Goal: Task Accomplishment & Management: Manage account settings

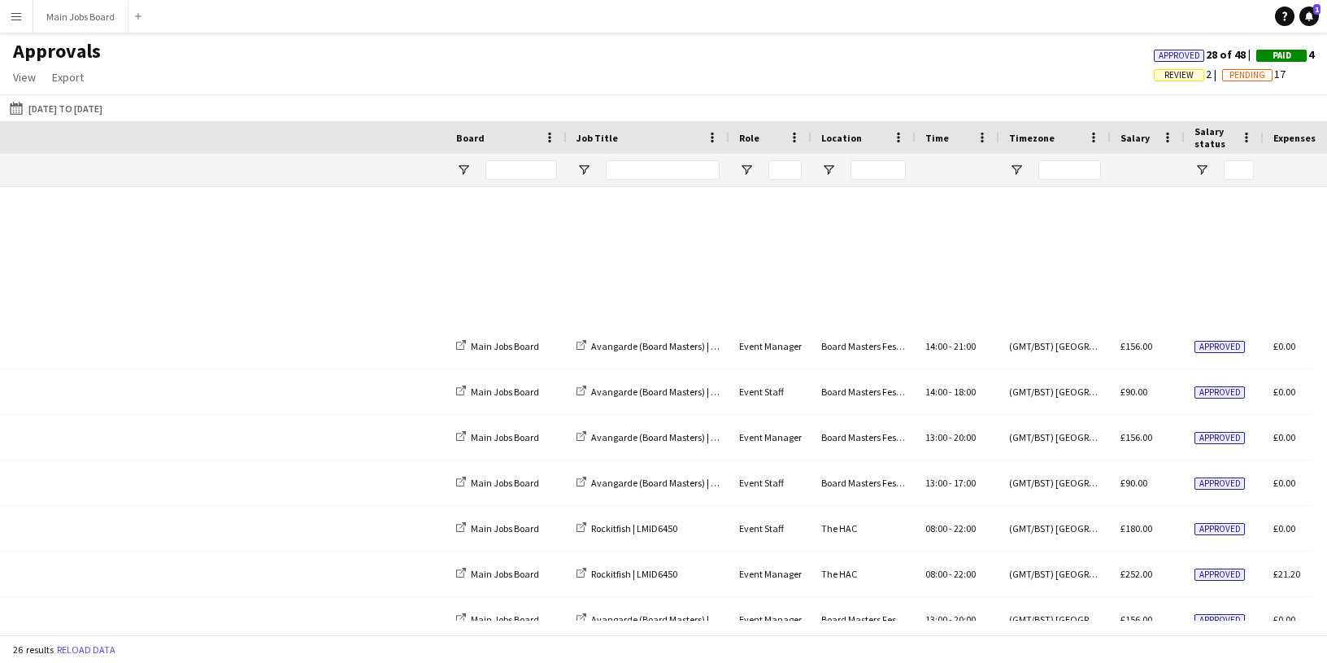
scroll to position [0, 620]
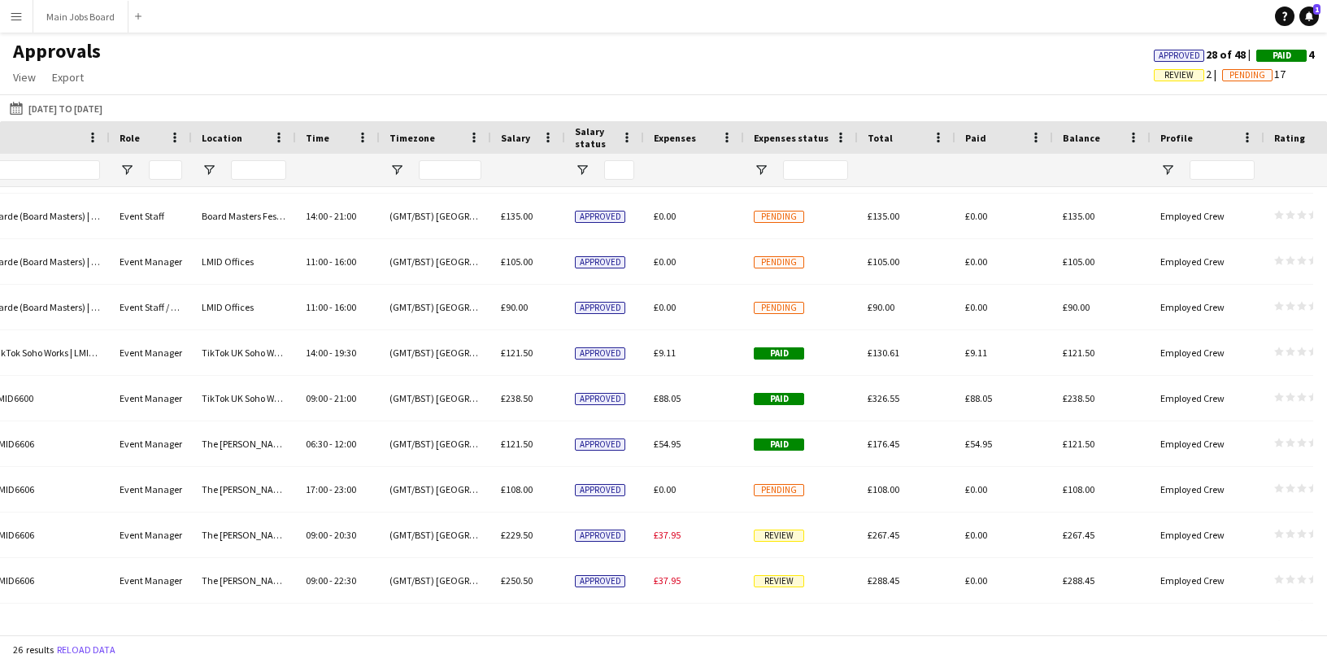
click at [20, 15] on app-icon "Menu" at bounding box center [16, 16] width 13 height 13
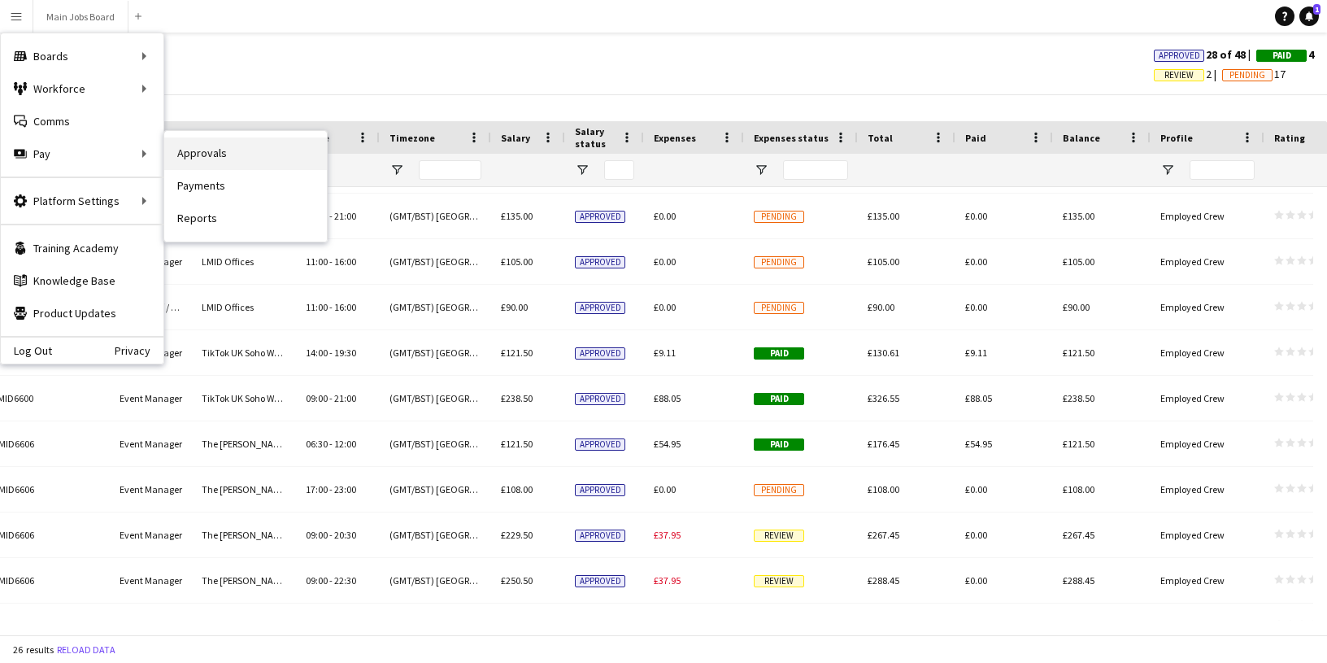
click at [194, 151] on link "Approvals" at bounding box center [245, 153] width 163 height 33
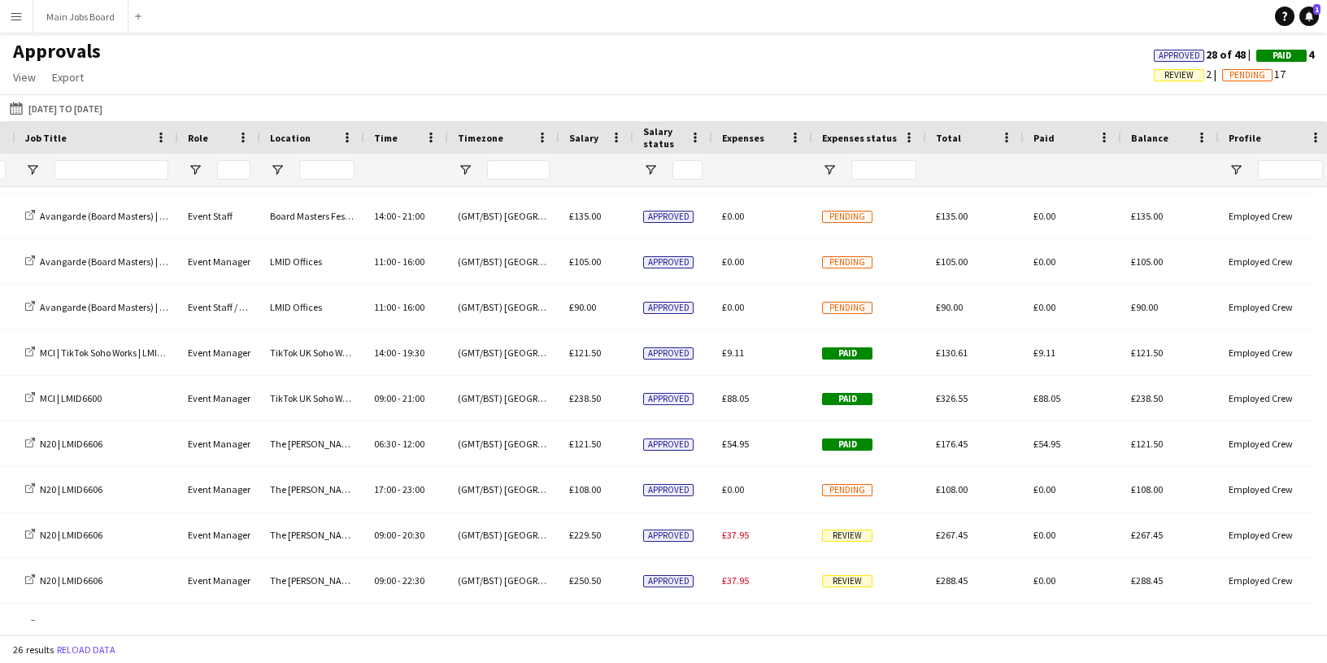
scroll to position [0, 0]
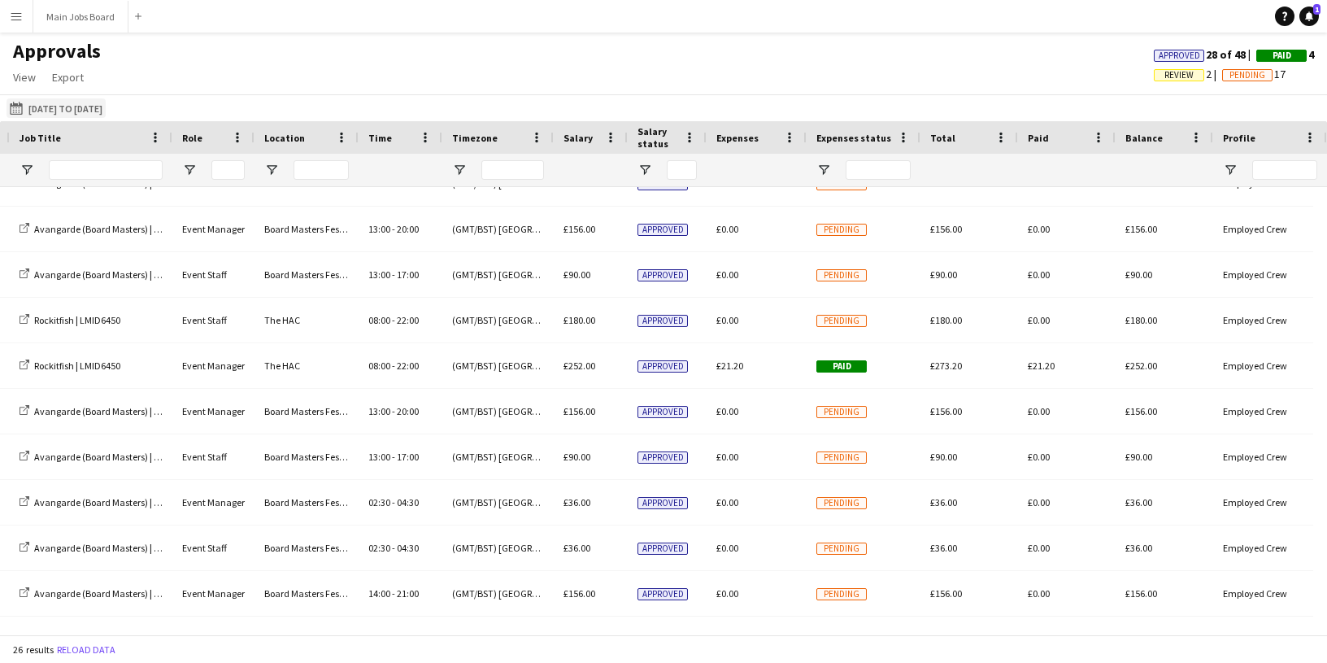
click at [106, 106] on button "[DATE] to [DATE] [DATE] to [DATE]" at bounding box center [56, 108] width 99 height 20
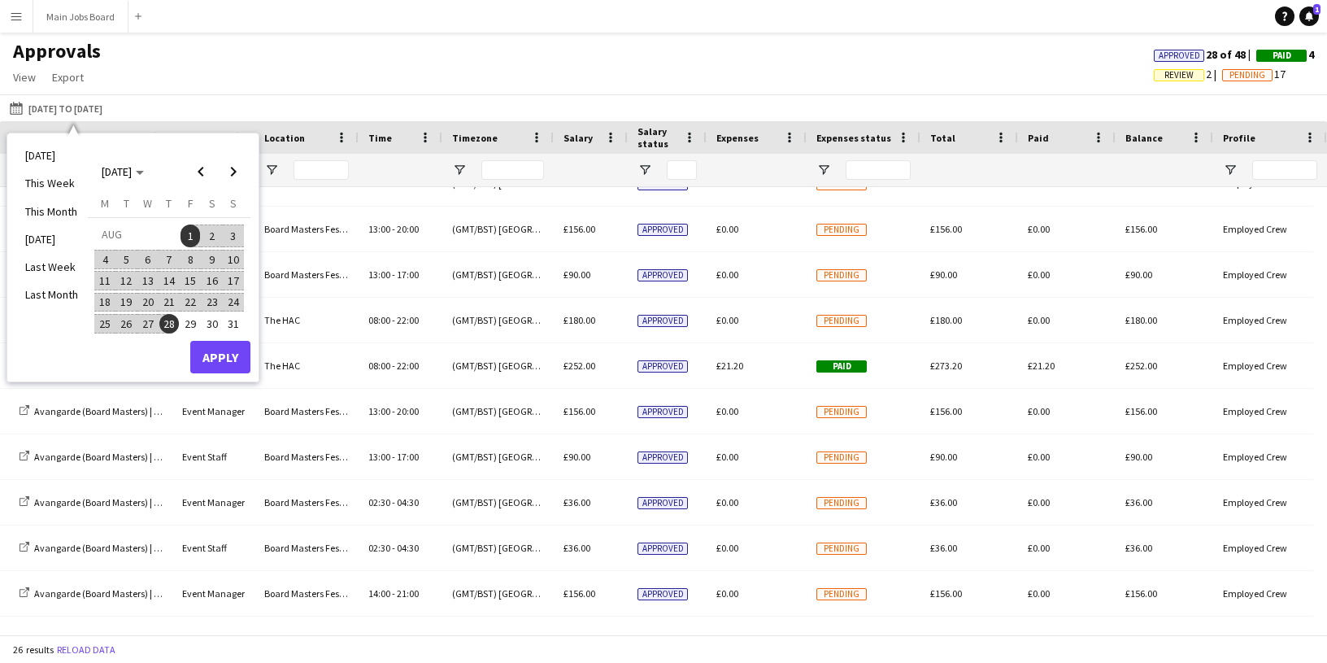
click at [196, 233] on span "1" at bounding box center [191, 235] width 20 height 23
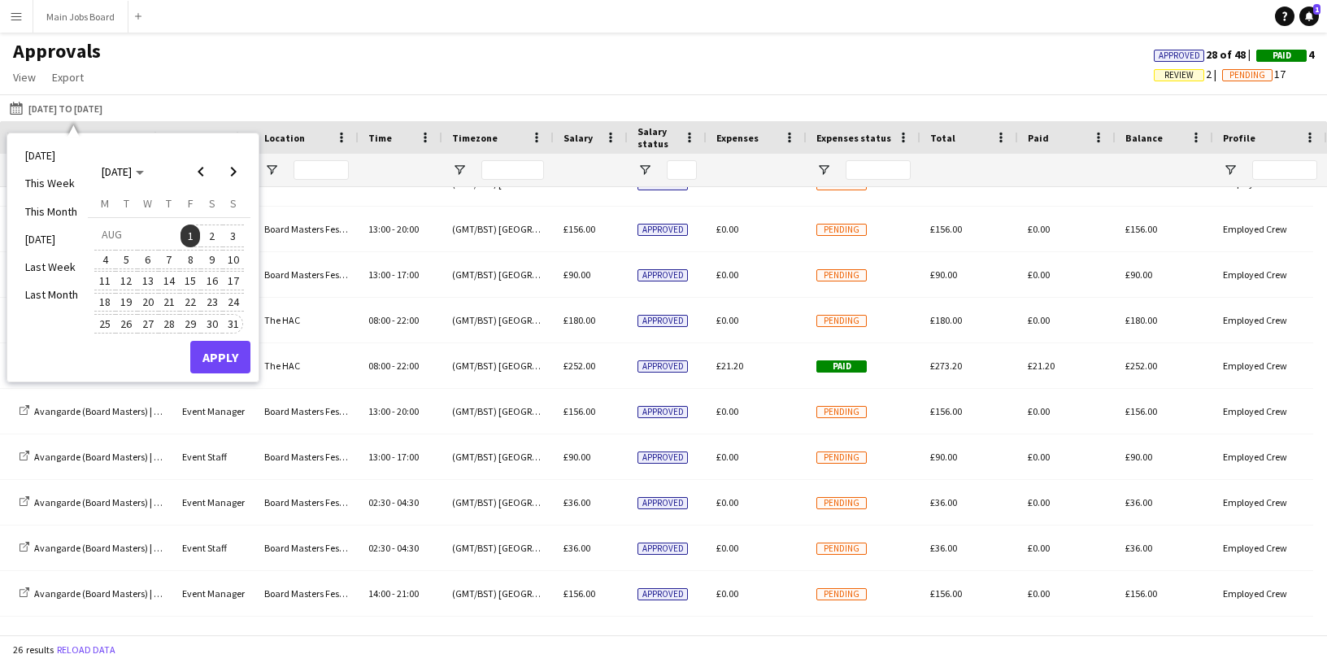
click at [232, 324] on span "31" at bounding box center [234, 324] width 20 height 20
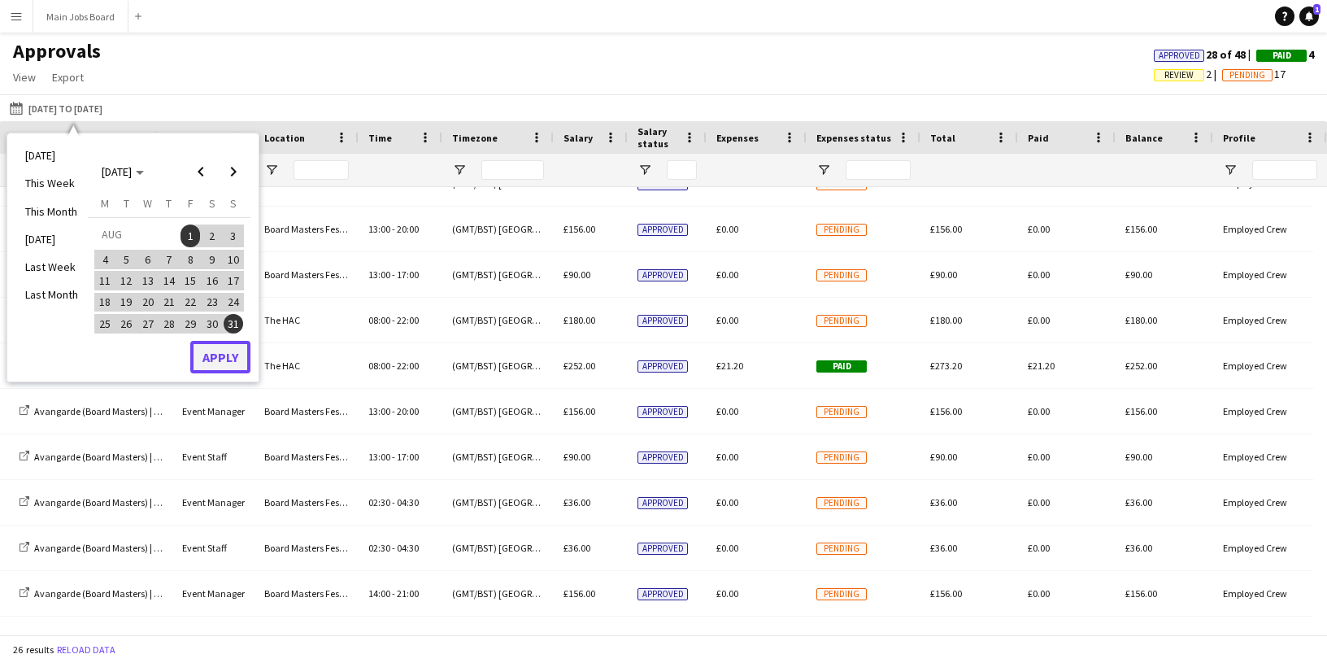
click at [234, 355] on button "Apply" at bounding box center [220, 357] width 60 height 33
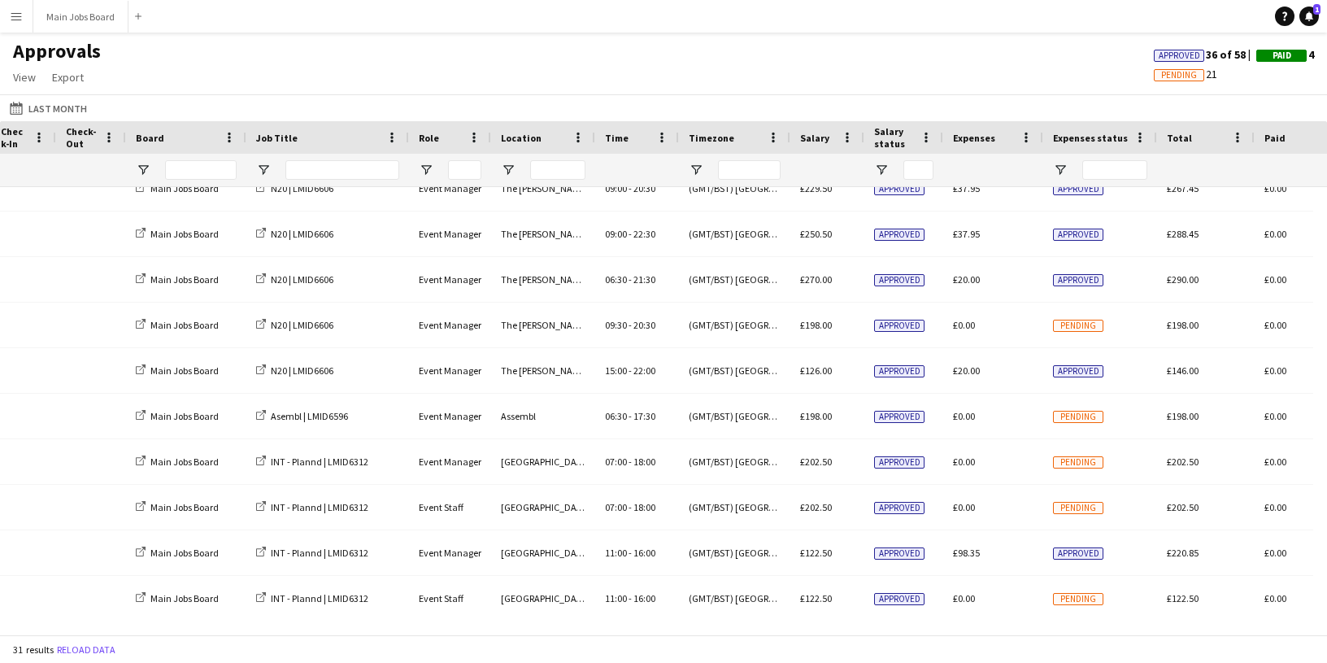
scroll to position [0, 170]
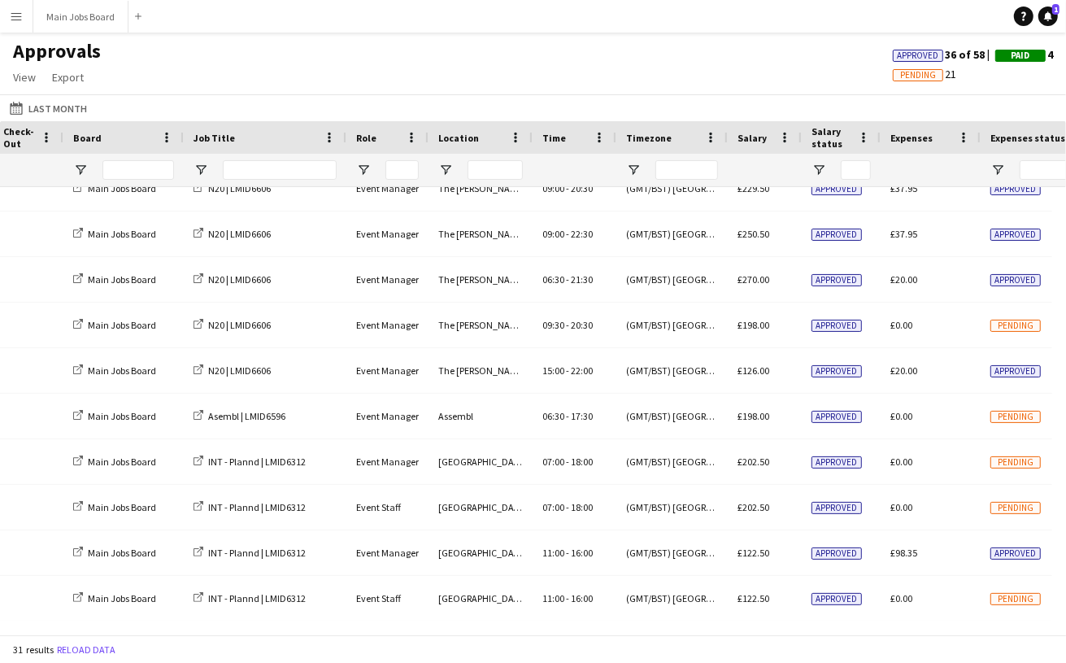
click at [233, 56] on div "Approvals View Customise view Customise filters Reset Filters Reset View Reset …" at bounding box center [533, 66] width 1066 height 55
click at [18, 18] on app-icon "Menu" at bounding box center [16, 16] width 13 height 13
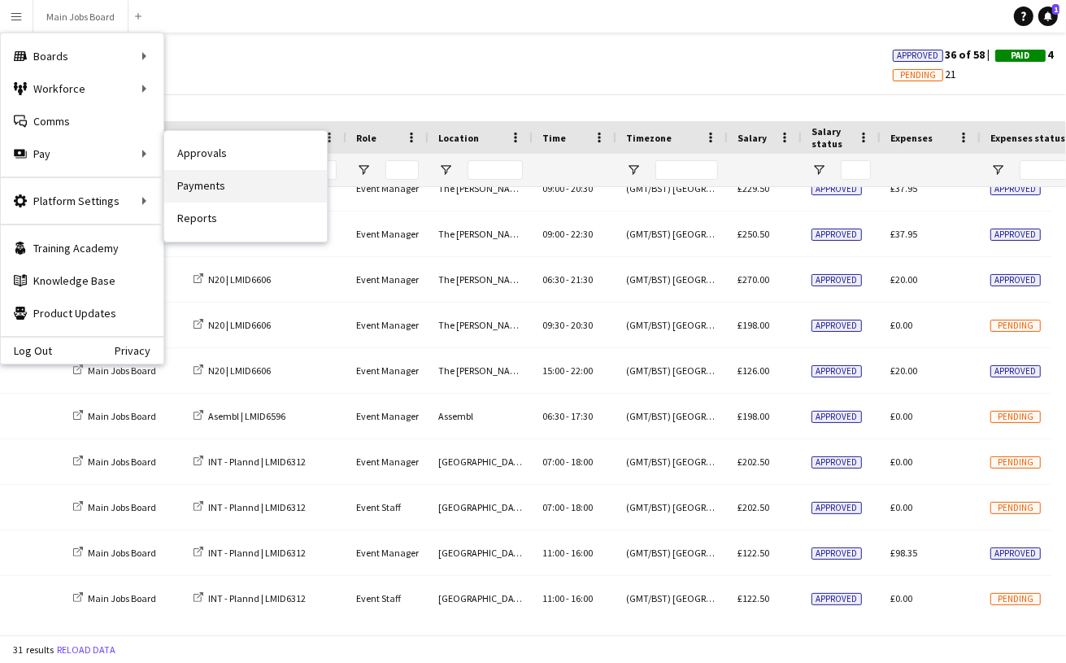
click at [207, 188] on link "Payments" at bounding box center [245, 186] width 163 height 33
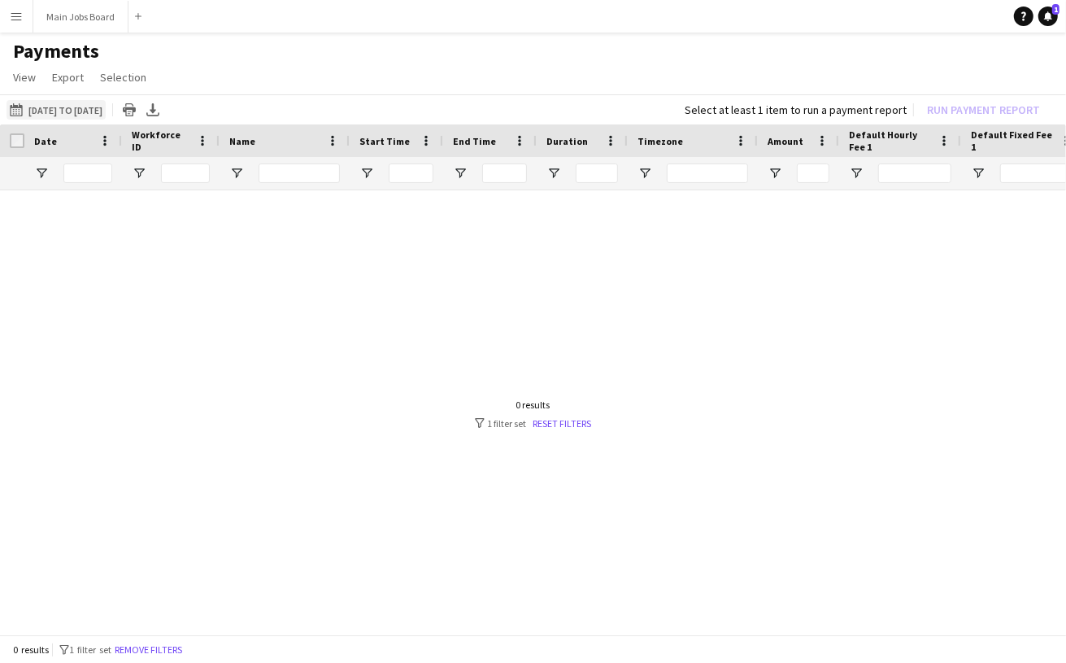
click at [106, 107] on button "[DATE] to [DATE] [DATE] to [DATE]" at bounding box center [56, 110] width 99 height 20
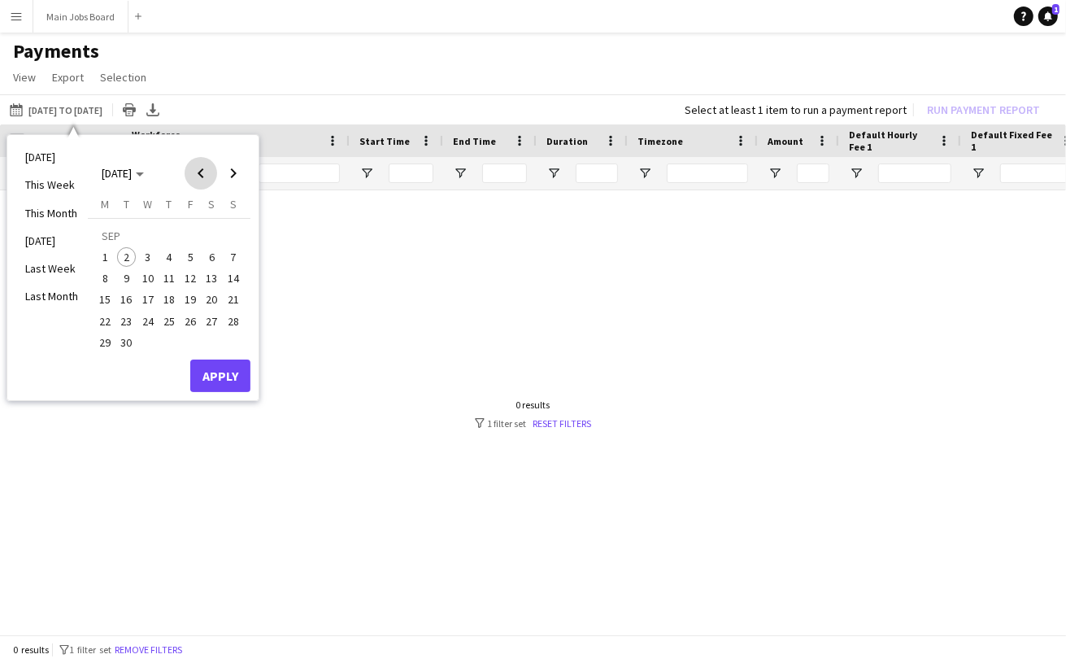
click at [200, 171] on span "Previous month" at bounding box center [201, 173] width 33 height 33
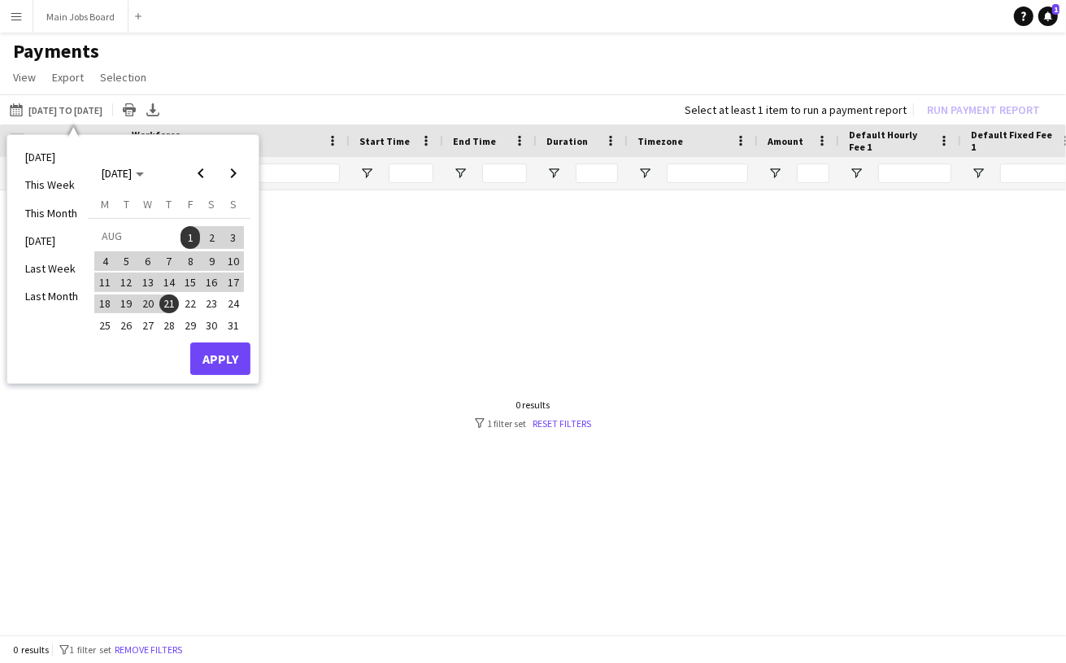
click at [193, 236] on span "1" at bounding box center [191, 237] width 20 height 23
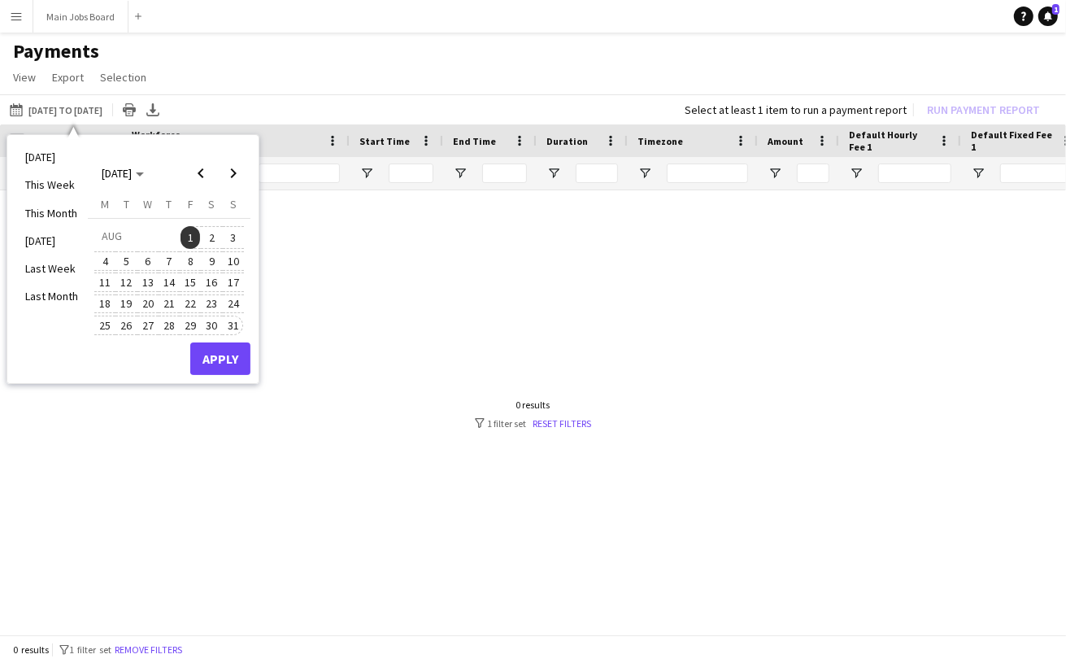
click at [233, 320] on span "31" at bounding box center [234, 325] width 20 height 20
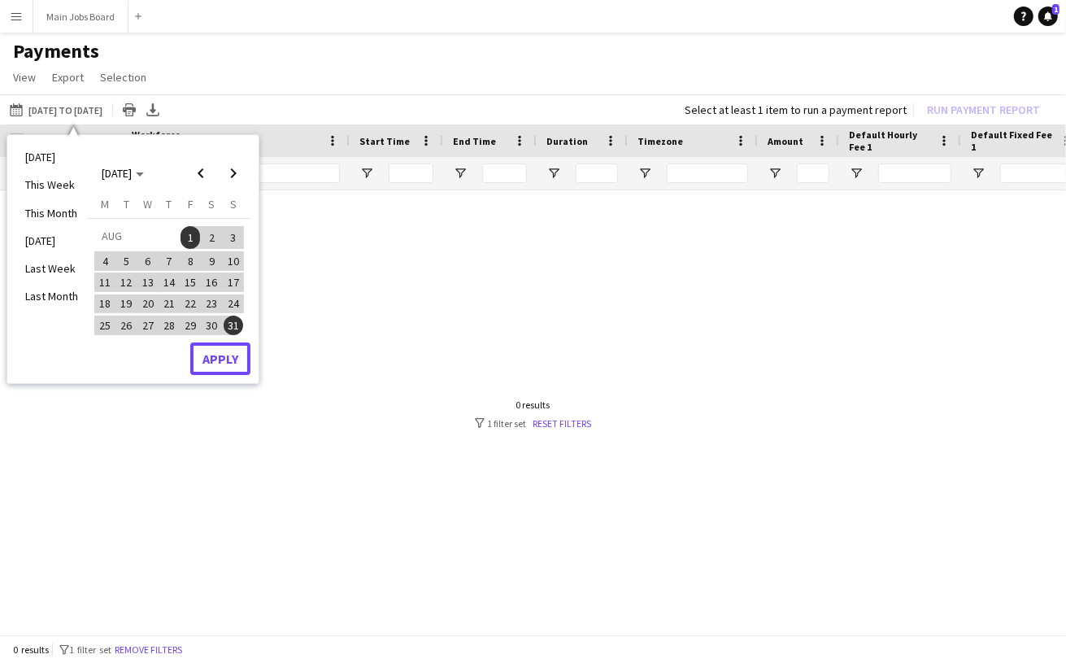
click at [233, 353] on button "Apply" at bounding box center [220, 358] width 60 height 33
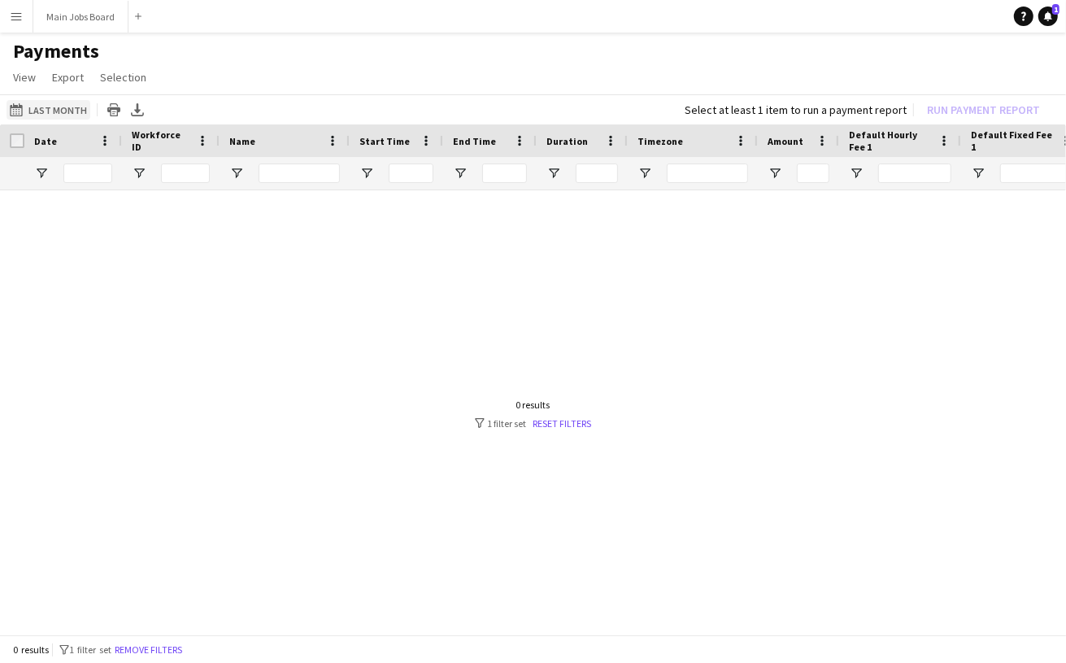
click at [68, 107] on button "[DATE] to [DATE] Last Month" at bounding box center [49, 110] width 84 height 20
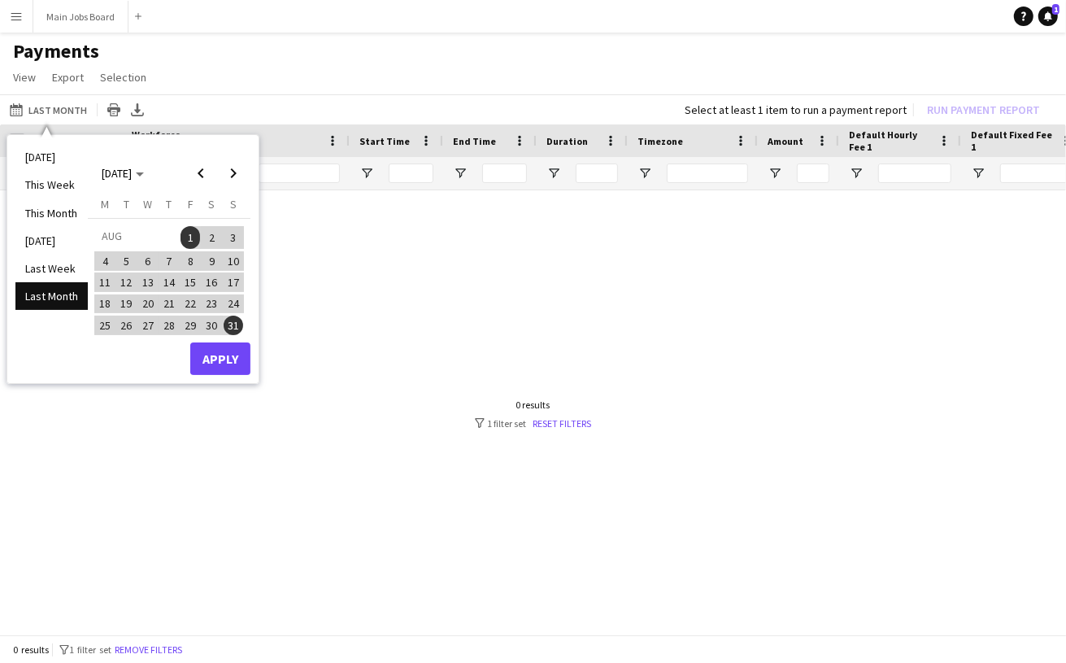
click at [193, 237] on span "1" at bounding box center [191, 237] width 20 height 23
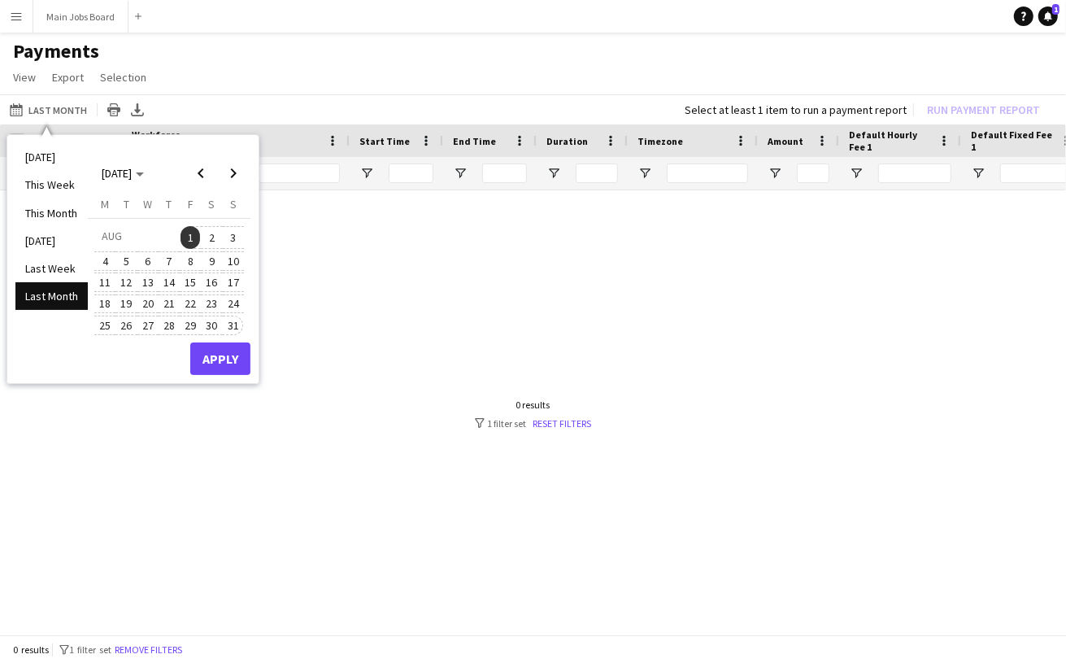
click at [235, 316] on span "31" at bounding box center [234, 325] width 20 height 20
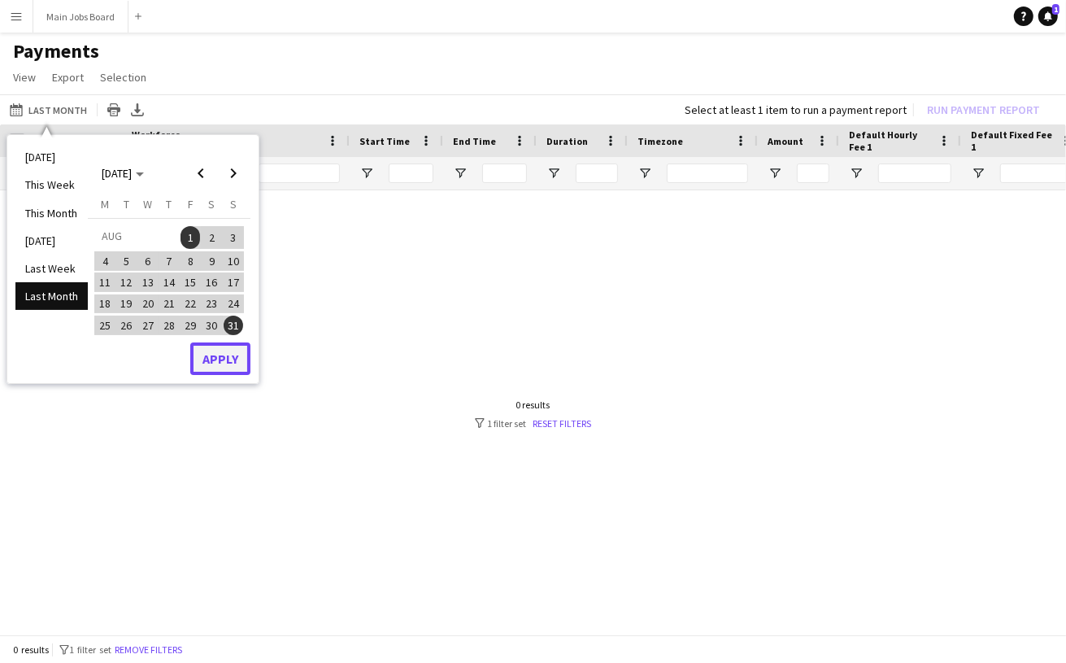
click at [227, 365] on button "Apply" at bounding box center [220, 358] width 60 height 33
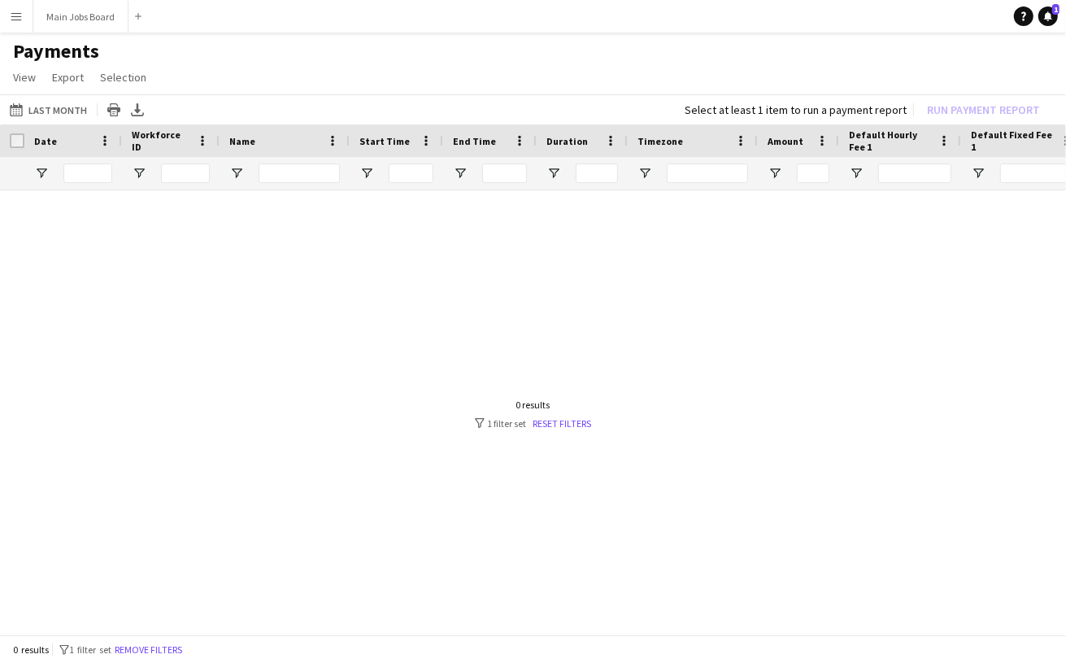
click at [15, 16] on app-icon "Menu" at bounding box center [16, 16] width 13 height 13
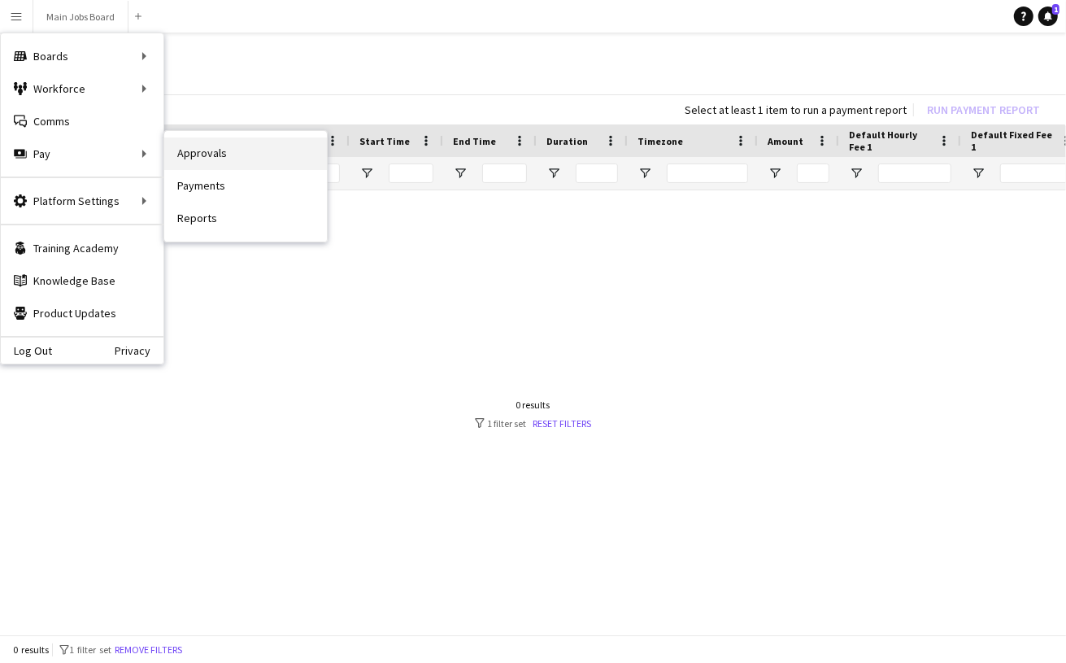
click at [201, 156] on link "Approvals" at bounding box center [245, 153] width 163 height 33
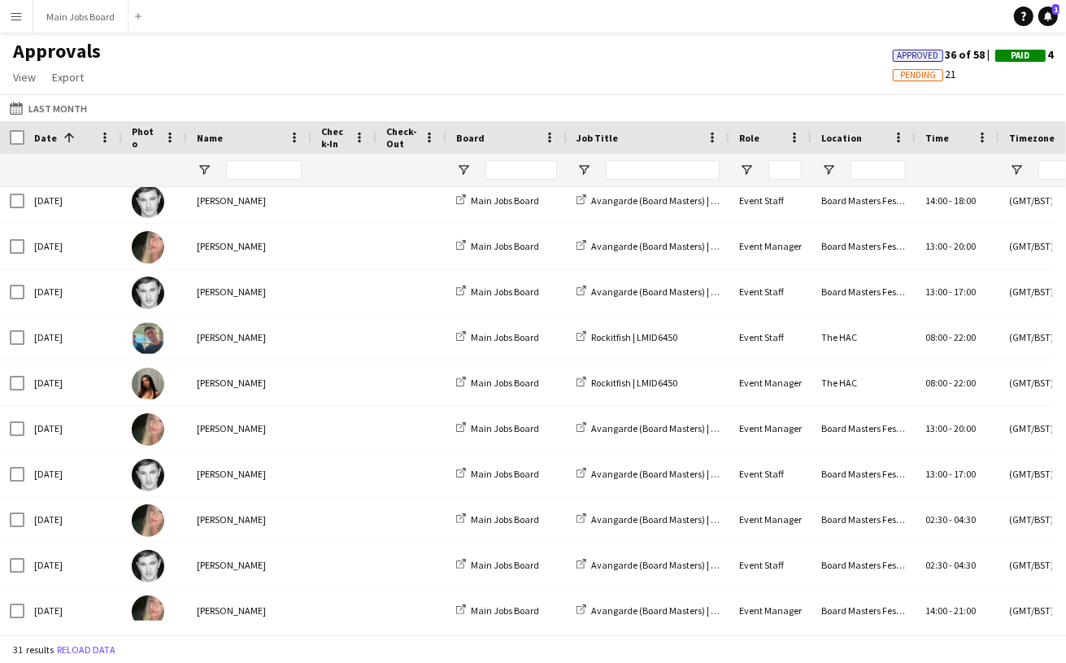
scroll to position [232, 0]
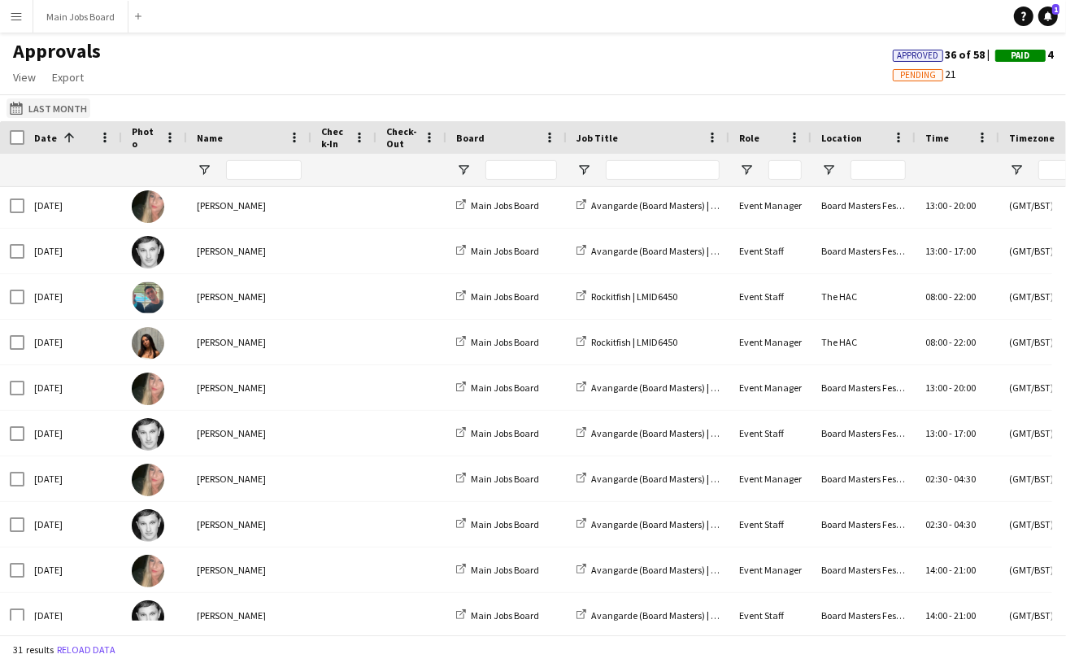
click at [63, 112] on button "Last Month Last Month" at bounding box center [49, 108] width 84 height 20
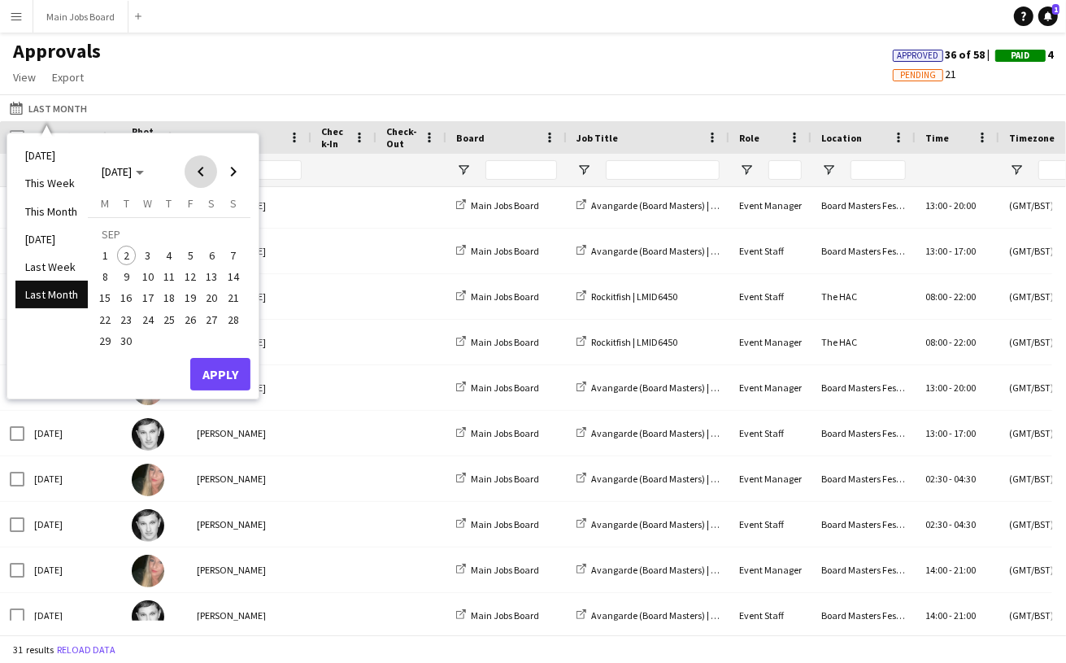
click at [201, 171] on span "Previous month" at bounding box center [201, 171] width 33 height 33
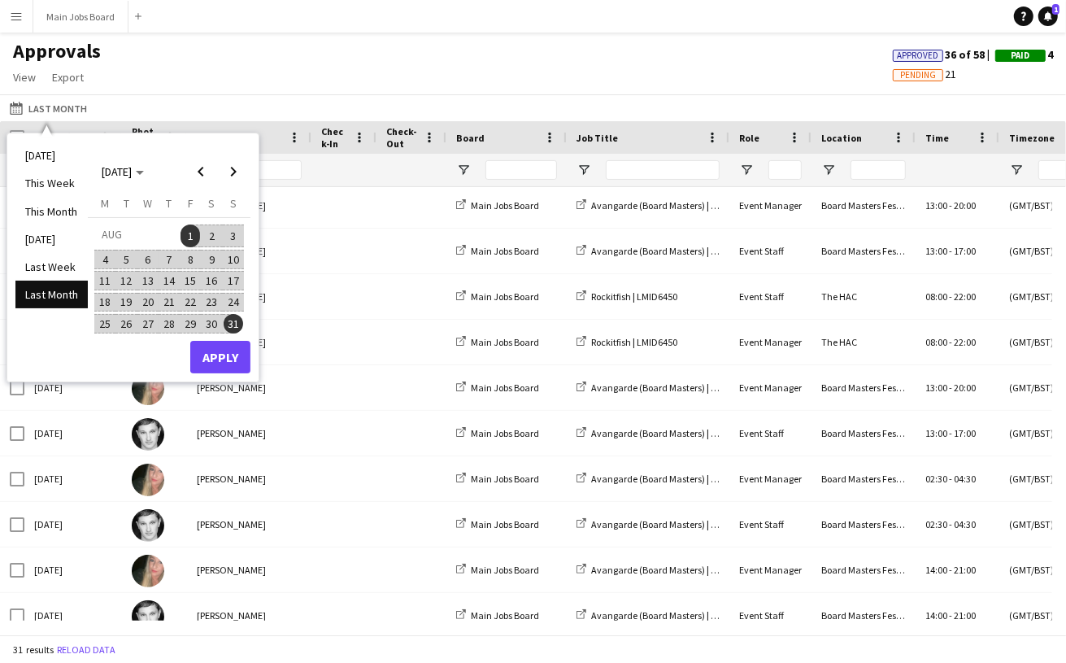
click at [192, 238] on span "1" at bounding box center [191, 235] width 20 height 23
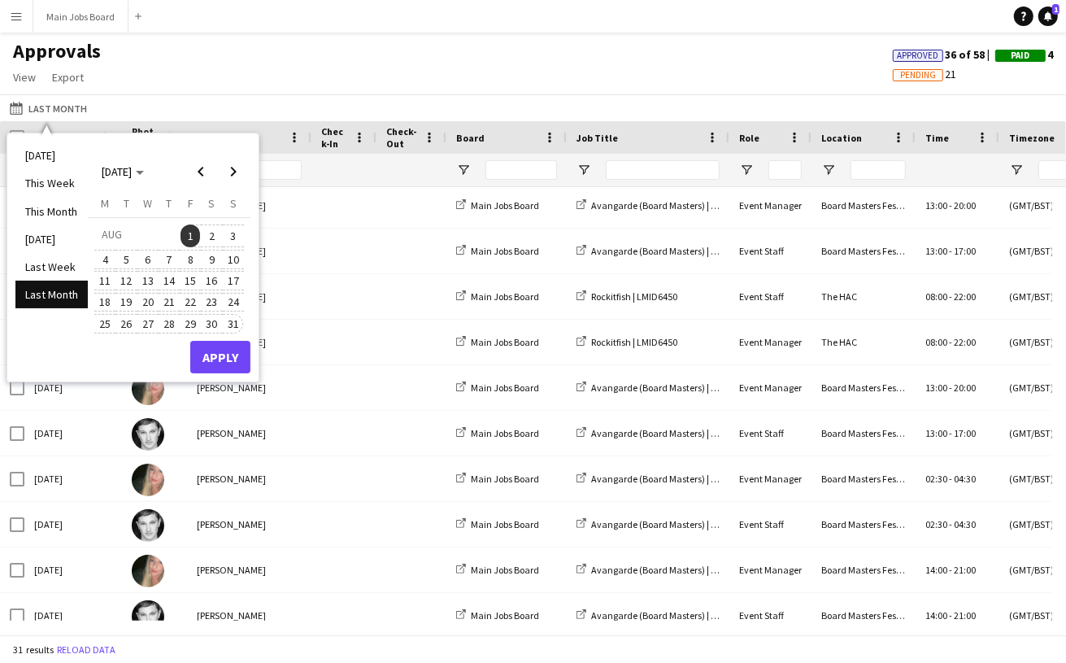
click at [234, 319] on span "31" at bounding box center [234, 324] width 20 height 20
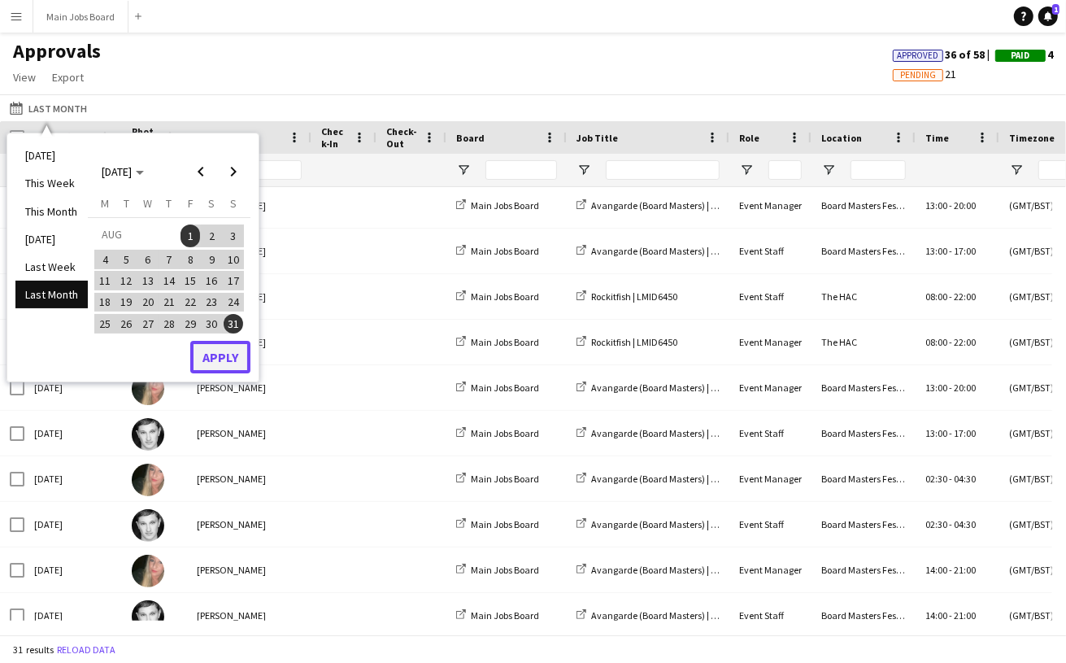
click at [228, 350] on button "Apply" at bounding box center [220, 357] width 60 height 33
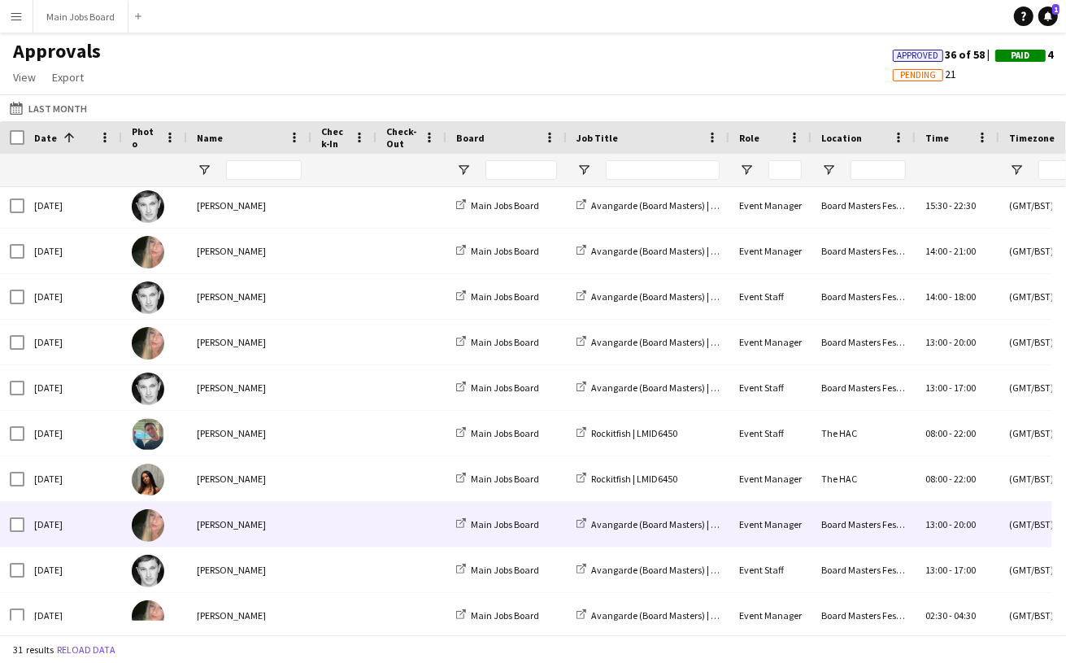
scroll to position [0, 0]
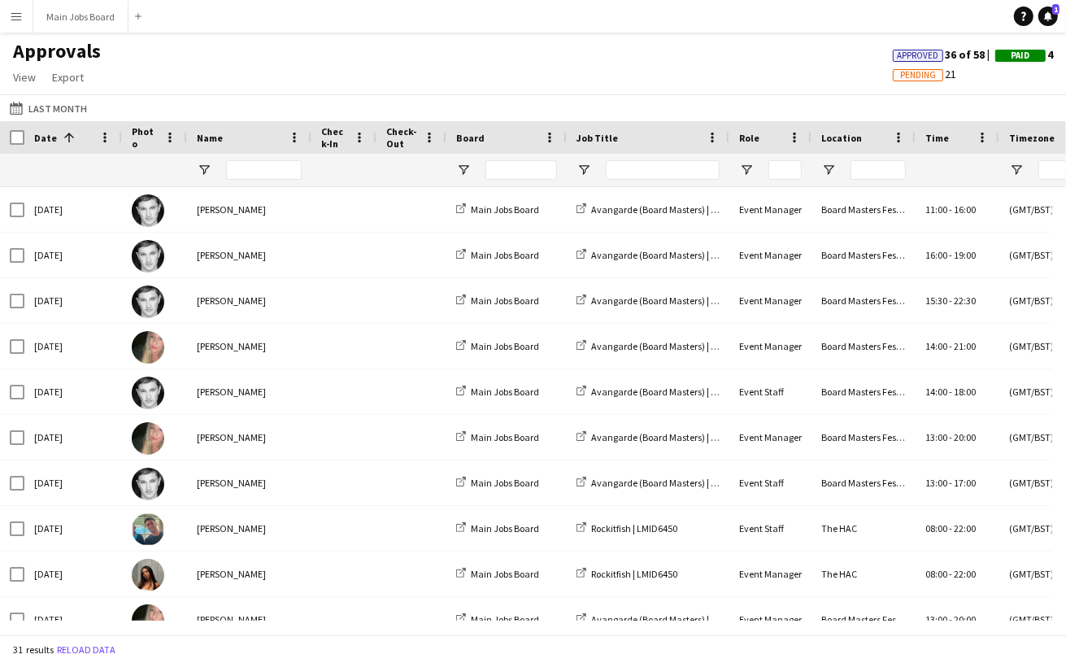
click at [21, 13] on app-icon "Menu" at bounding box center [16, 16] width 13 height 13
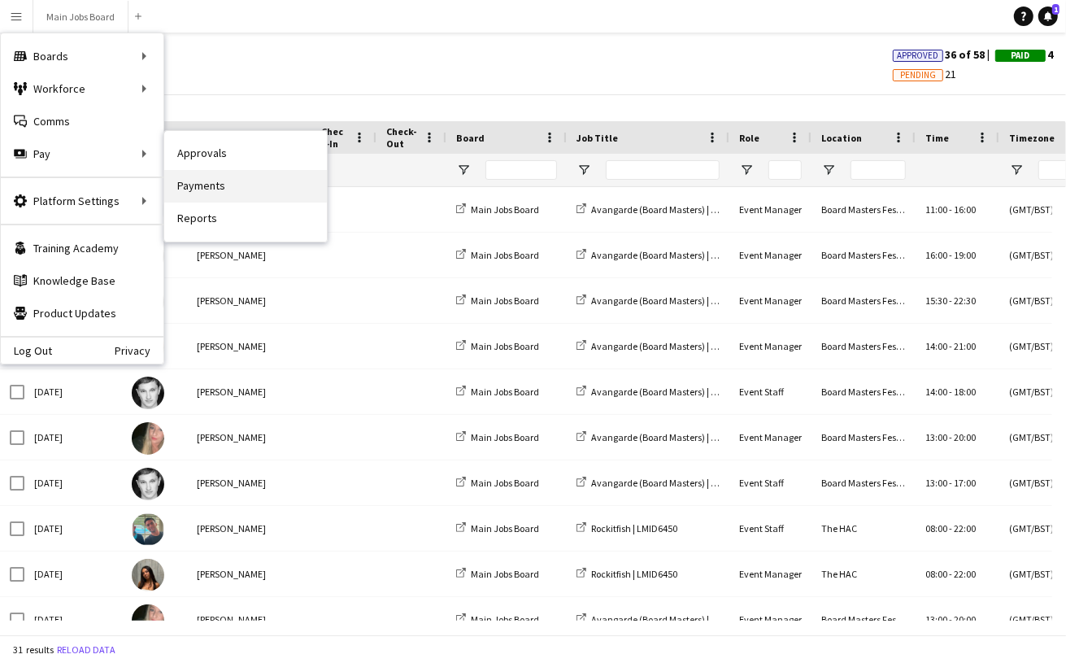
click at [201, 191] on link "Payments" at bounding box center [245, 186] width 163 height 33
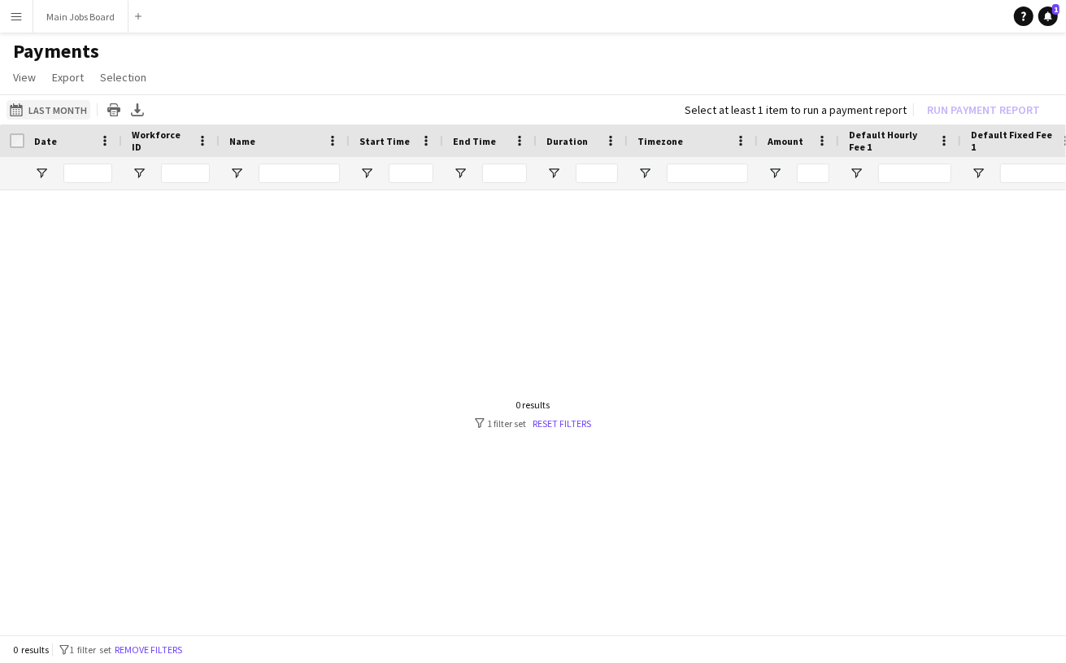
click at [72, 108] on button "Last Month Last Month" at bounding box center [49, 110] width 84 height 20
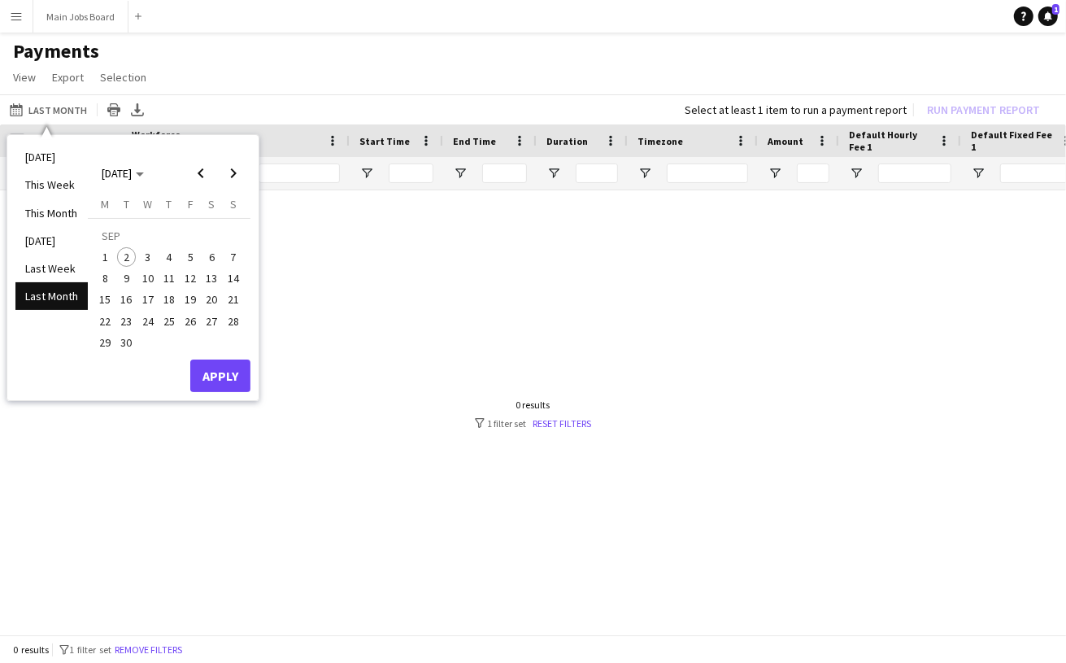
drag, startPoint x: 202, startPoint y: 171, endPoint x: 204, endPoint y: 196, distance: 25.3
click at [202, 172] on span "Previous month" at bounding box center [201, 173] width 33 height 33
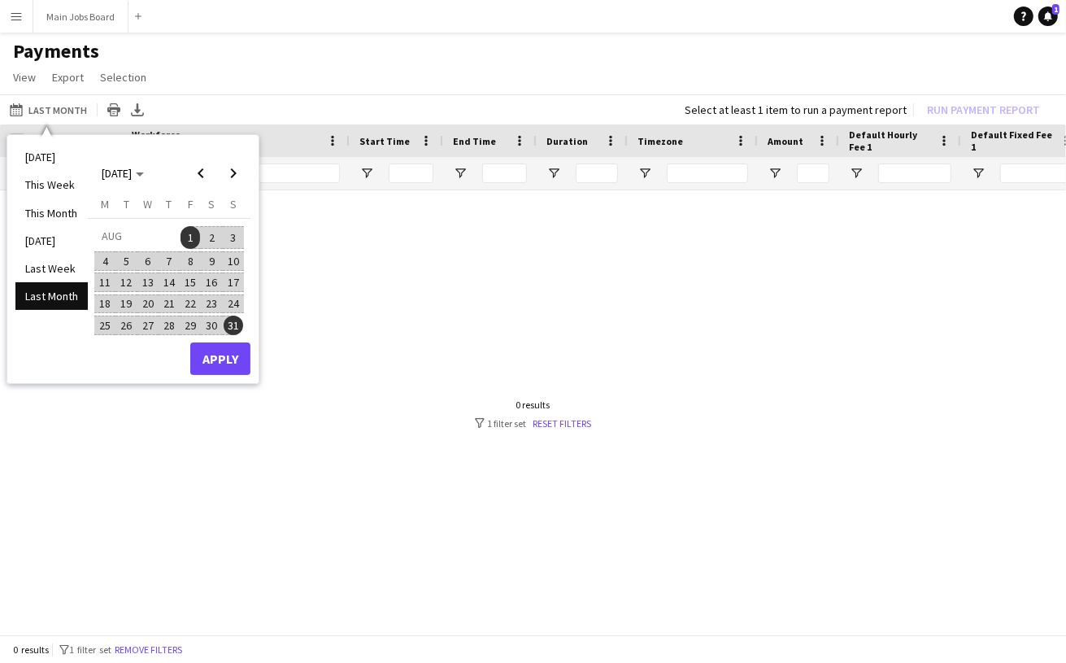
click at [191, 239] on span "1" at bounding box center [191, 237] width 20 height 23
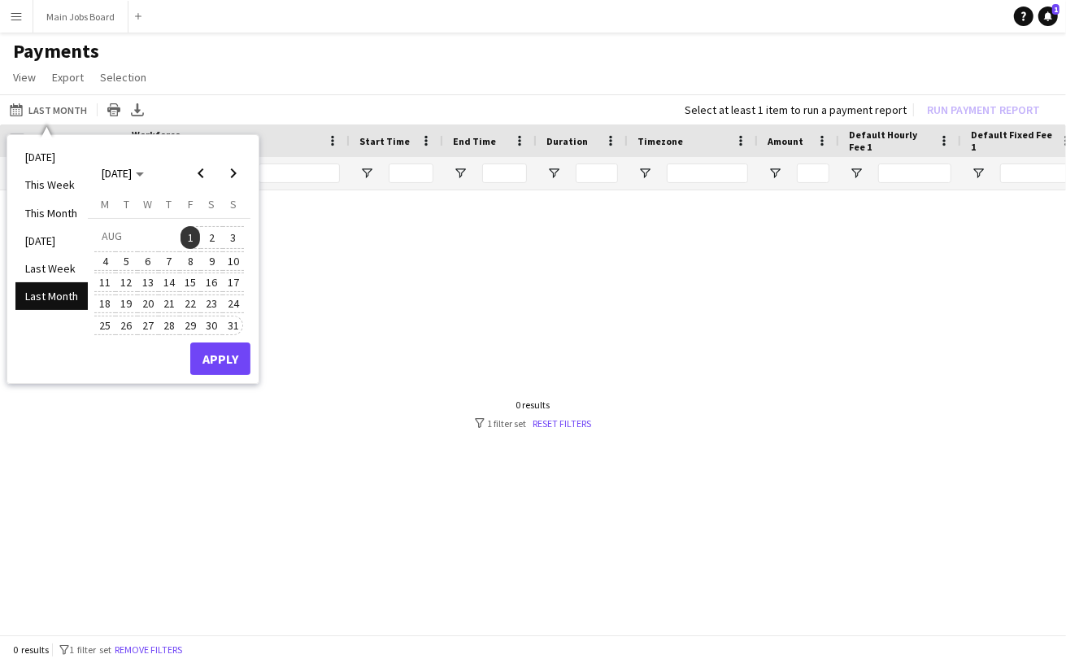
click at [234, 327] on span "31" at bounding box center [234, 325] width 20 height 20
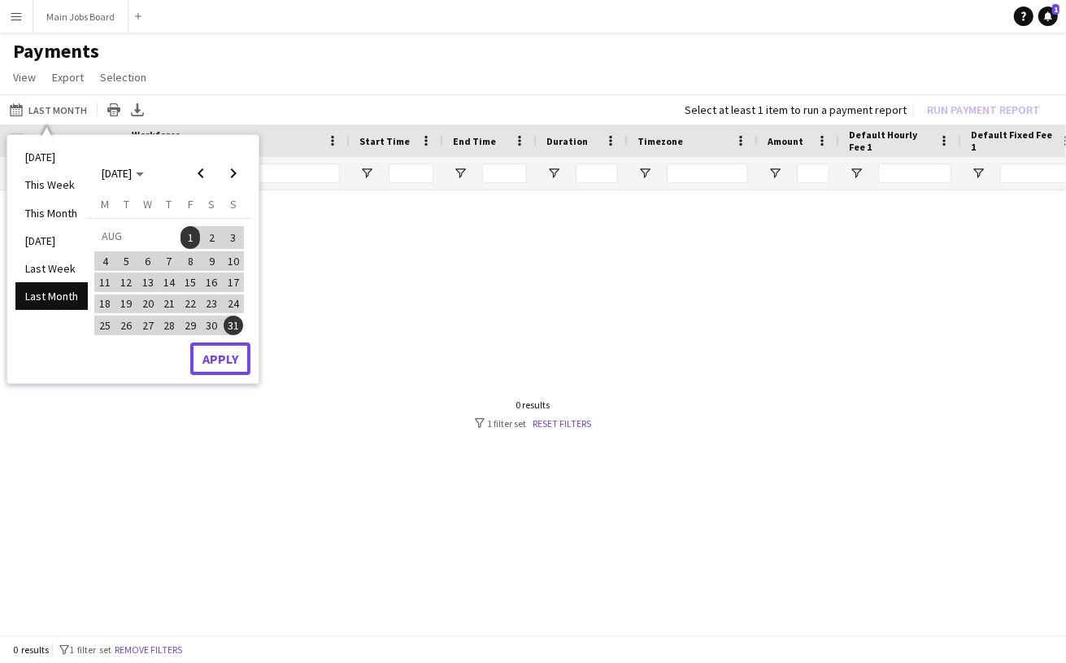
drag, startPoint x: 227, startPoint y: 363, endPoint x: 230, endPoint y: 407, distance: 44.0
click at [227, 363] on button "Apply" at bounding box center [220, 358] width 60 height 33
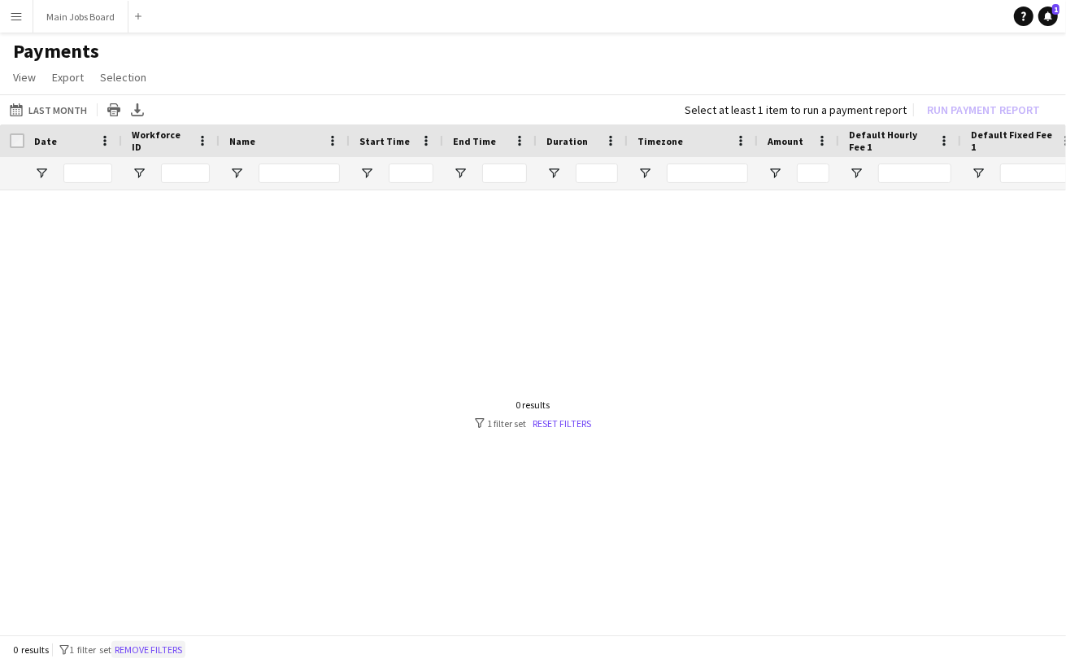
click at [151, 650] on button "Remove filters" at bounding box center [148, 650] width 74 height 18
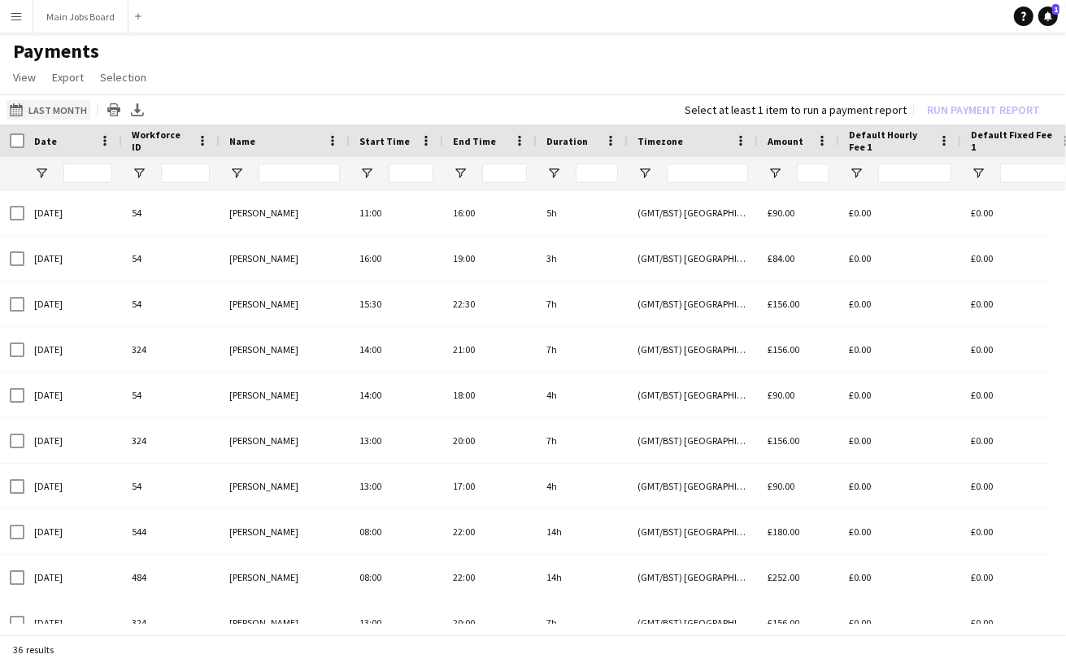
click at [58, 104] on button "Last Month Last Month" at bounding box center [49, 110] width 84 height 20
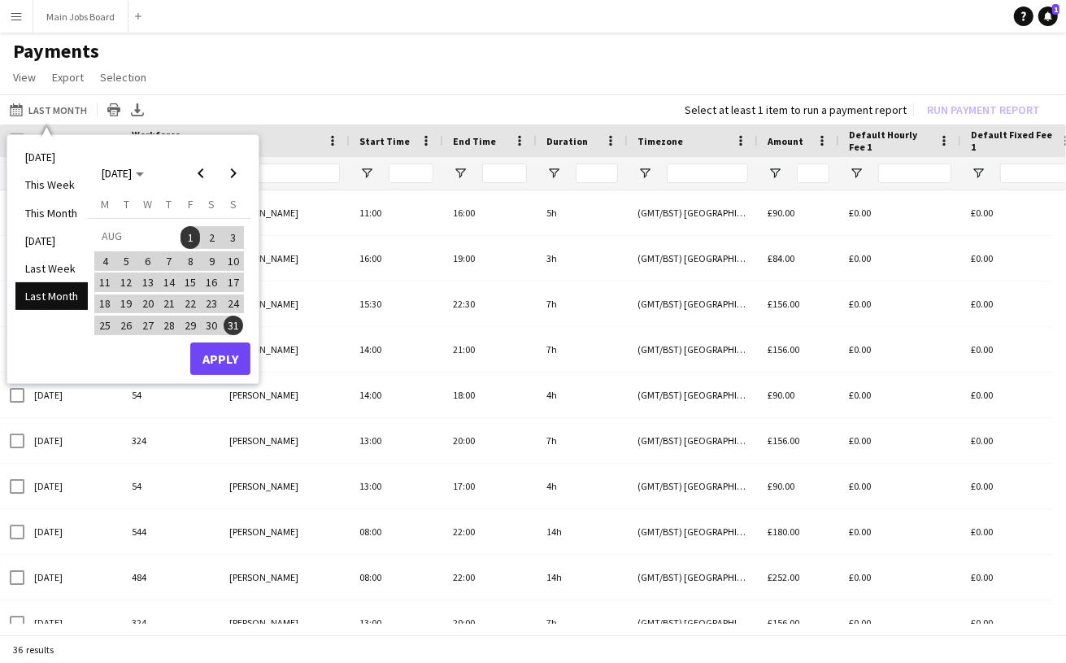
click at [192, 237] on span "1" at bounding box center [191, 237] width 20 height 23
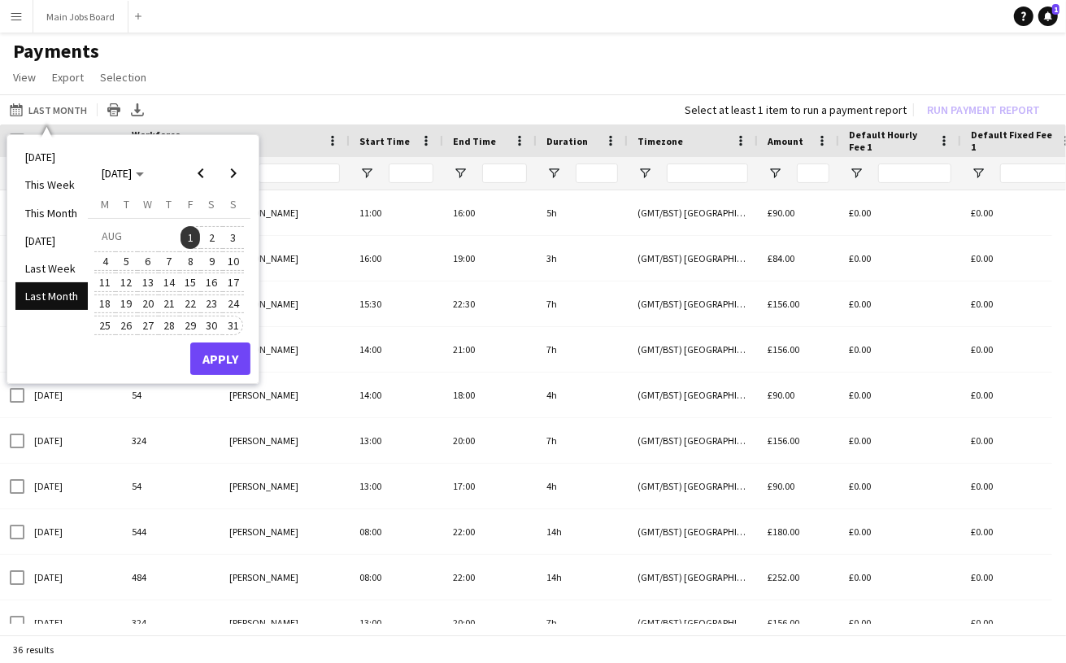
click at [237, 324] on span "31" at bounding box center [234, 325] width 20 height 20
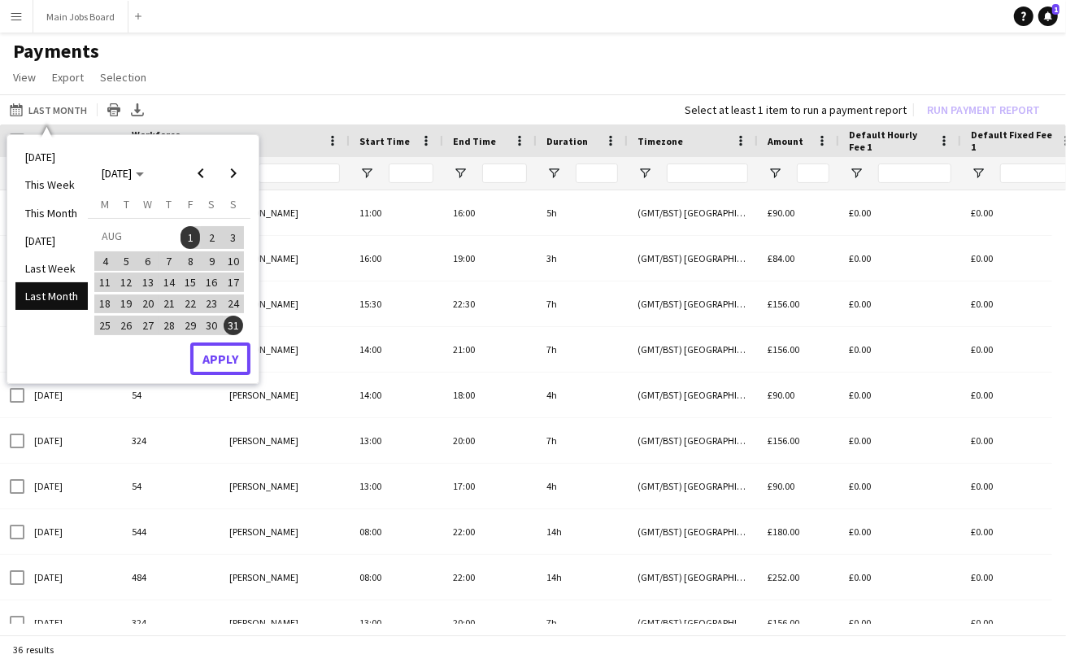
click at [230, 361] on button "Apply" at bounding box center [220, 358] width 60 height 33
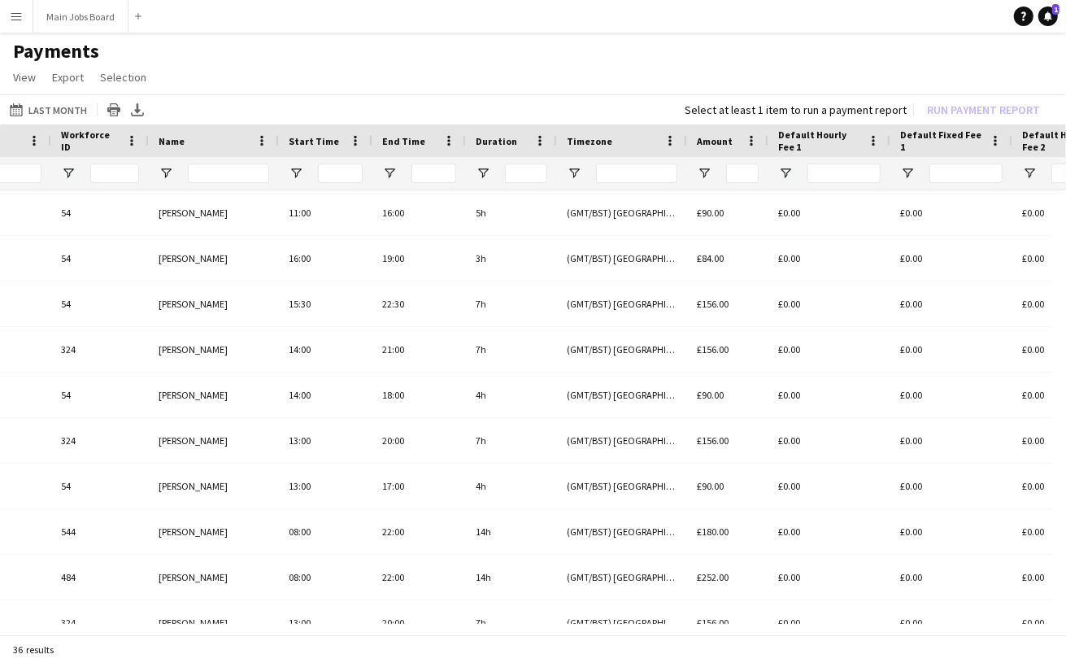
scroll to position [0, 141]
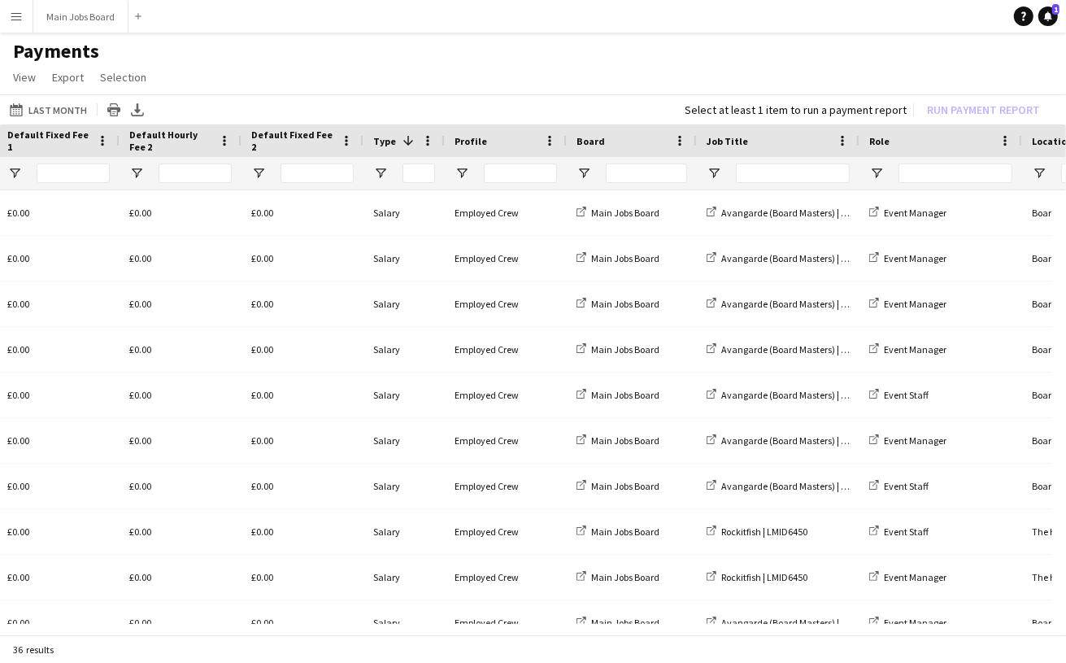
click at [402, 146] on span at bounding box center [408, 140] width 15 height 15
click at [390, 141] on span "Type" at bounding box center [384, 141] width 23 height 12
click at [378, 174] on span "Open Filter Menu" at bounding box center [380, 173] width 15 height 15
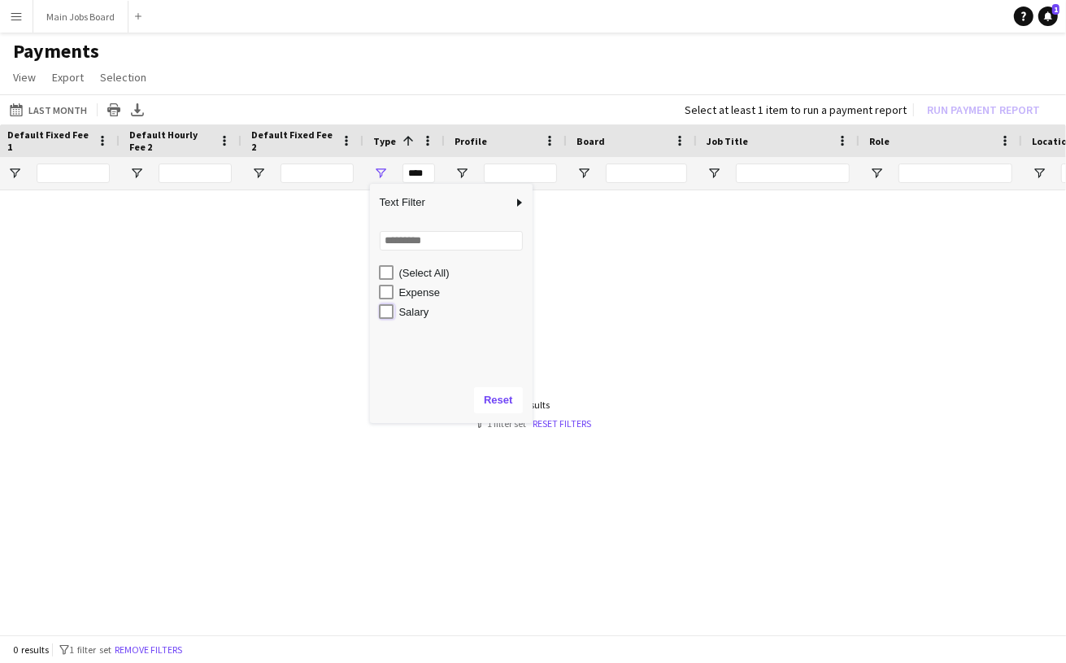
type input "**********"
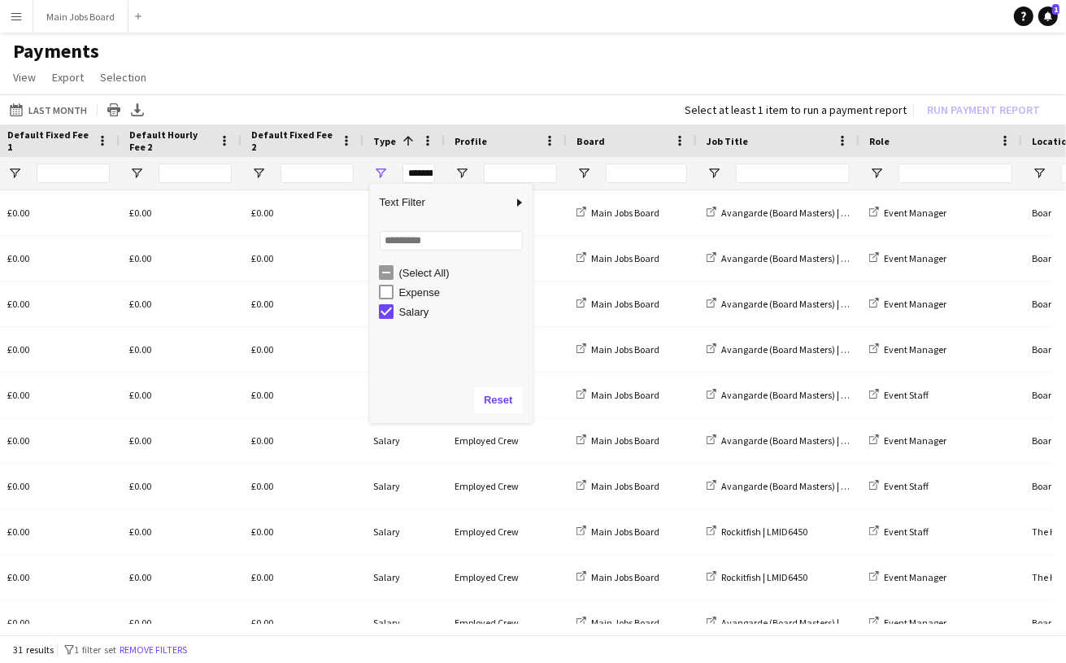
click at [407, 137] on span at bounding box center [408, 140] width 15 height 15
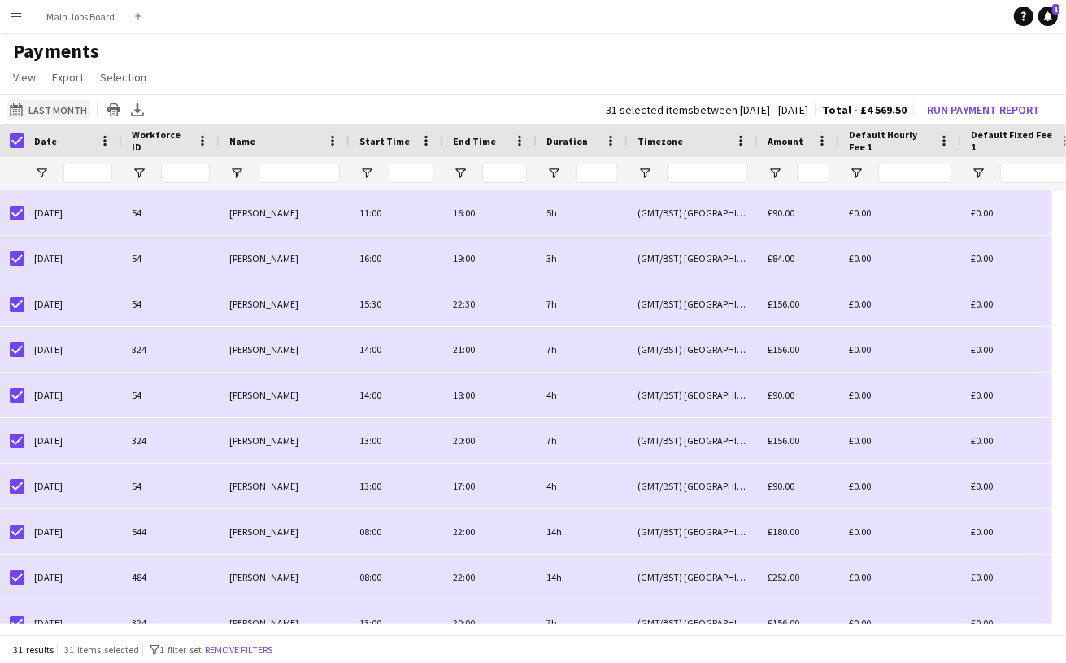
click at [58, 112] on button "Last Month Last Month" at bounding box center [49, 110] width 84 height 20
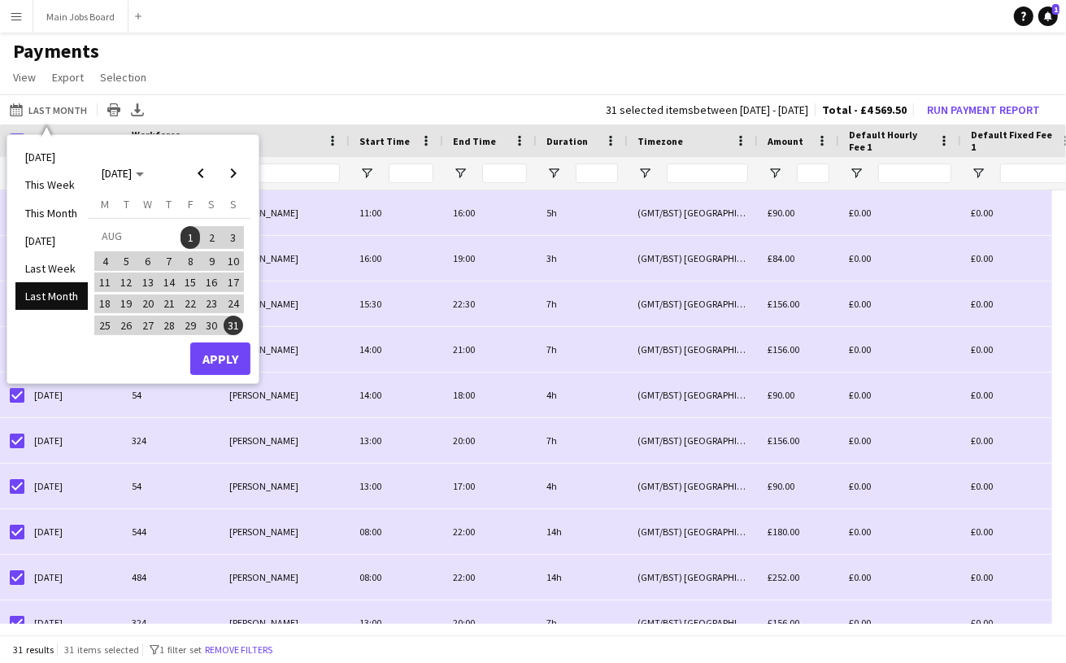
click at [333, 60] on h1 "Payments" at bounding box center [533, 51] width 1066 height 24
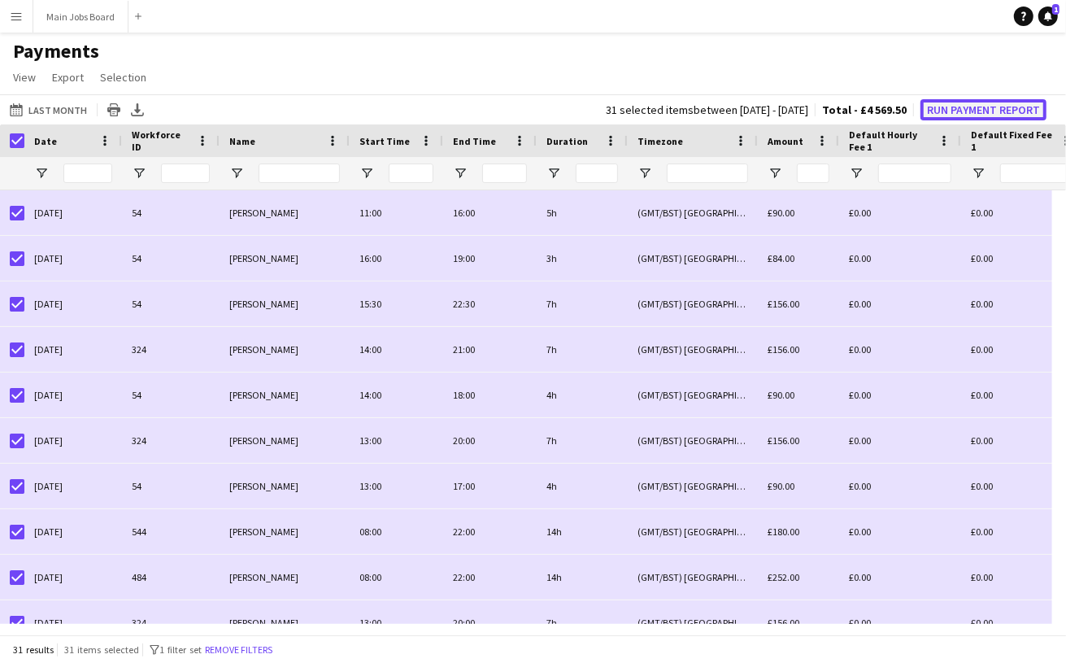
click at [987, 108] on button "Run Payment Report" at bounding box center [983, 109] width 126 height 21
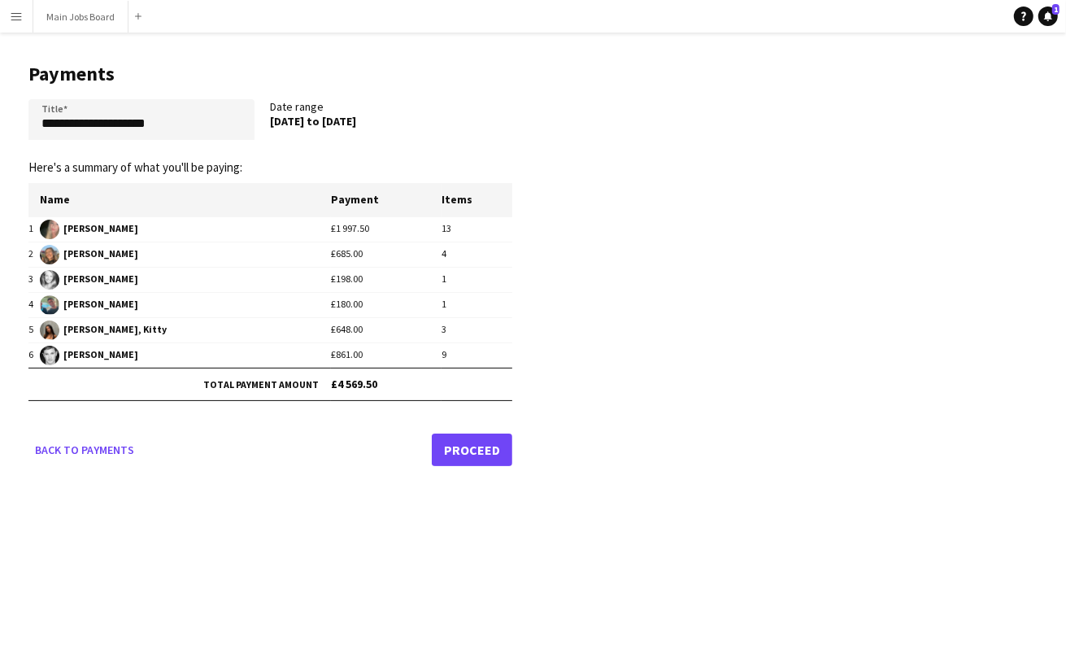
click at [264, 521] on div "**********" at bounding box center [533, 331] width 1066 height 663
click at [458, 446] on link "Proceed" at bounding box center [472, 449] width 80 height 33
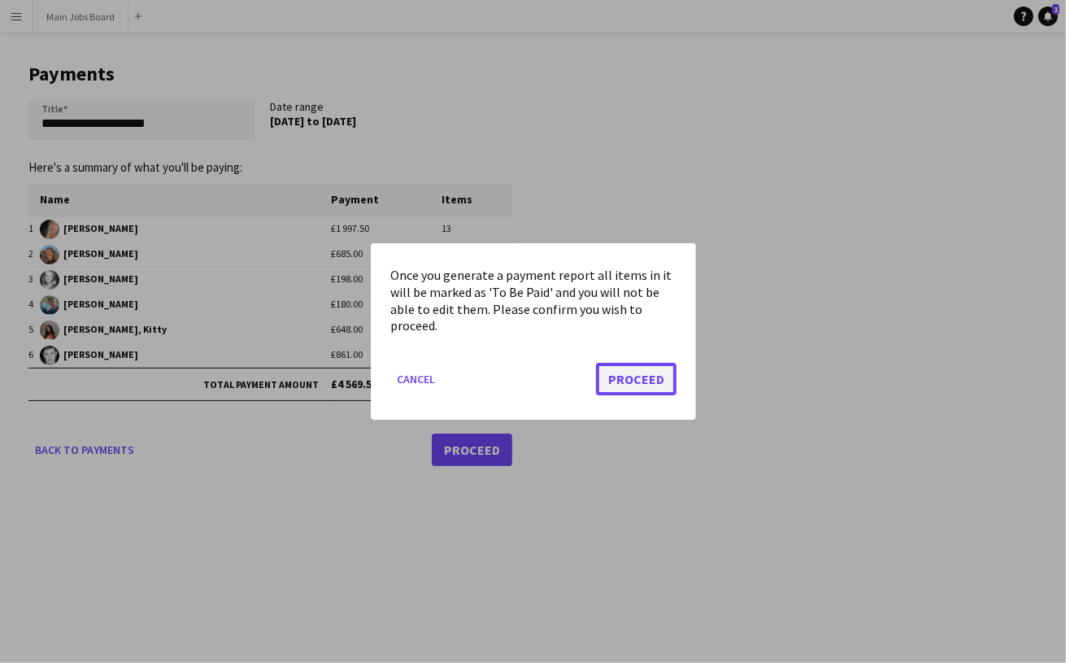
click at [631, 379] on button "Proceed" at bounding box center [636, 379] width 80 height 33
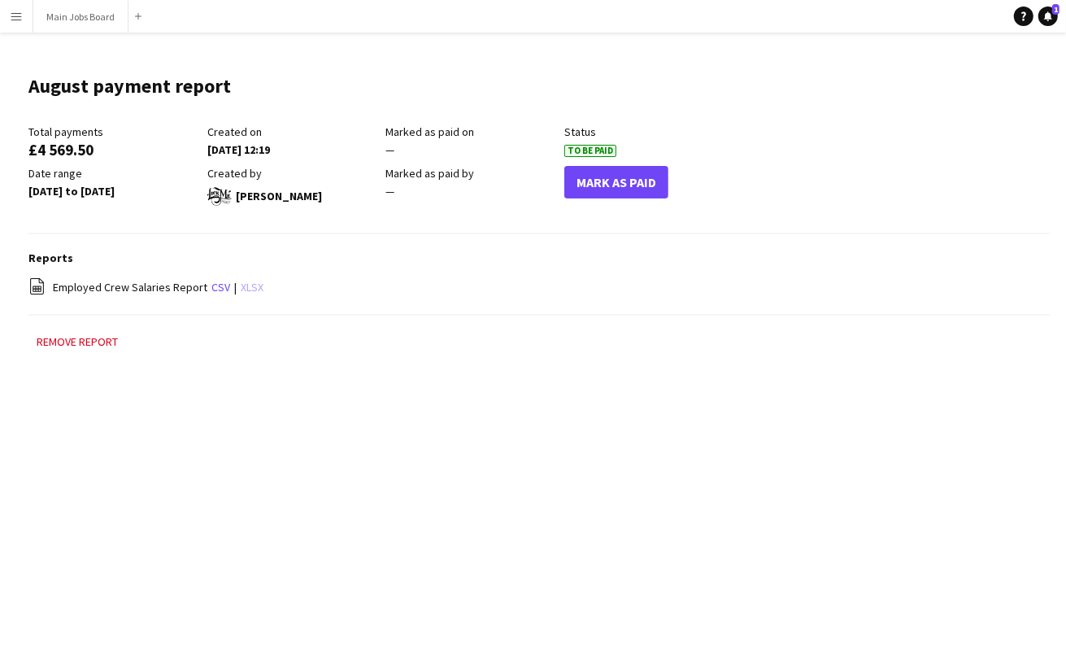
click at [250, 288] on link "xlsx" at bounding box center [252, 287] width 23 height 15
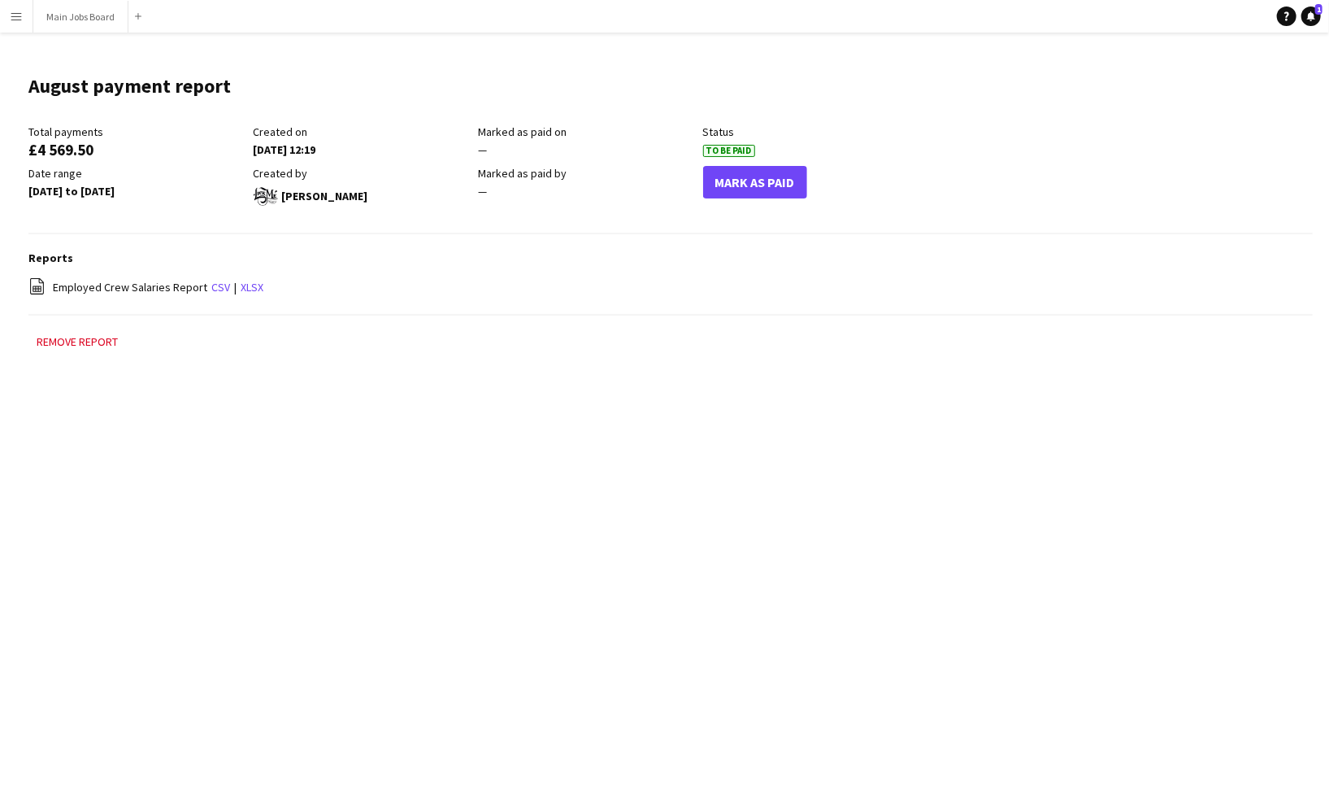
click at [15, 18] on app-icon "Menu" at bounding box center [16, 16] width 13 height 13
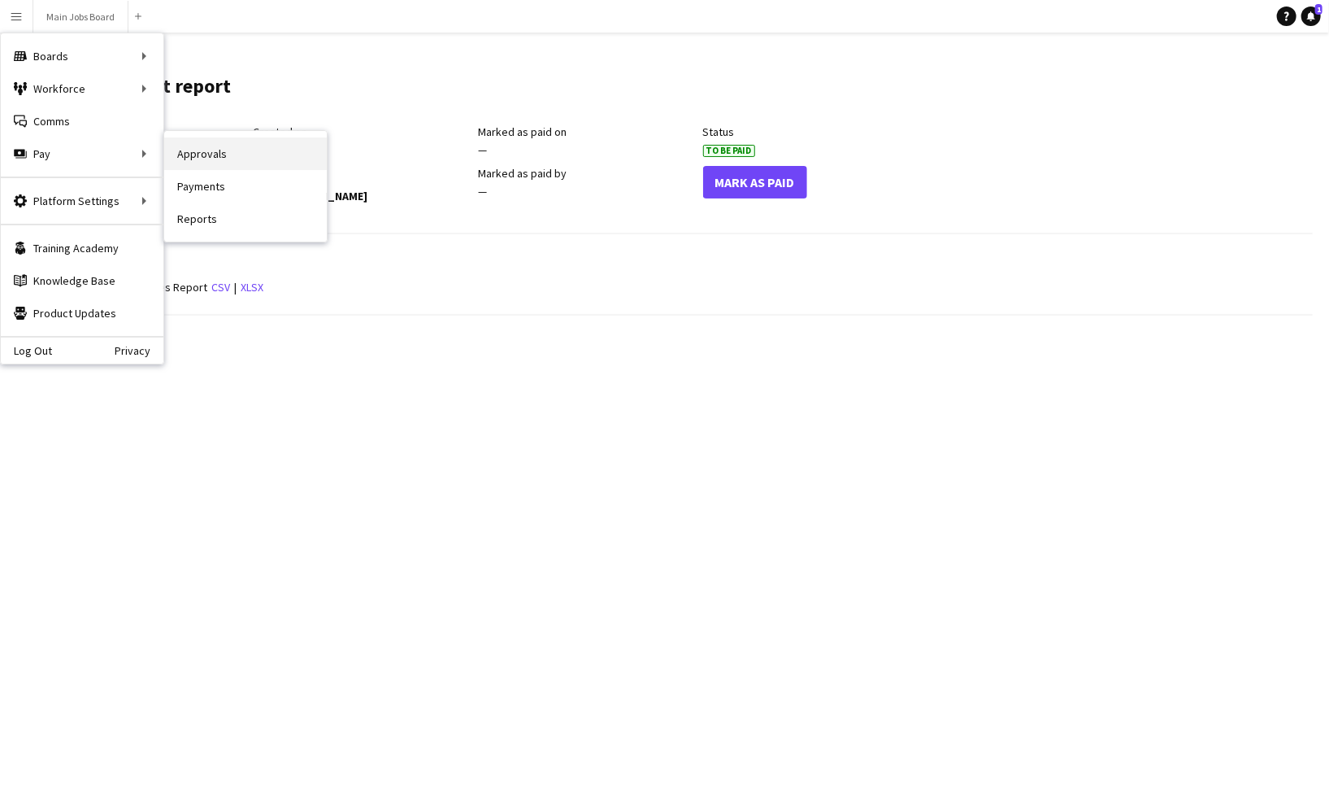
click at [214, 156] on link "Approvals" at bounding box center [245, 153] width 163 height 33
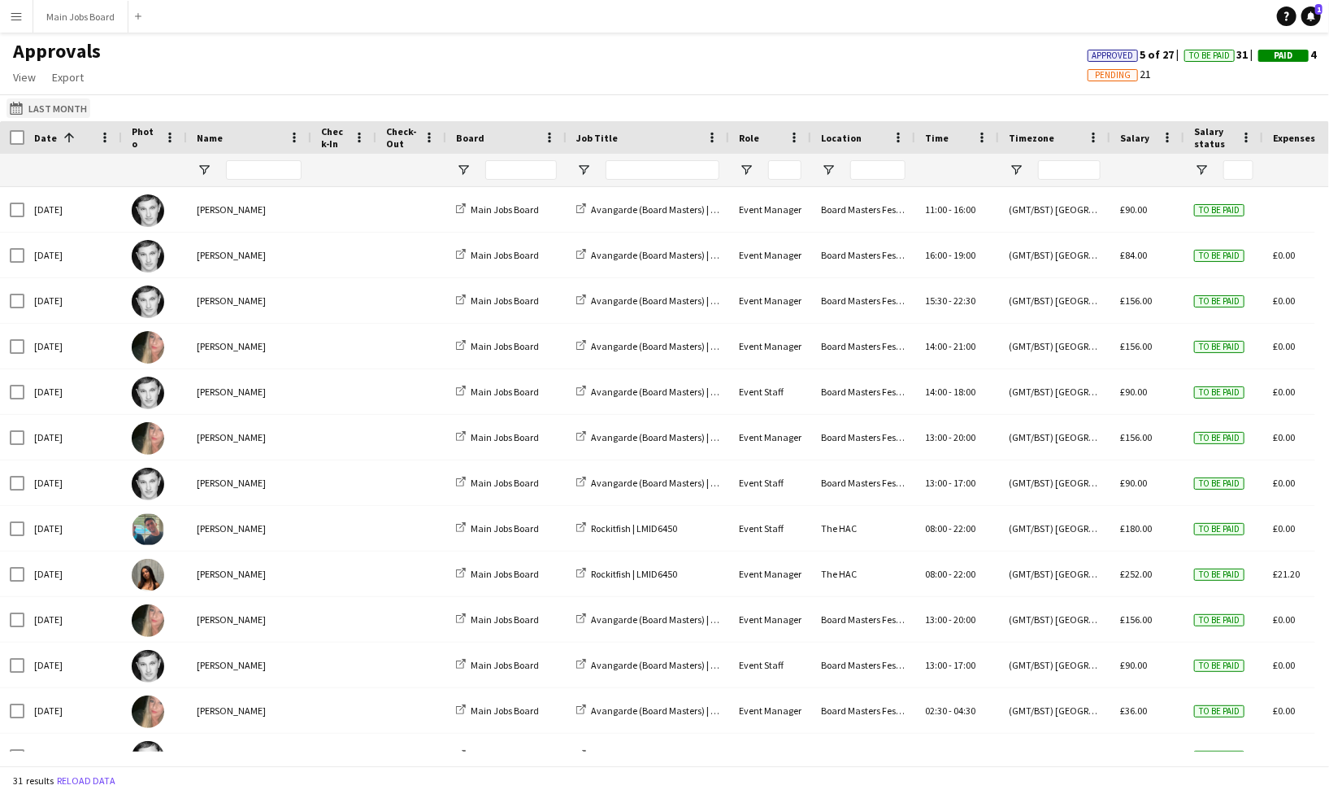
click at [46, 111] on button "Last Month Last Month" at bounding box center [49, 108] width 84 height 20
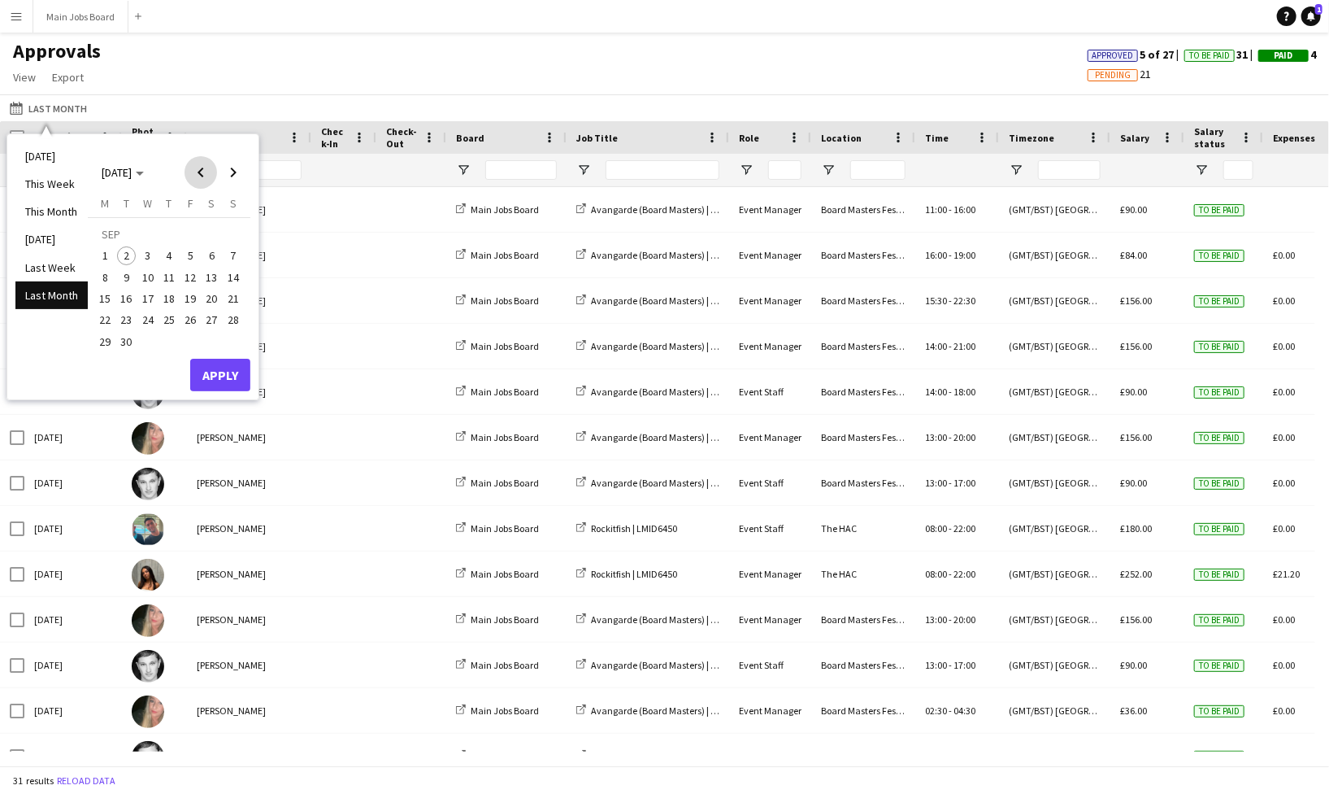
click at [203, 167] on span "Previous month" at bounding box center [201, 172] width 33 height 33
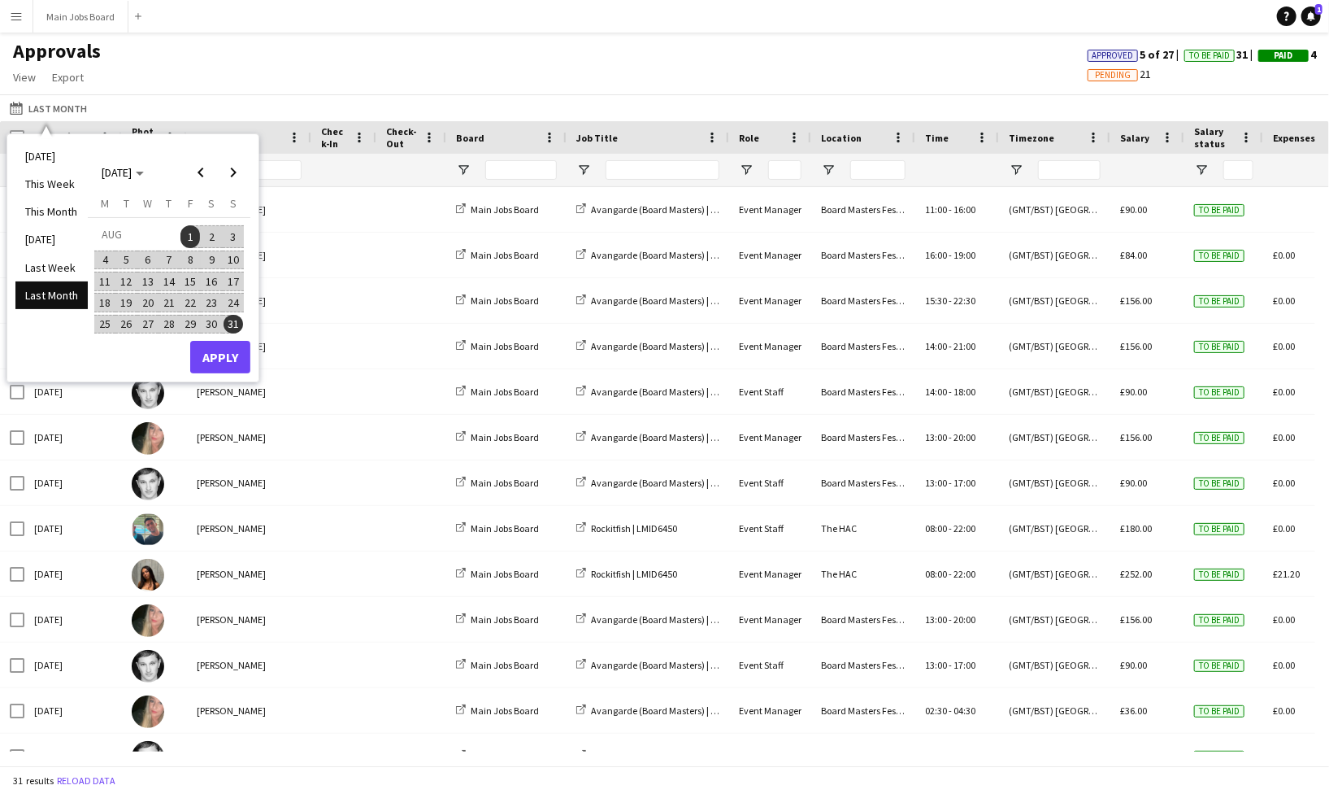
click at [194, 231] on span "1" at bounding box center [191, 236] width 20 height 23
click at [173, 322] on span "28" at bounding box center [169, 325] width 20 height 20
click at [233, 354] on button "Apply" at bounding box center [220, 357] width 60 height 33
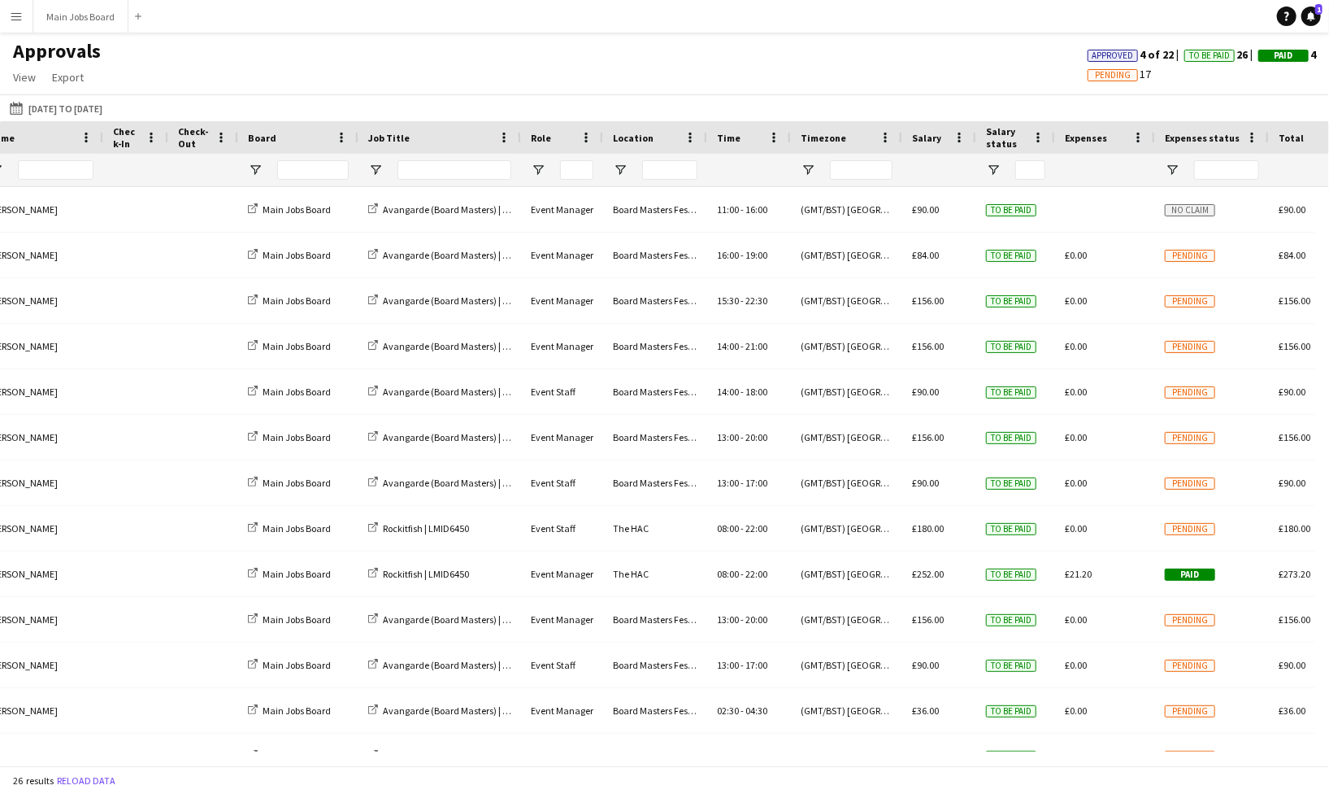
scroll to position [0, 246]
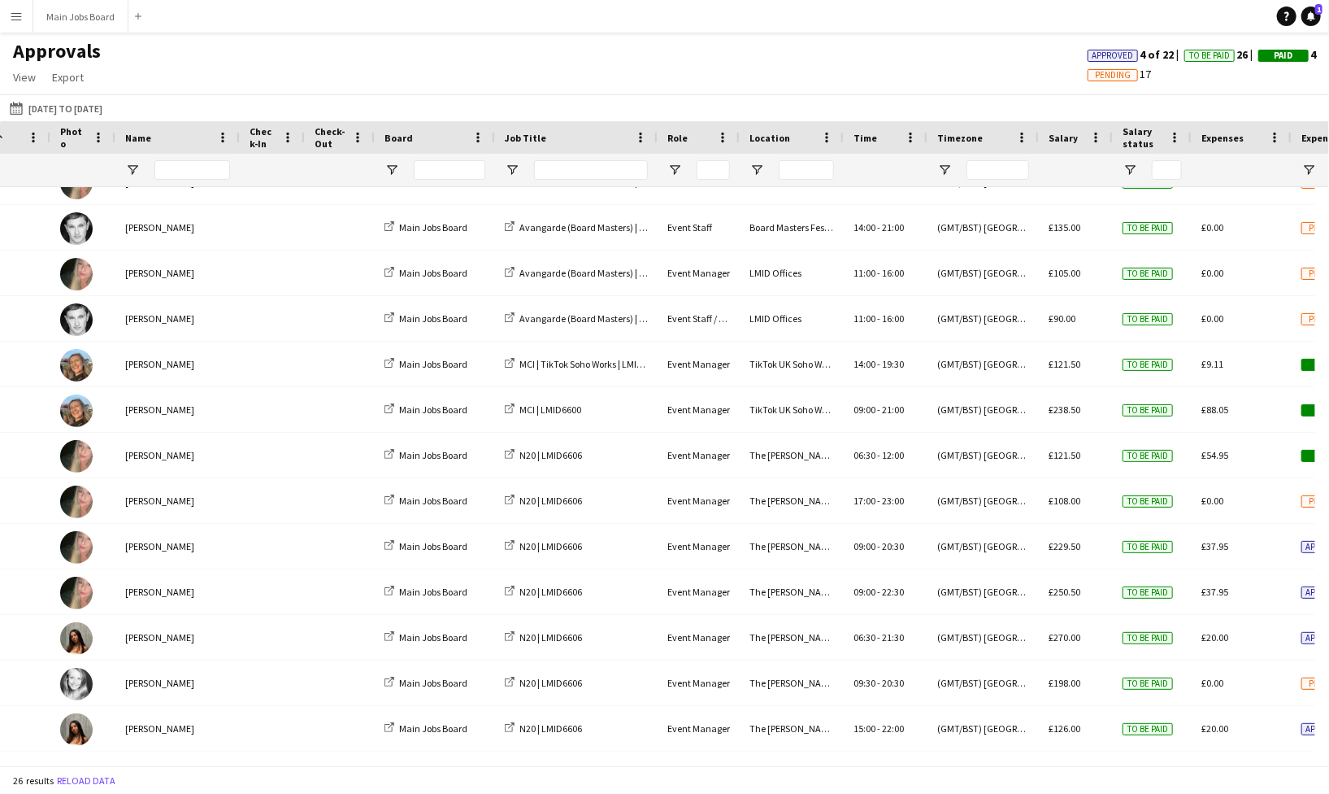
click at [18, 18] on app-icon "Menu" at bounding box center [16, 16] width 13 height 13
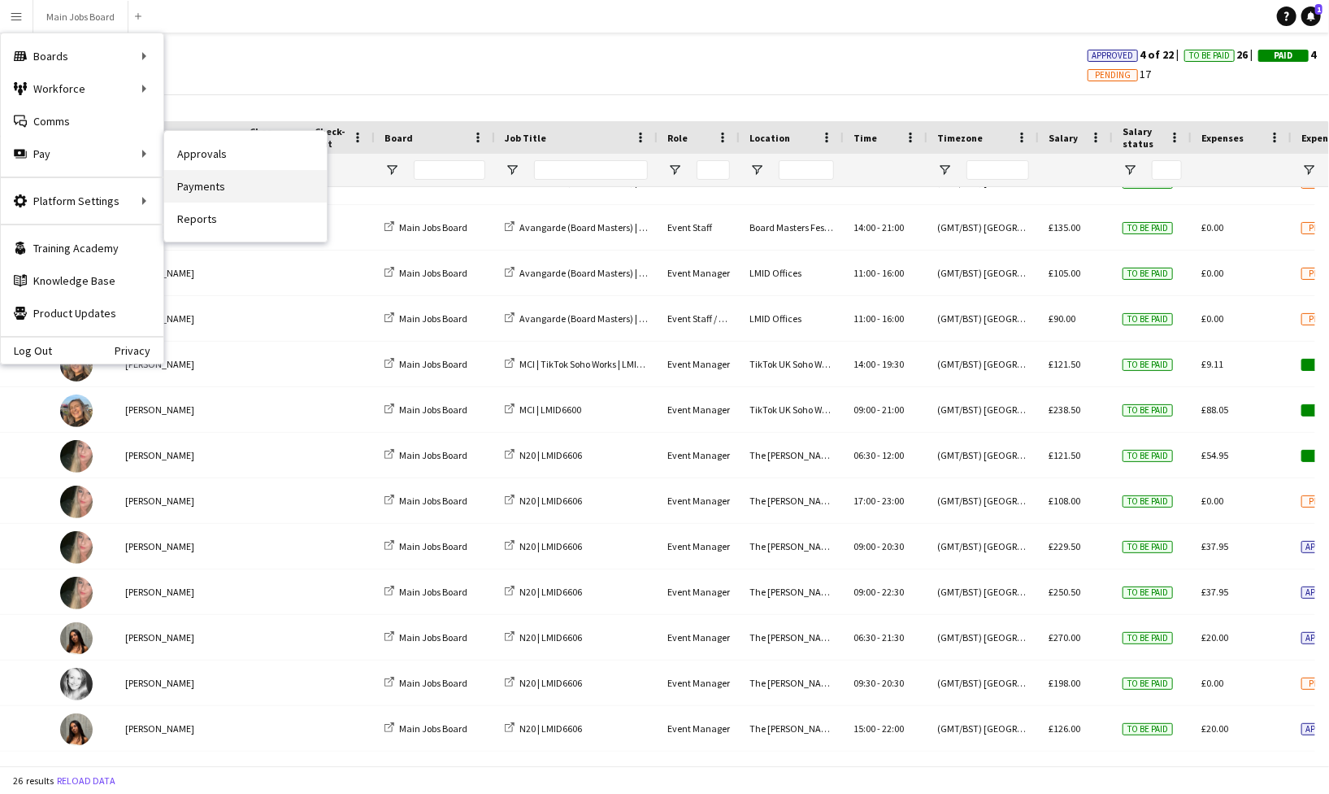
click at [214, 189] on link "Payments" at bounding box center [245, 186] width 163 height 33
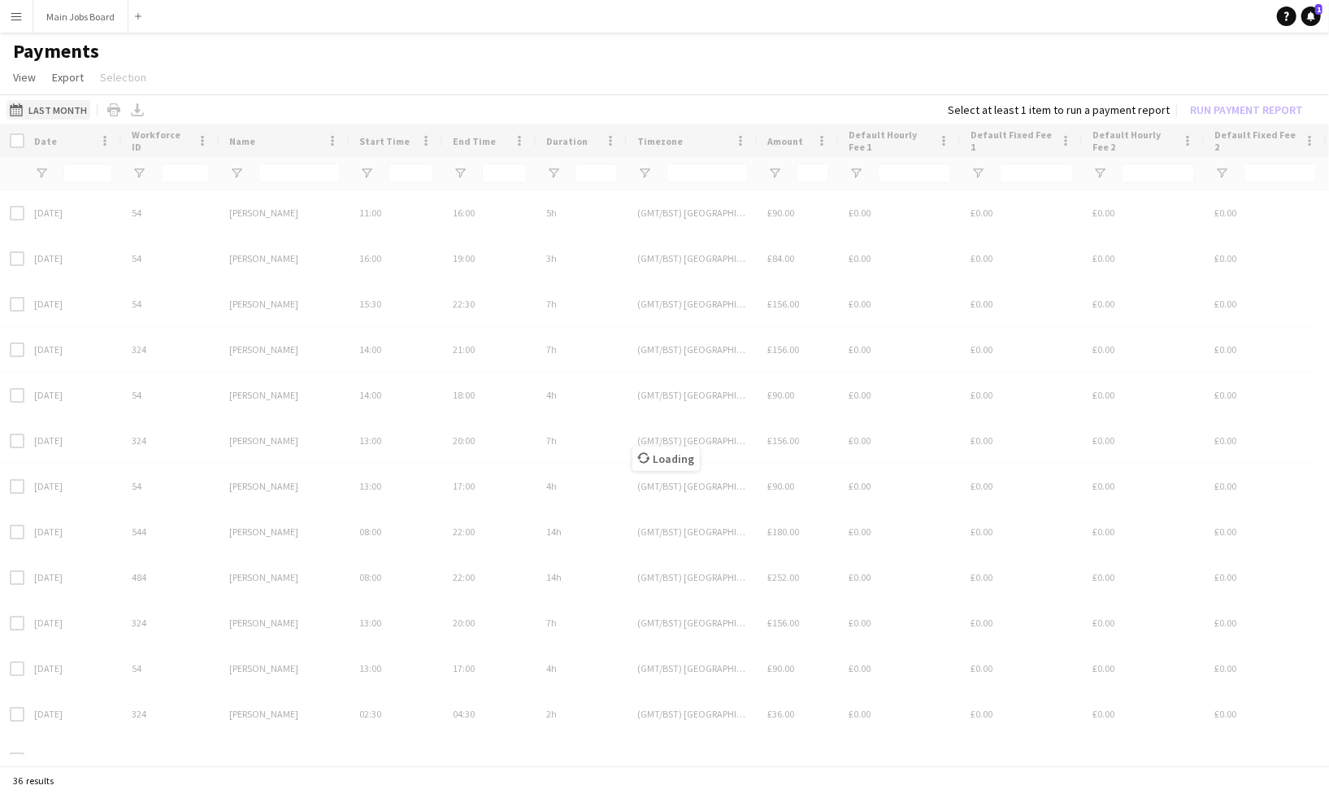
type input "***"
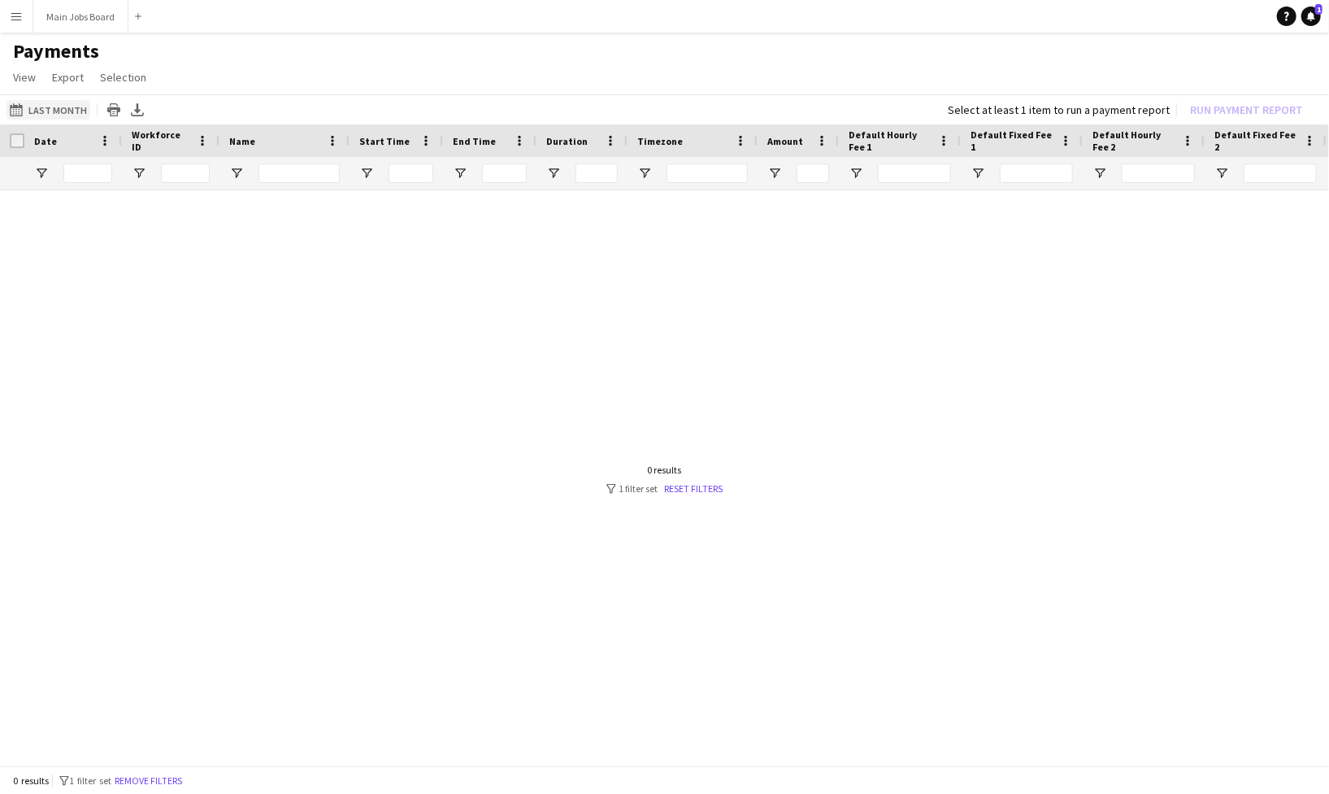
click at [50, 111] on button "Last Month Last Month" at bounding box center [49, 110] width 84 height 20
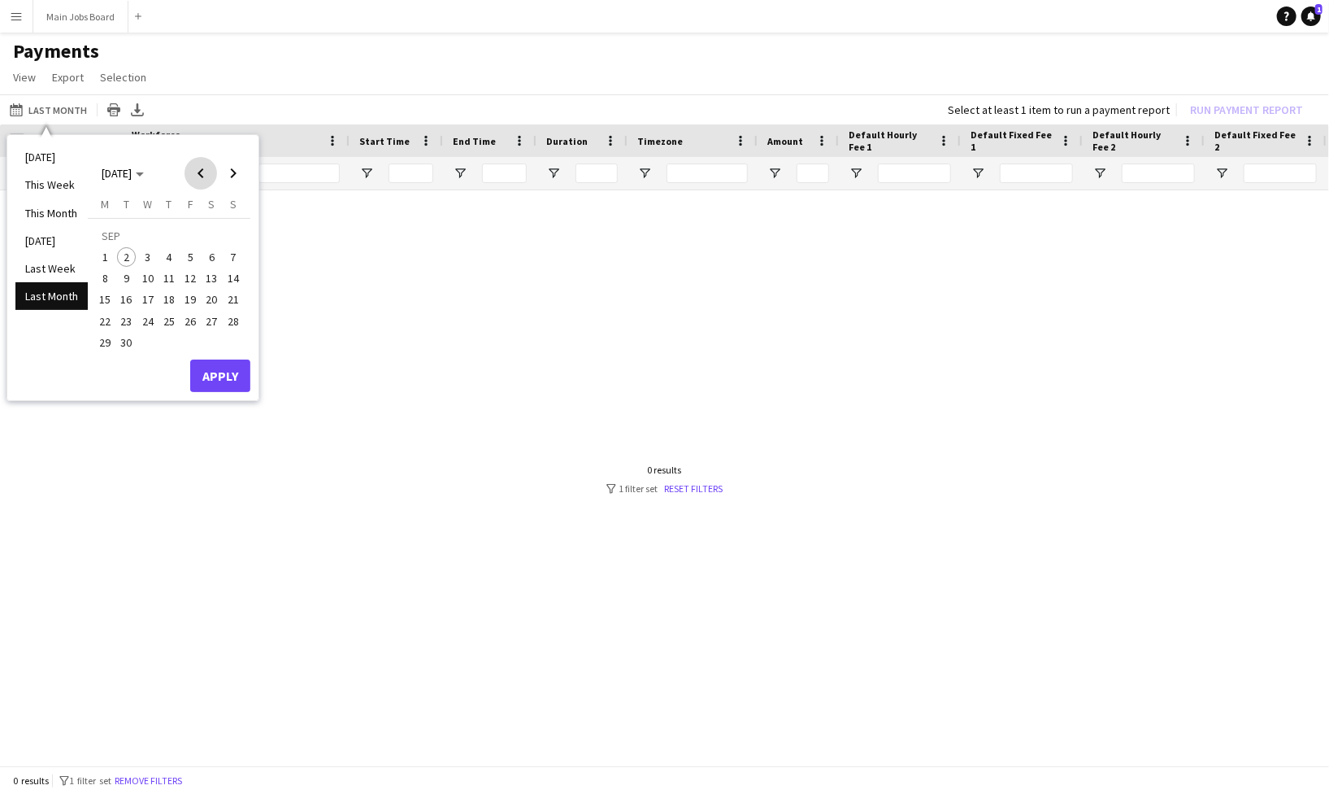
click at [205, 171] on span "Previous month" at bounding box center [201, 173] width 33 height 33
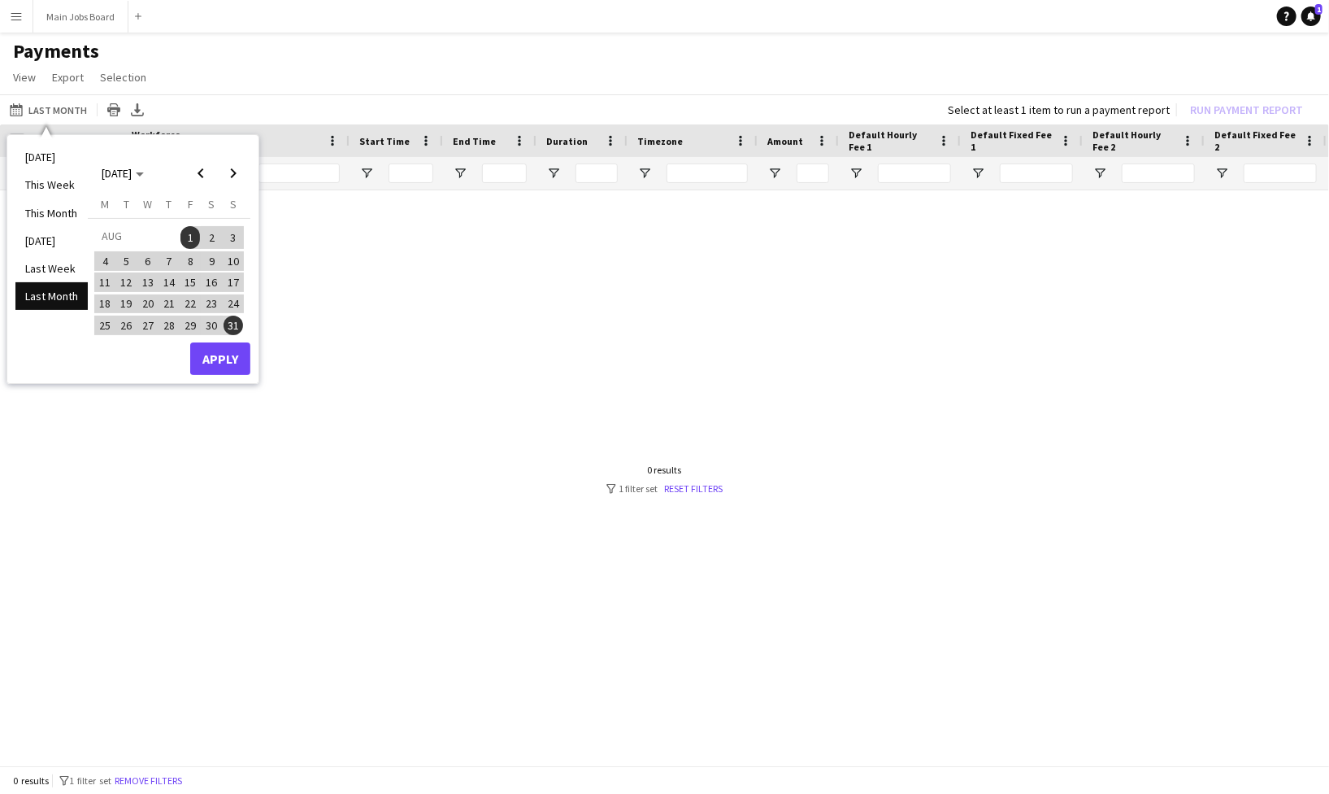
click at [189, 236] on span "1" at bounding box center [191, 237] width 20 height 23
click at [173, 324] on span "28" at bounding box center [169, 325] width 20 height 20
click at [223, 357] on button "Apply" at bounding box center [220, 358] width 60 height 33
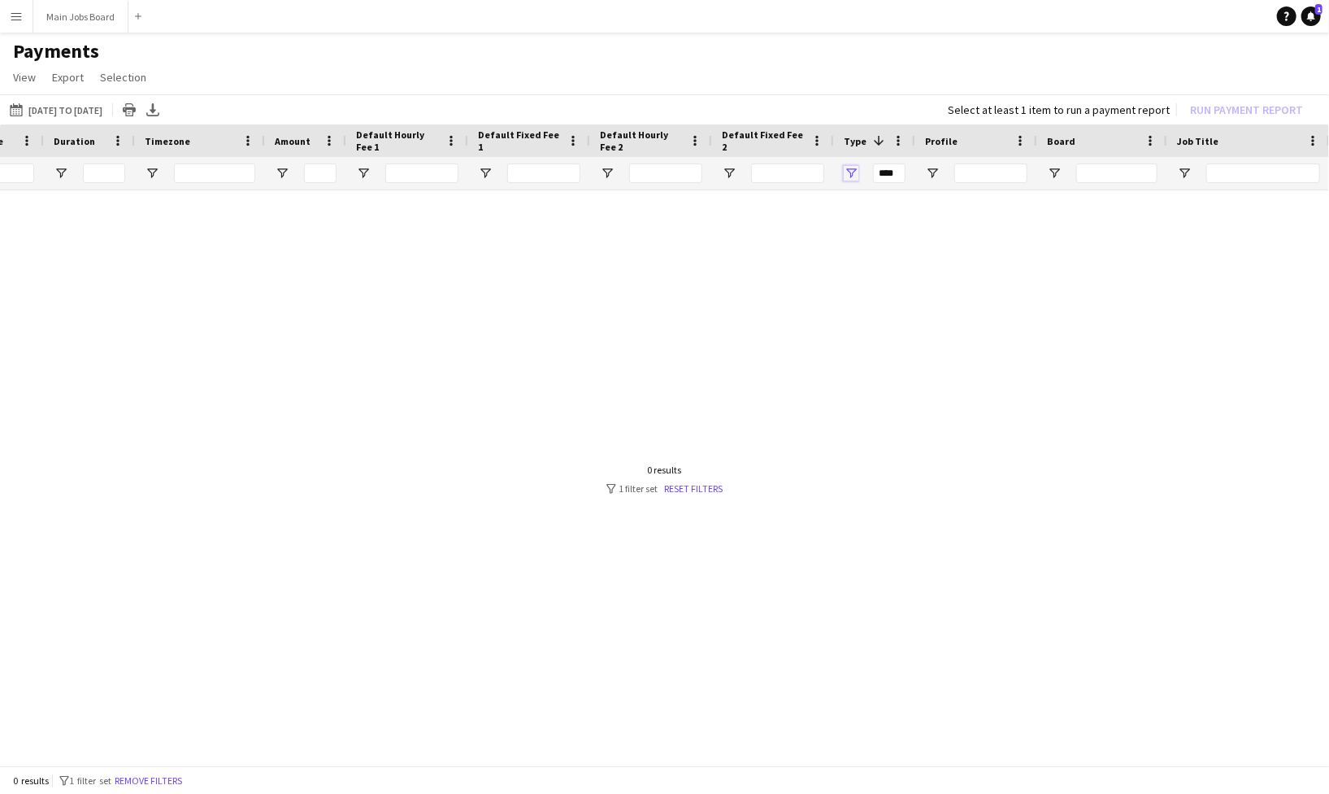
click at [852, 173] on span "Open Filter Menu" at bounding box center [851, 173] width 15 height 15
click at [863, 298] on div "Expense" at bounding box center [926, 292] width 153 height 20
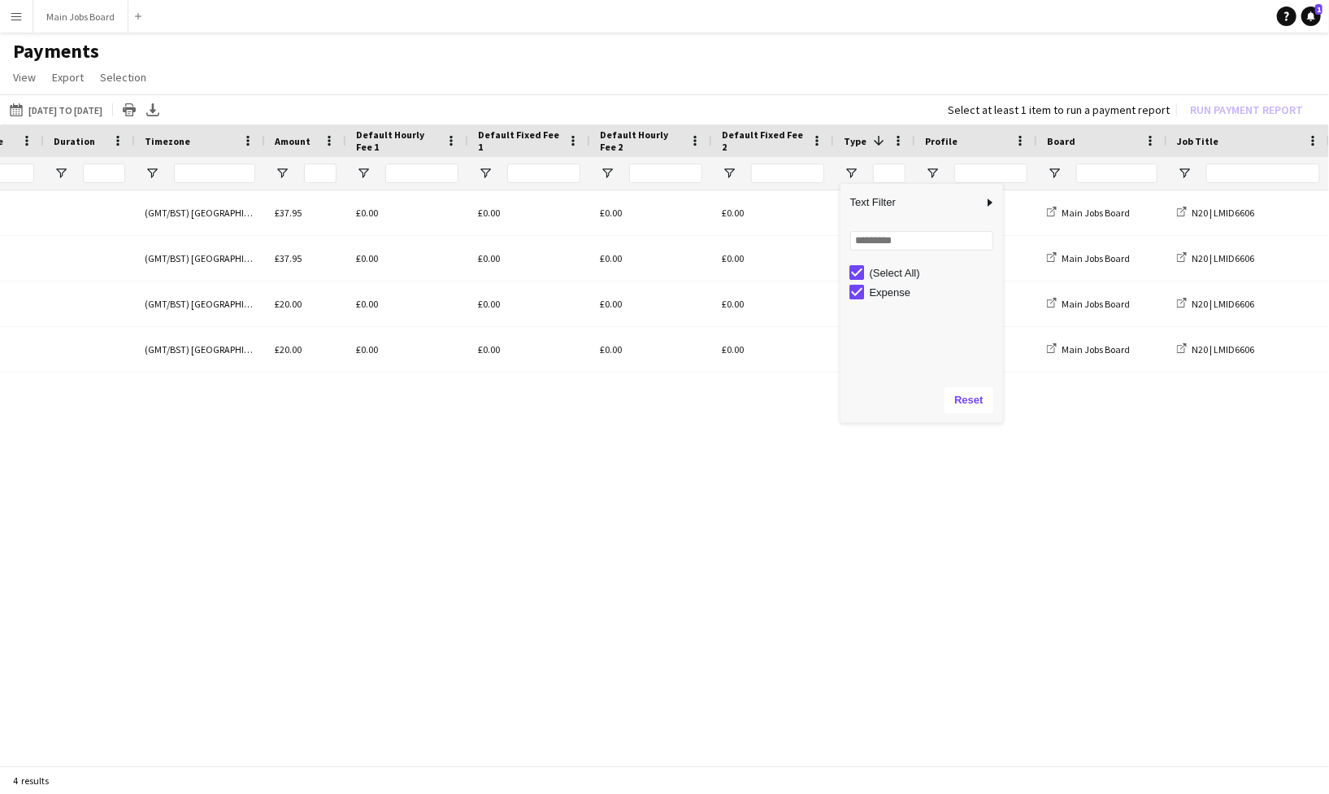
click at [843, 555] on div "[PERSON_NAME] 09:00 20:30 (GMT/BST) [GEOGRAPHIC_DATA] £37.95 £0.00 £0.00 £0.00 …" at bounding box center [664, 472] width 1329 height 564
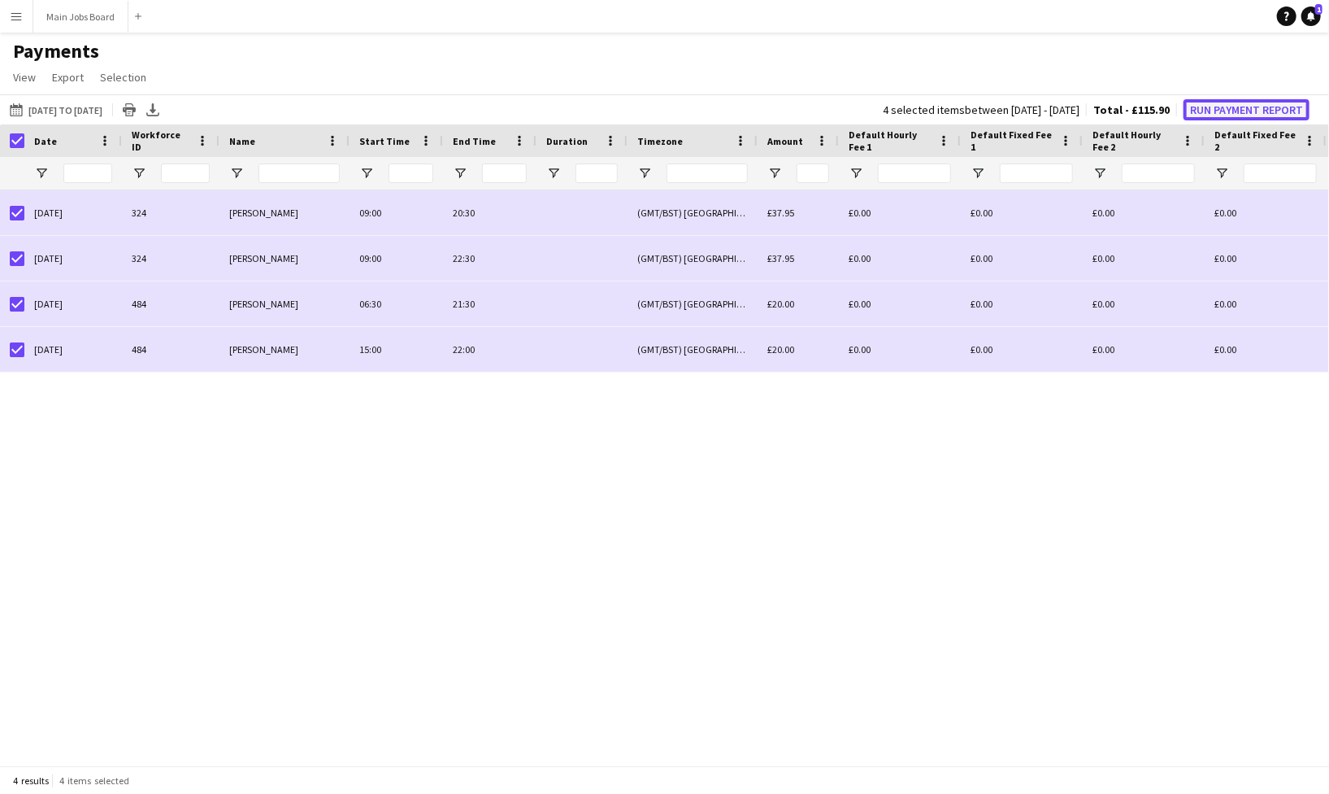
click at [1226, 106] on button "Run Payment Report" at bounding box center [1247, 109] width 126 height 21
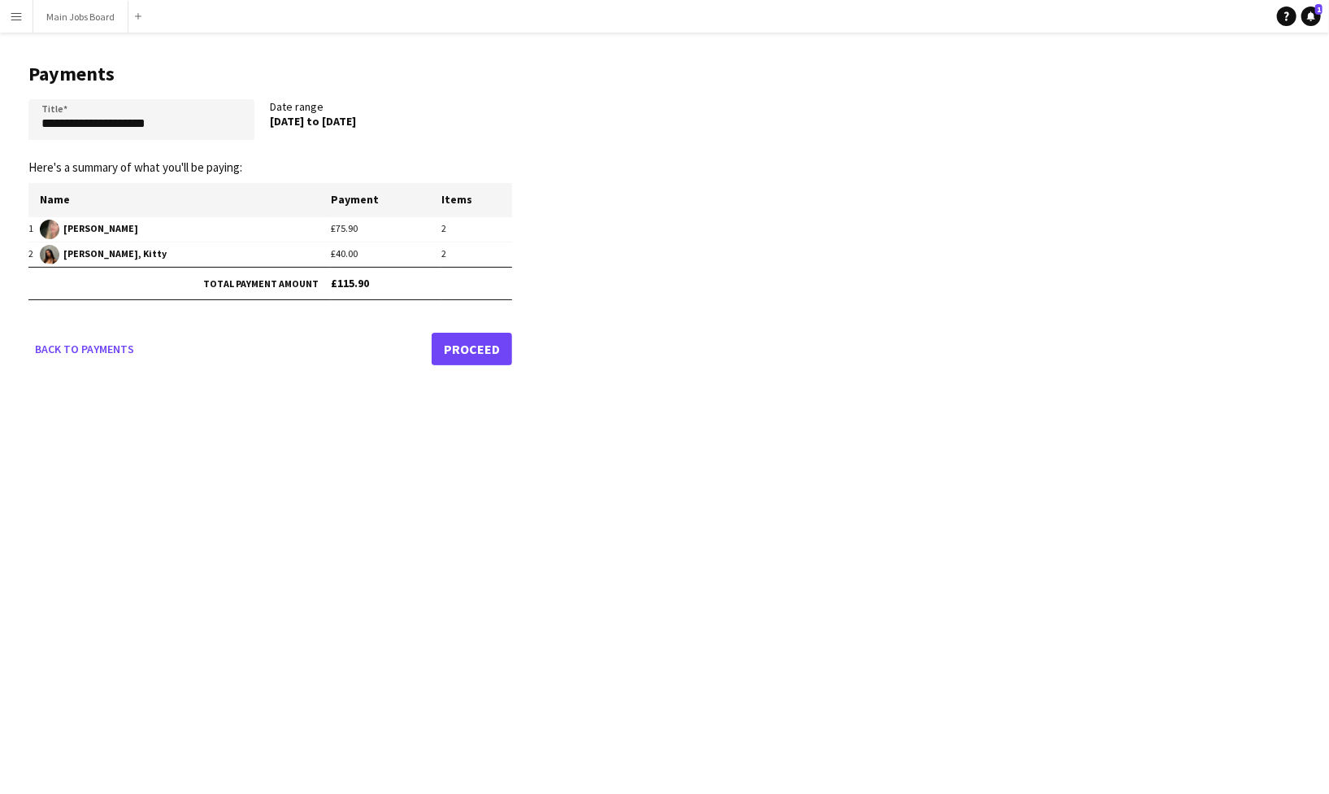
click at [489, 350] on link "Proceed" at bounding box center [472, 349] width 80 height 33
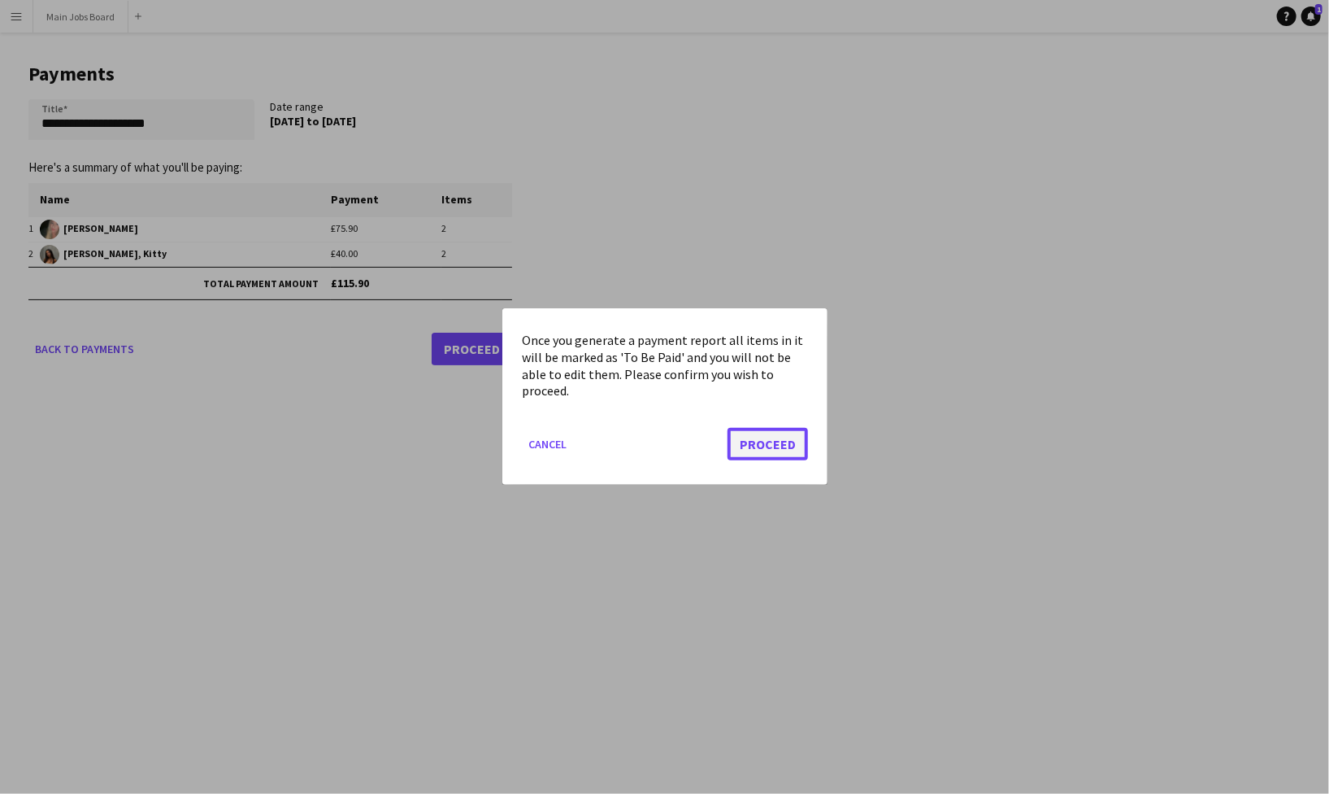
click at [766, 448] on button "Proceed" at bounding box center [768, 444] width 80 height 33
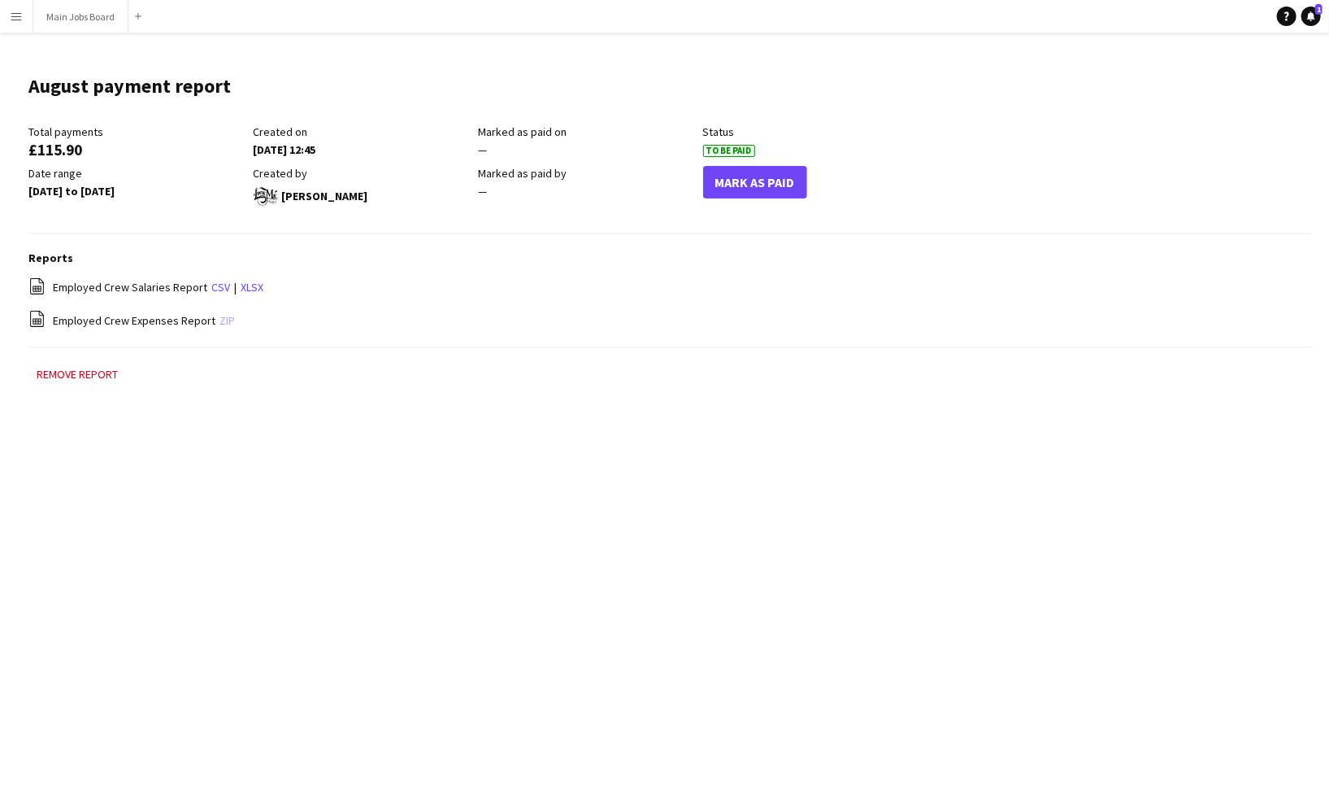
click at [224, 320] on link "zip" at bounding box center [227, 320] width 15 height 15
click at [81, 19] on button "Main Jobs Board Close" at bounding box center [80, 17] width 95 height 32
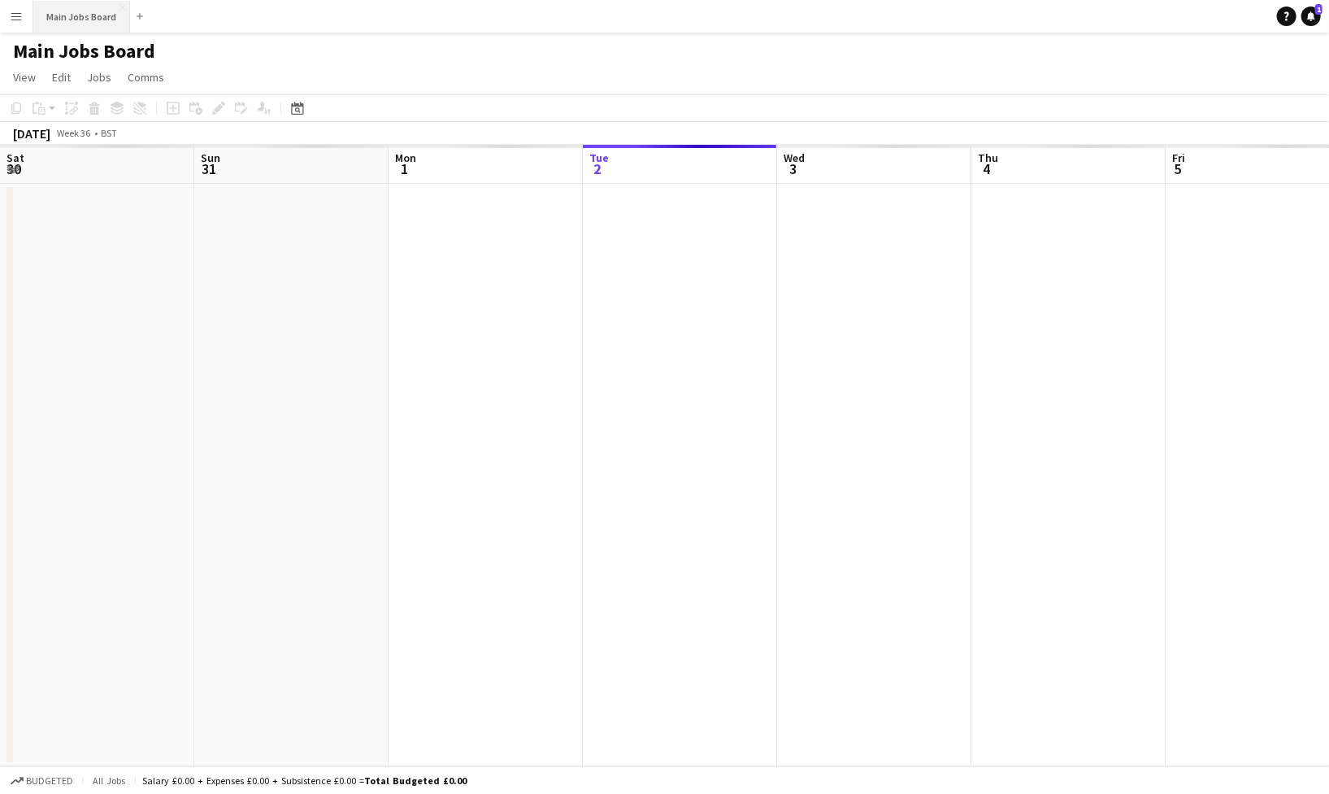
scroll to position [0, 389]
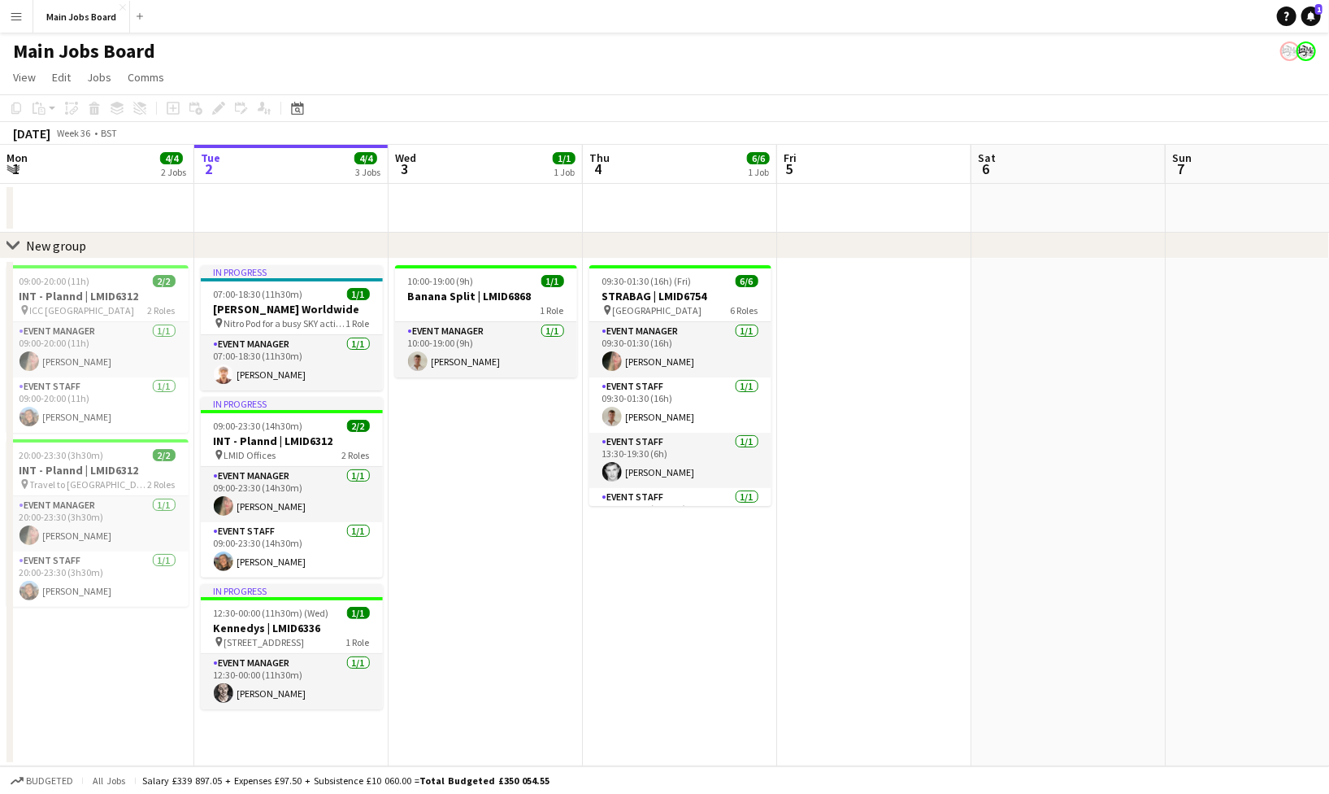
click at [21, 19] on app-icon "Menu" at bounding box center [16, 16] width 13 height 13
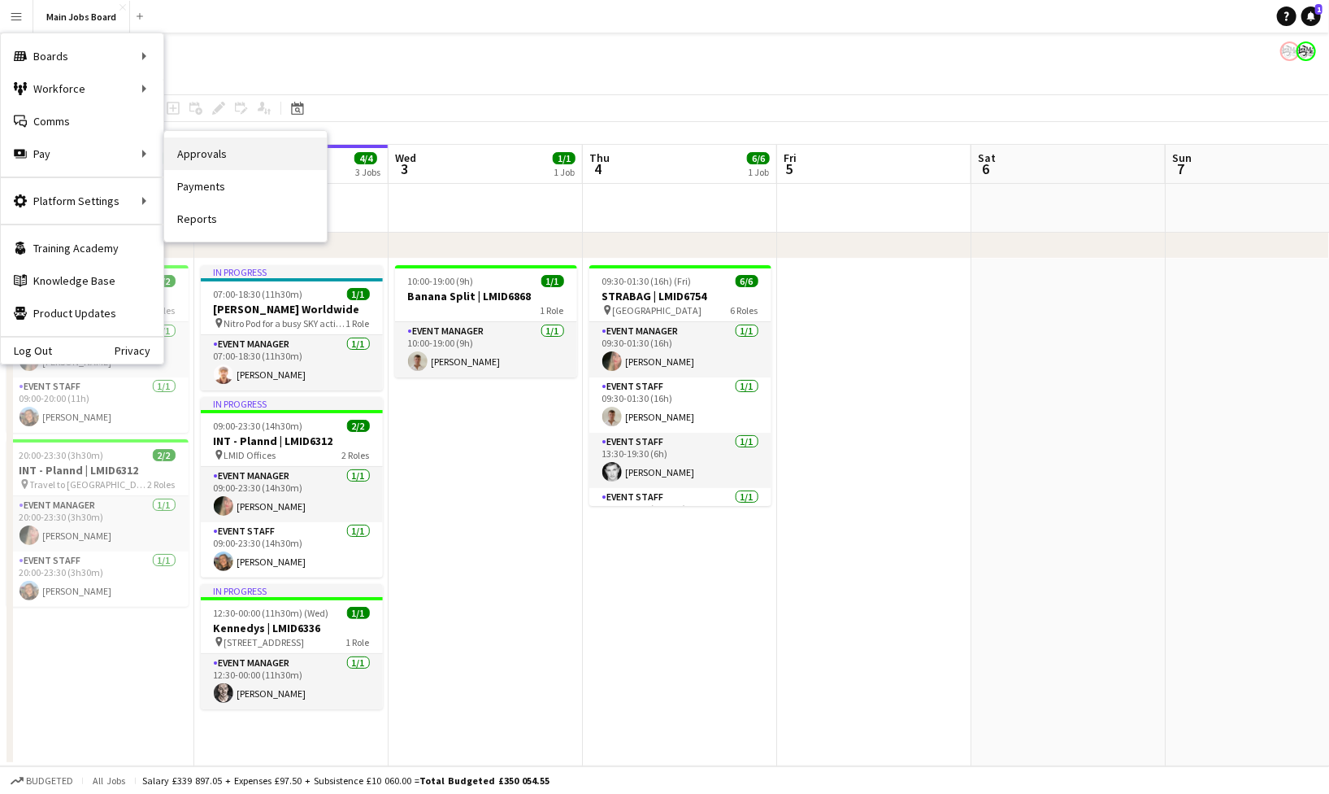
click at [198, 157] on link "Approvals" at bounding box center [245, 153] width 163 height 33
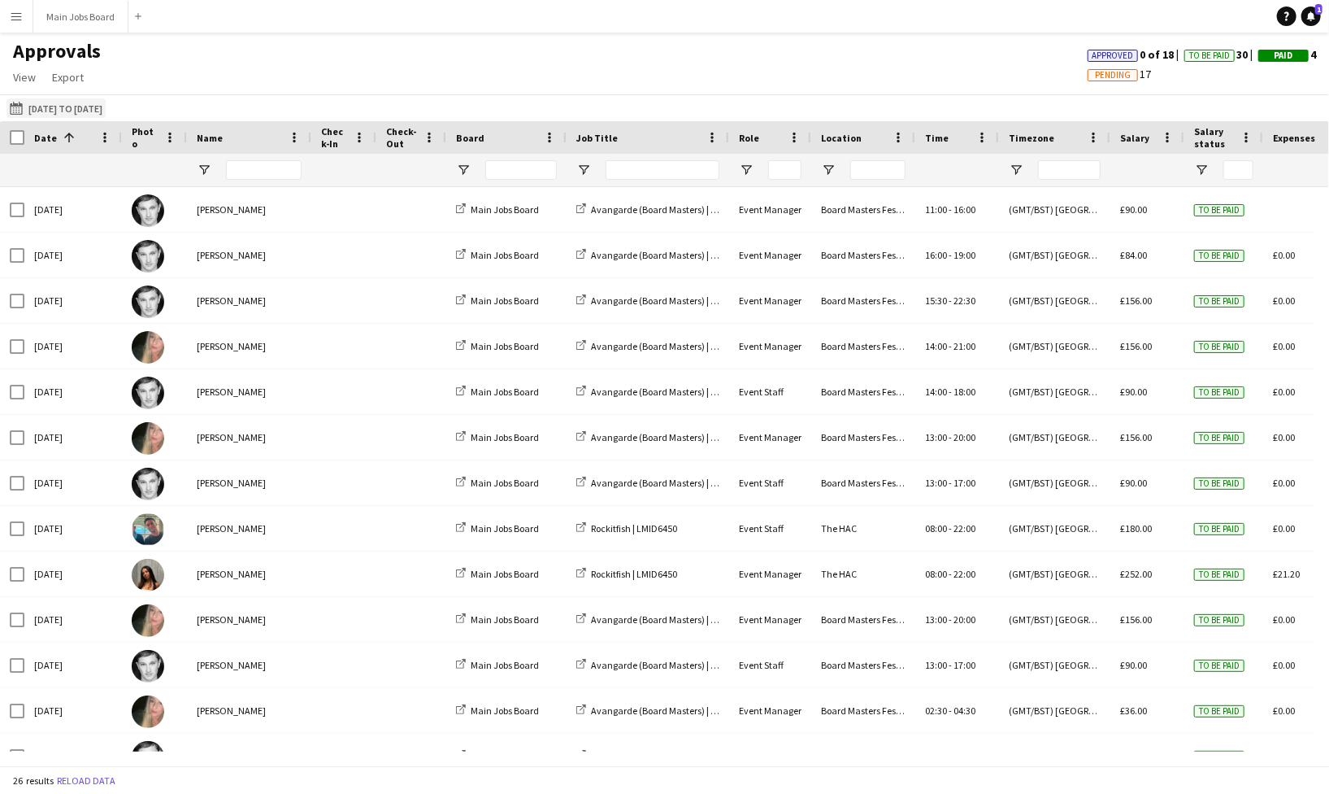
click at [103, 107] on button "[DATE] to [DATE] [DATE] to [DATE]" at bounding box center [56, 108] width 99 height 20
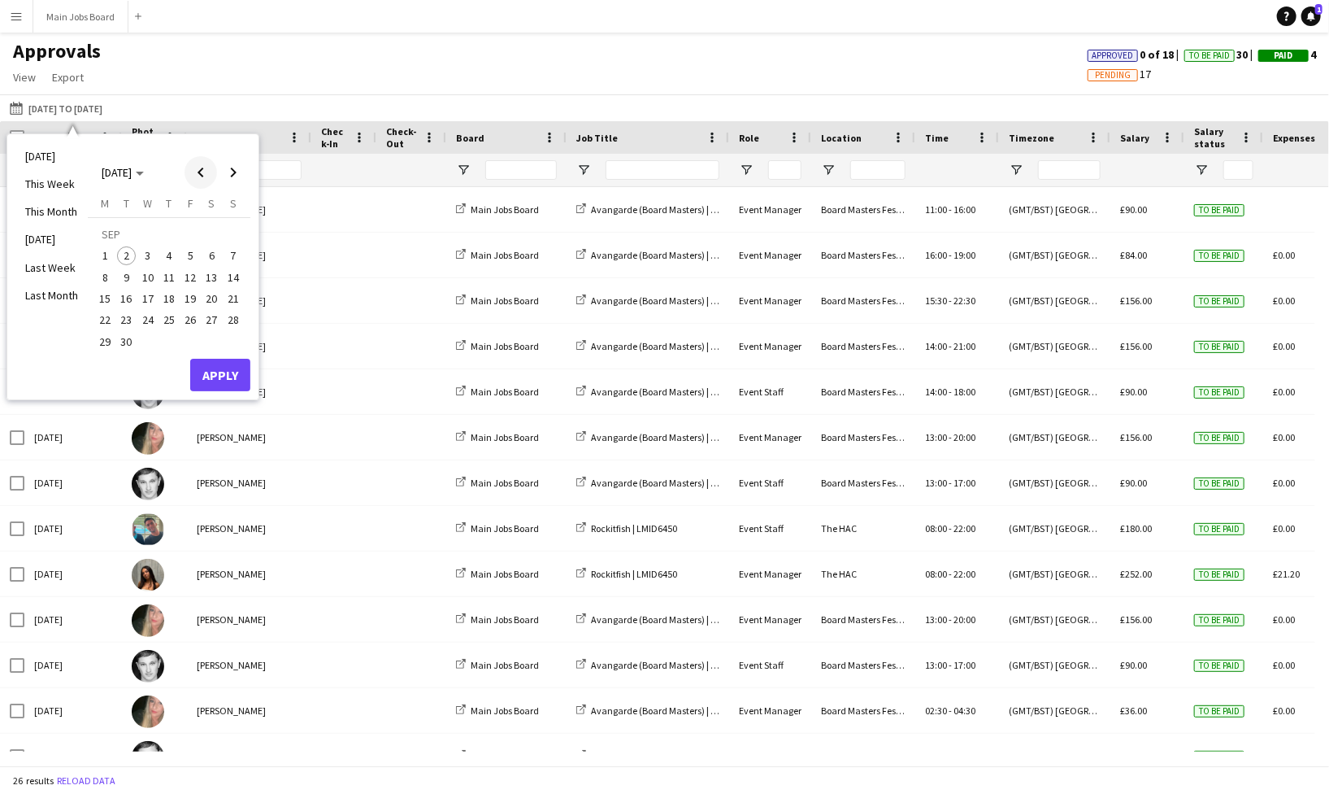
click at [207, 175] on span "Previous month" at bounding box center [201, 172] width 33 height 33
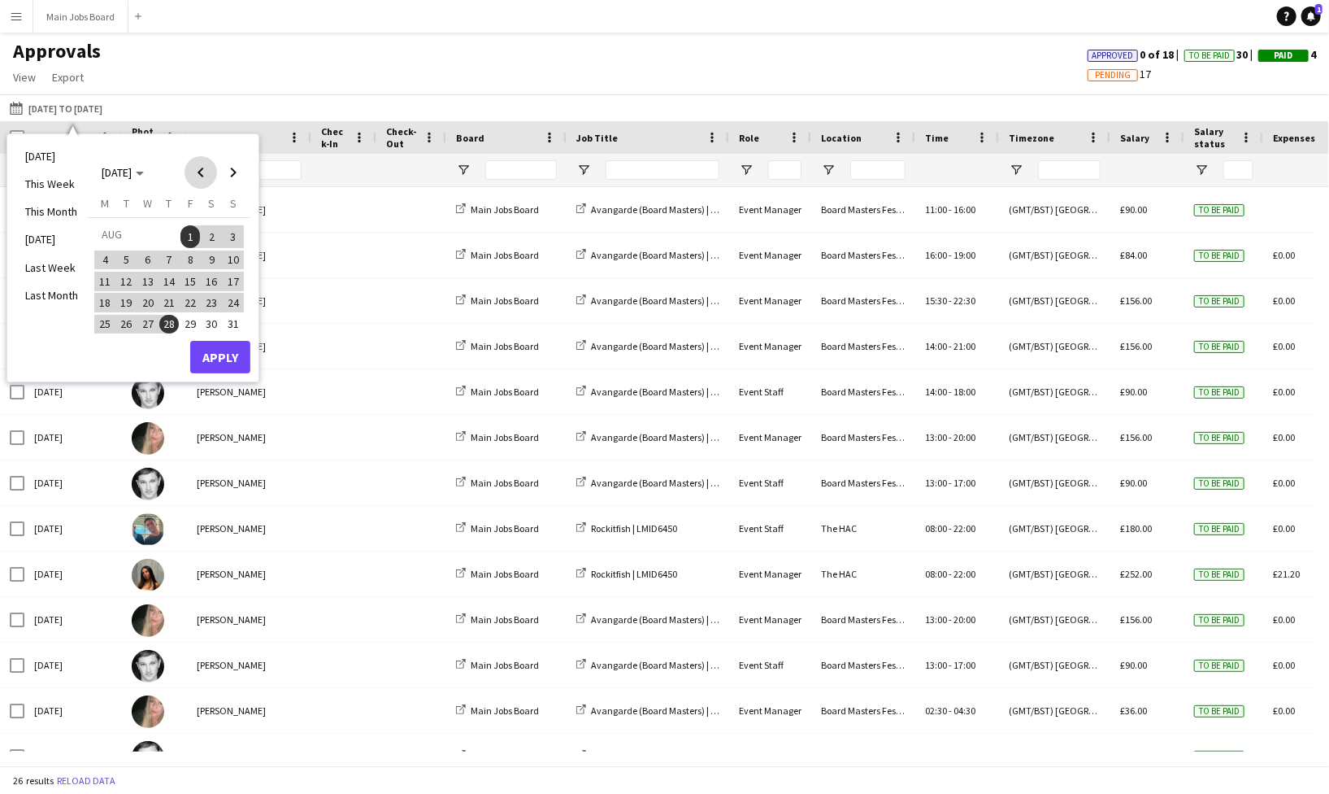
click at [199, 167] on span "Previous month" at bounding box center [201, 172] width 33 height 33
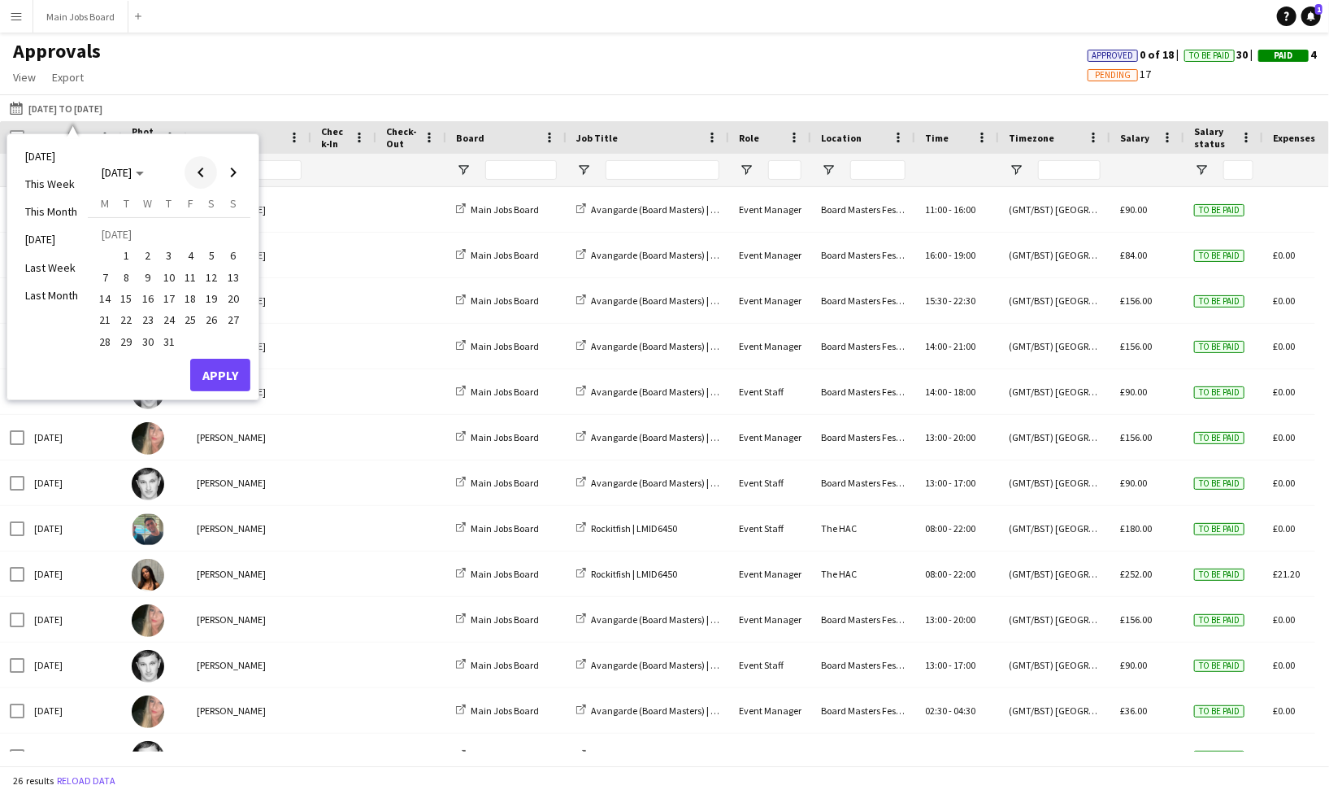
click at [200, 174] on span "Previous month" at bounding box center [201, 172] width 33 height 33
click at [131, 300] on span "17" at bounding box center [127, 303] width 20 height 20
click at [230, 172] on span "Next month" at bounding box center [233, 172] width 33 height 33
click at [178, 323] on span "28" at bounding box center [169, 325] width 20 height 20
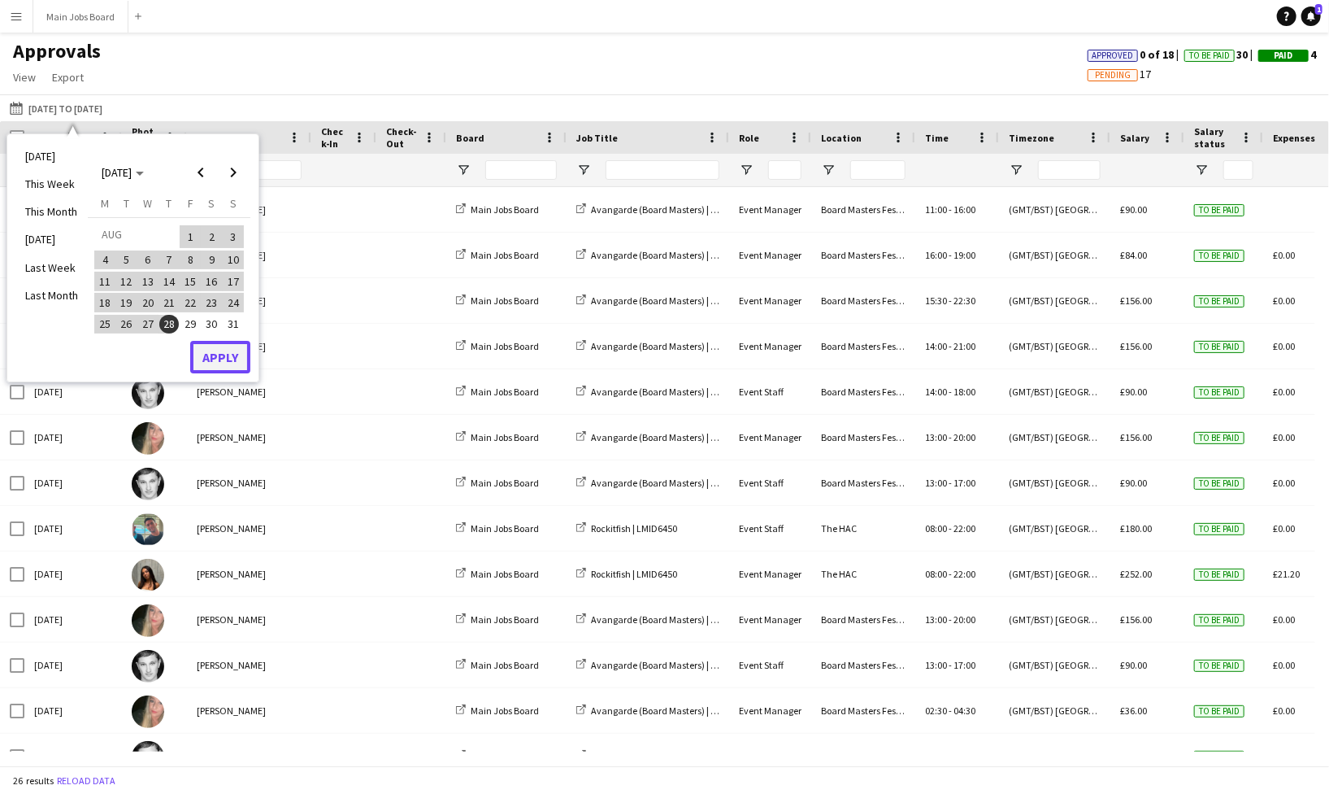
click at [226, 346] on button "Apply" at bounding box center [220, 357] width 60 height 33
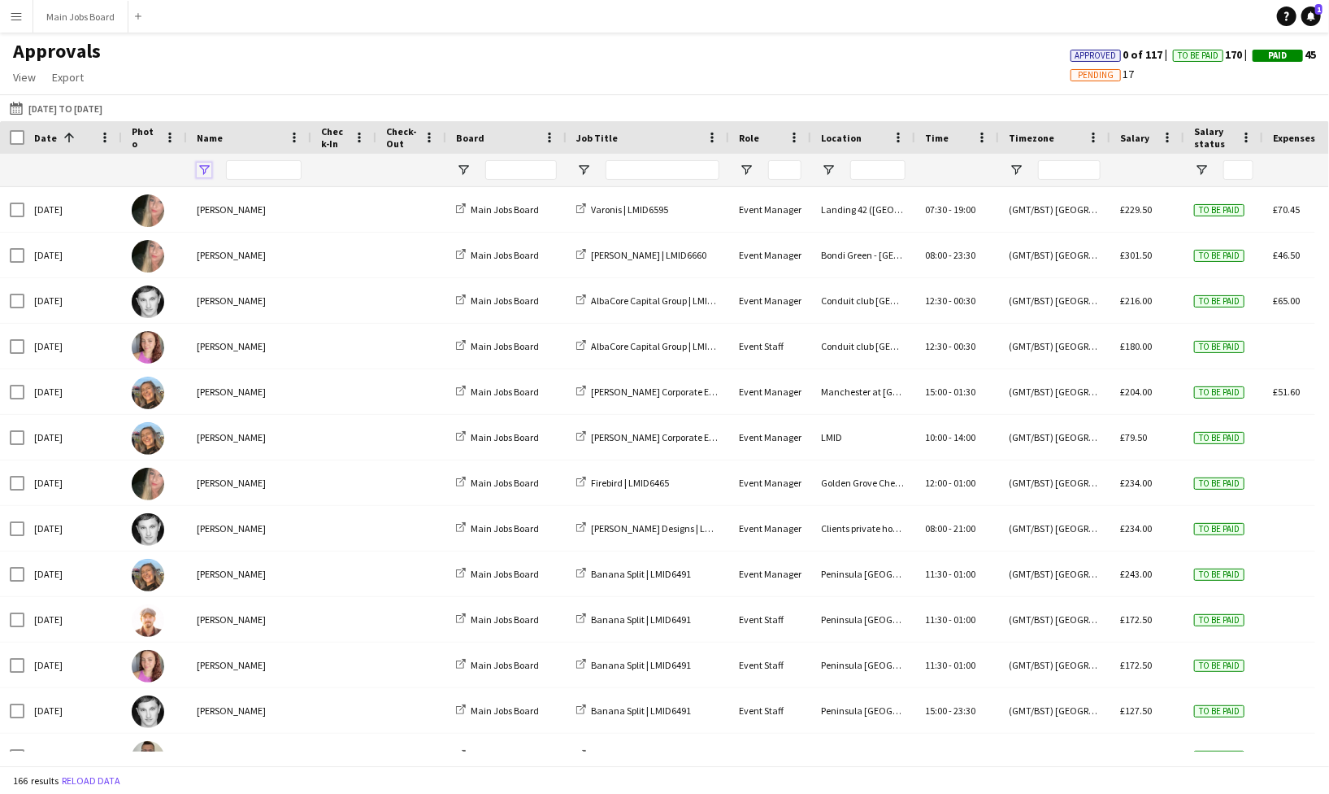
click at [199, 173] on span "Open Filter Menu" at bounding box center [204, 170] width 15 height 15
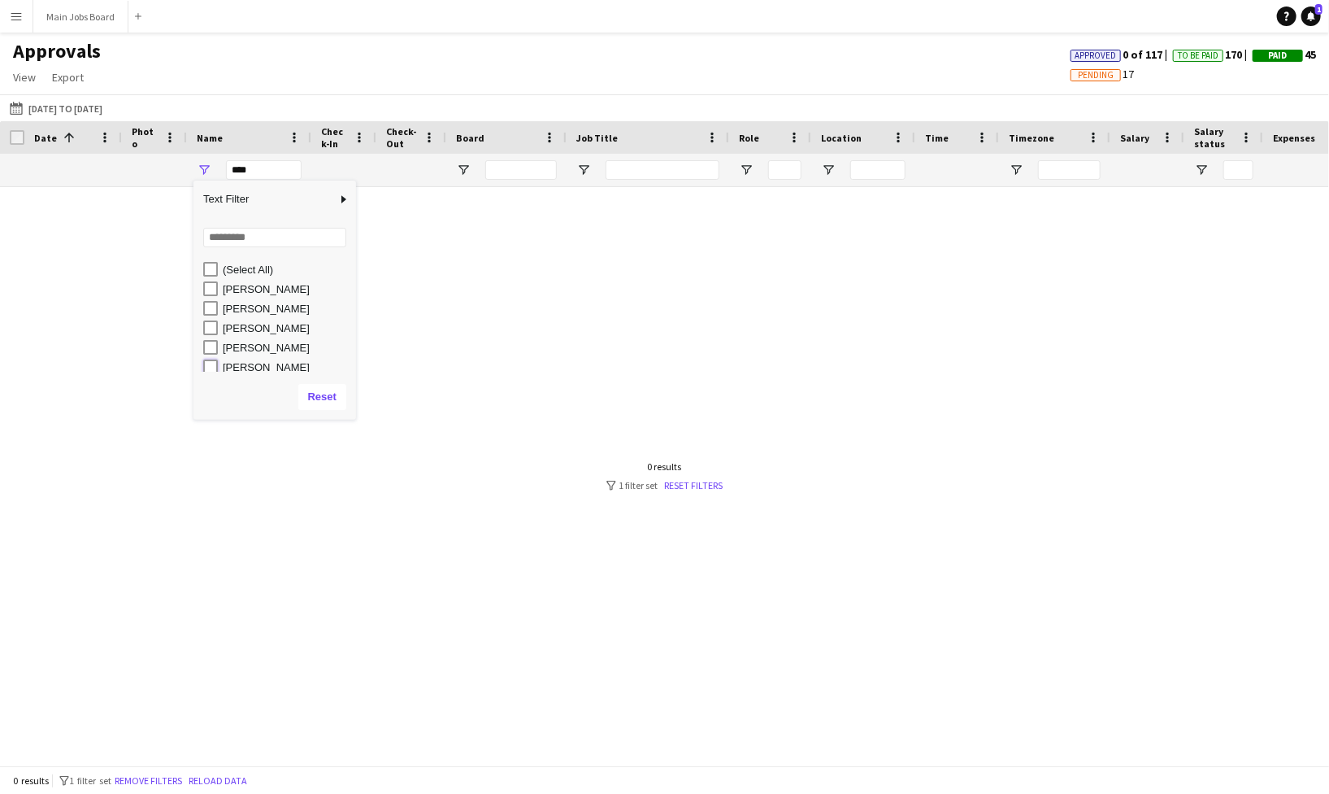
type input "**********"
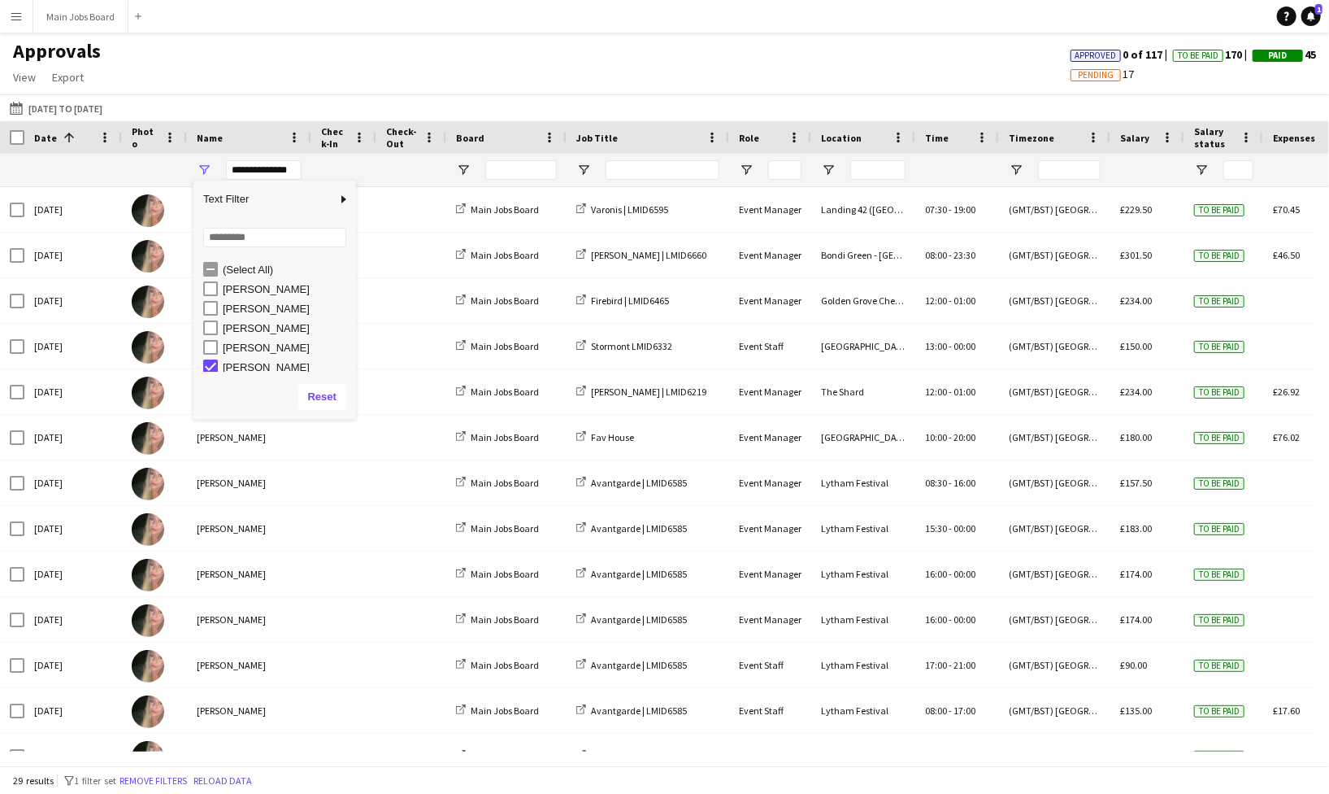
scroll to position [4, 0]
click at [357, 59] on div "Approvals View Customise view Customise filters Reset Filters Reset View Reset …" at bounding box center [664, 66] width 1329 height 55
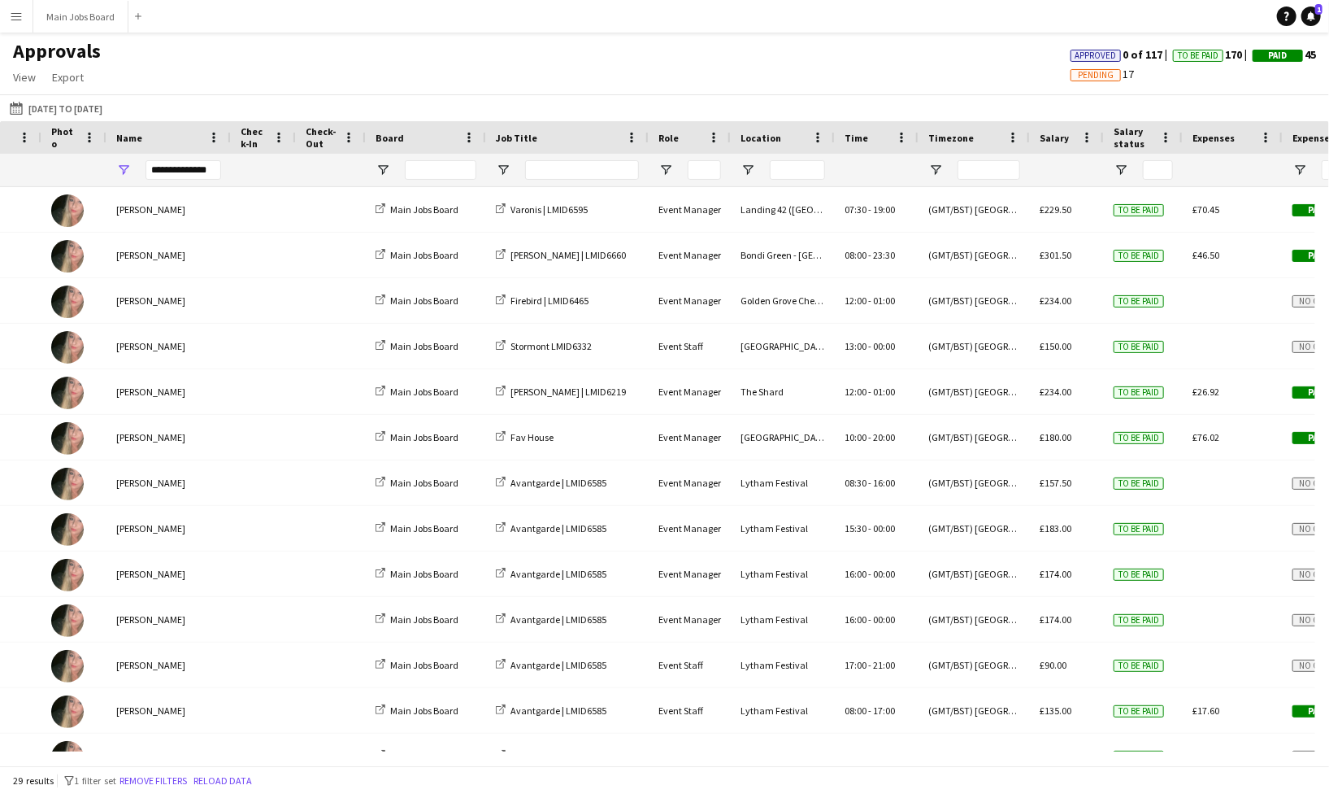
scroll to position [0, 237]
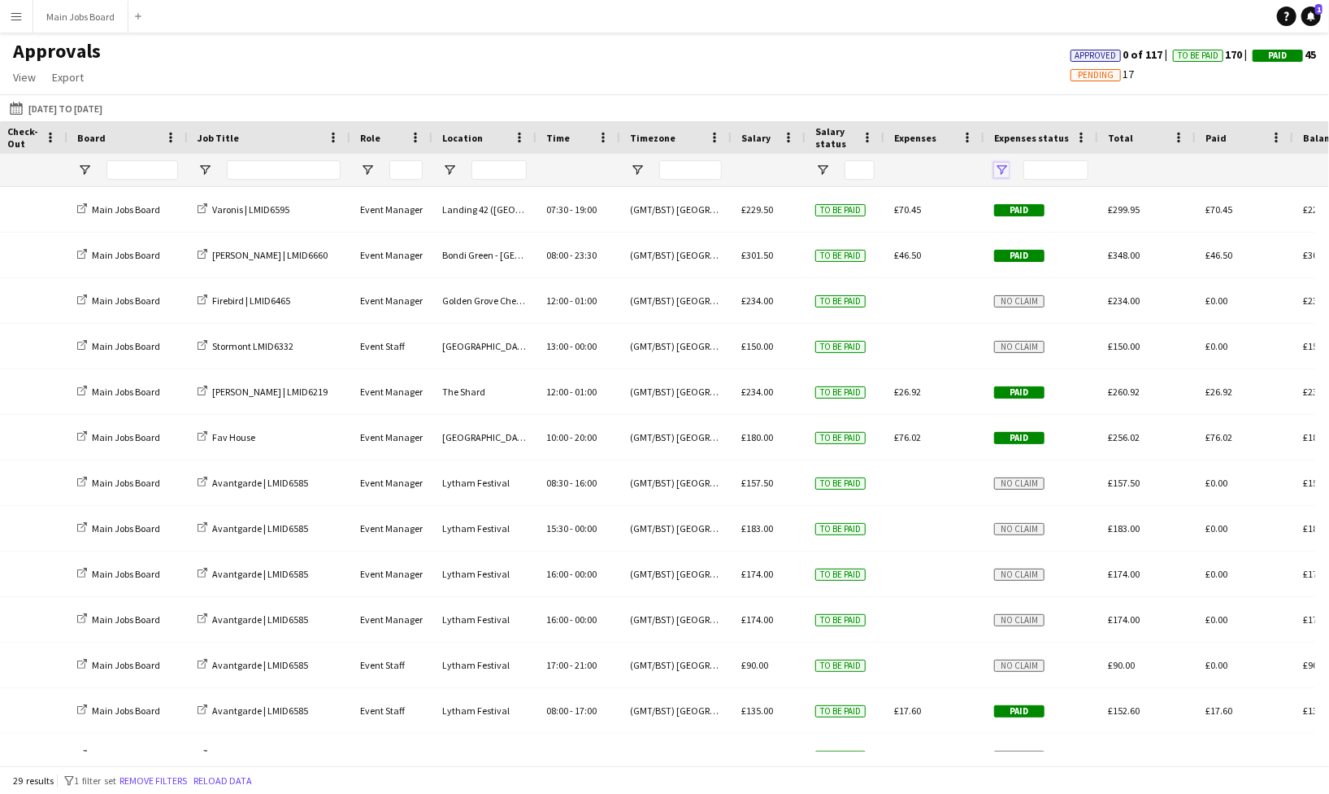
click at [1003, 168] on span "Open Filter Menu" at bounding box center [1001, 170] width 15 height 15
click at [1004, 167] on span "Open Filter Menu" at bounding box center [1001, 170] width 15 height 15
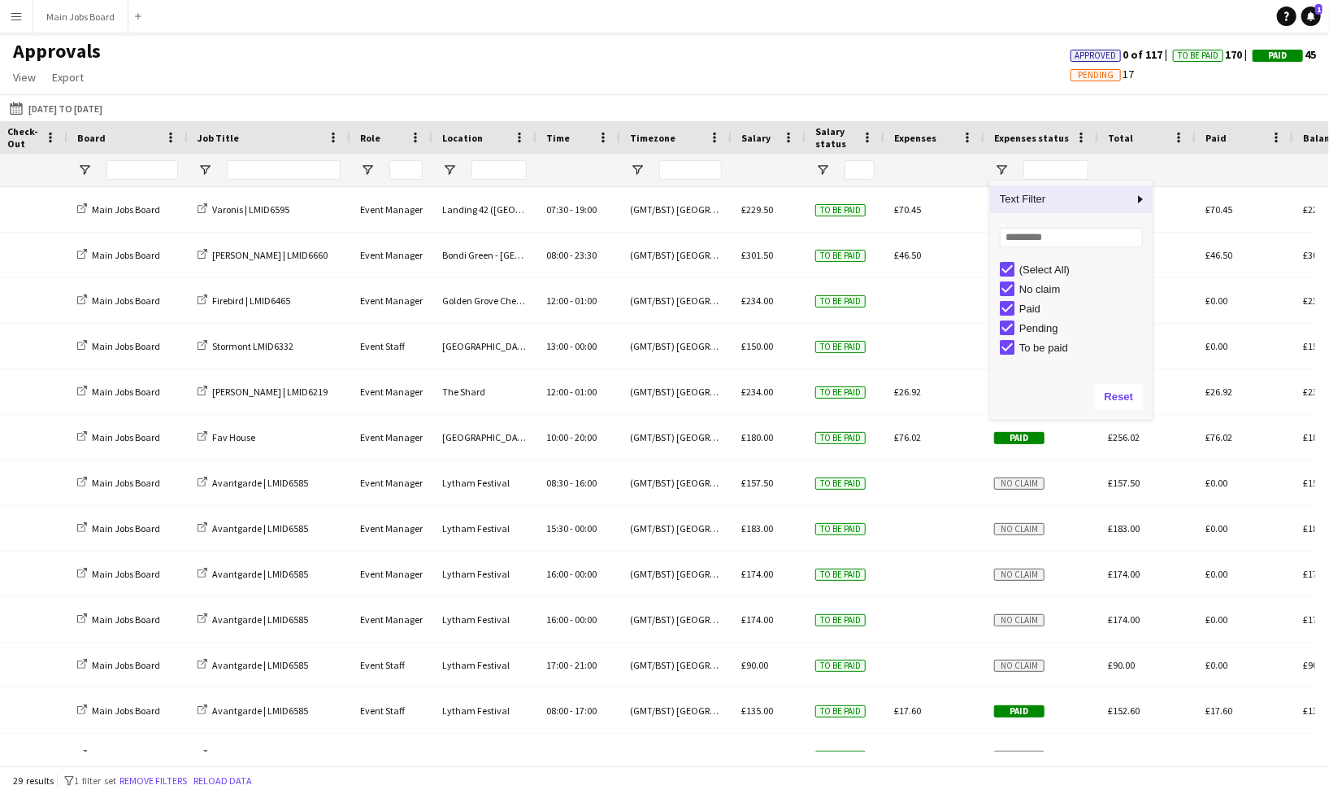
click at [914, 164] on div at bounding box center [934, 170] width 80 height 33
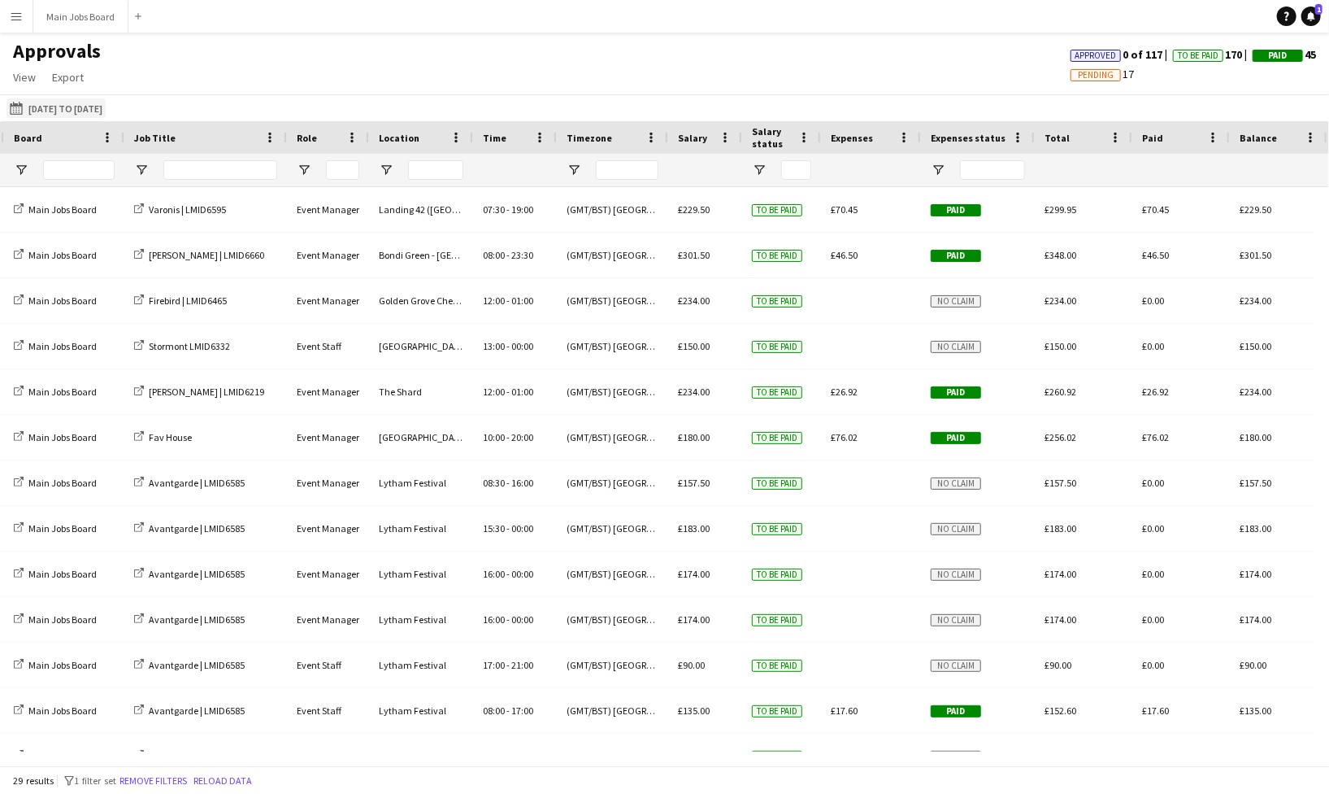
click at [77, 108] on button "[DATE] to [DATE] [DATE] to [DATE]" at bounding box center [56, 108] width 99 height 20
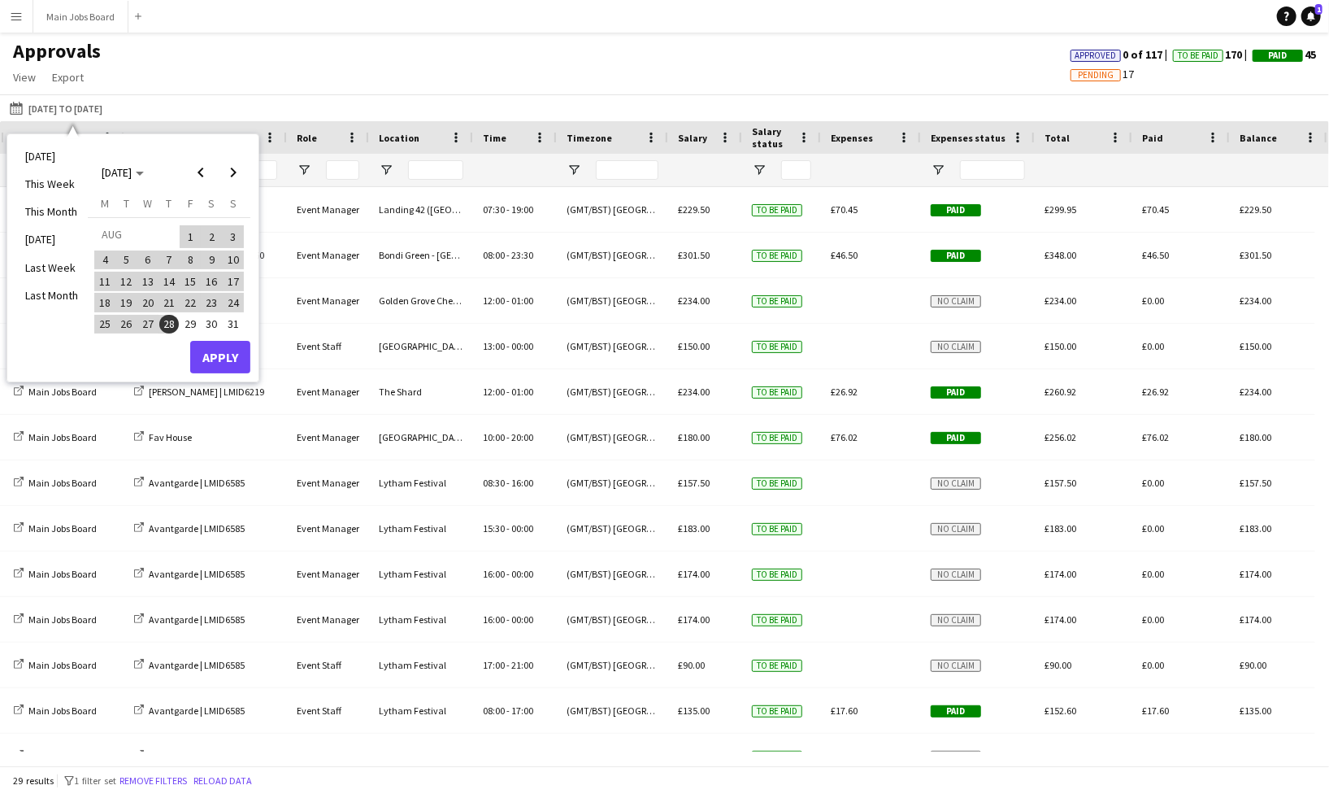
click at [438, 78] on div "Approvals View Customise view Customise filters Reset Filters Reset View Reset …" at bounding box center [664, 66] width 1329 height 55
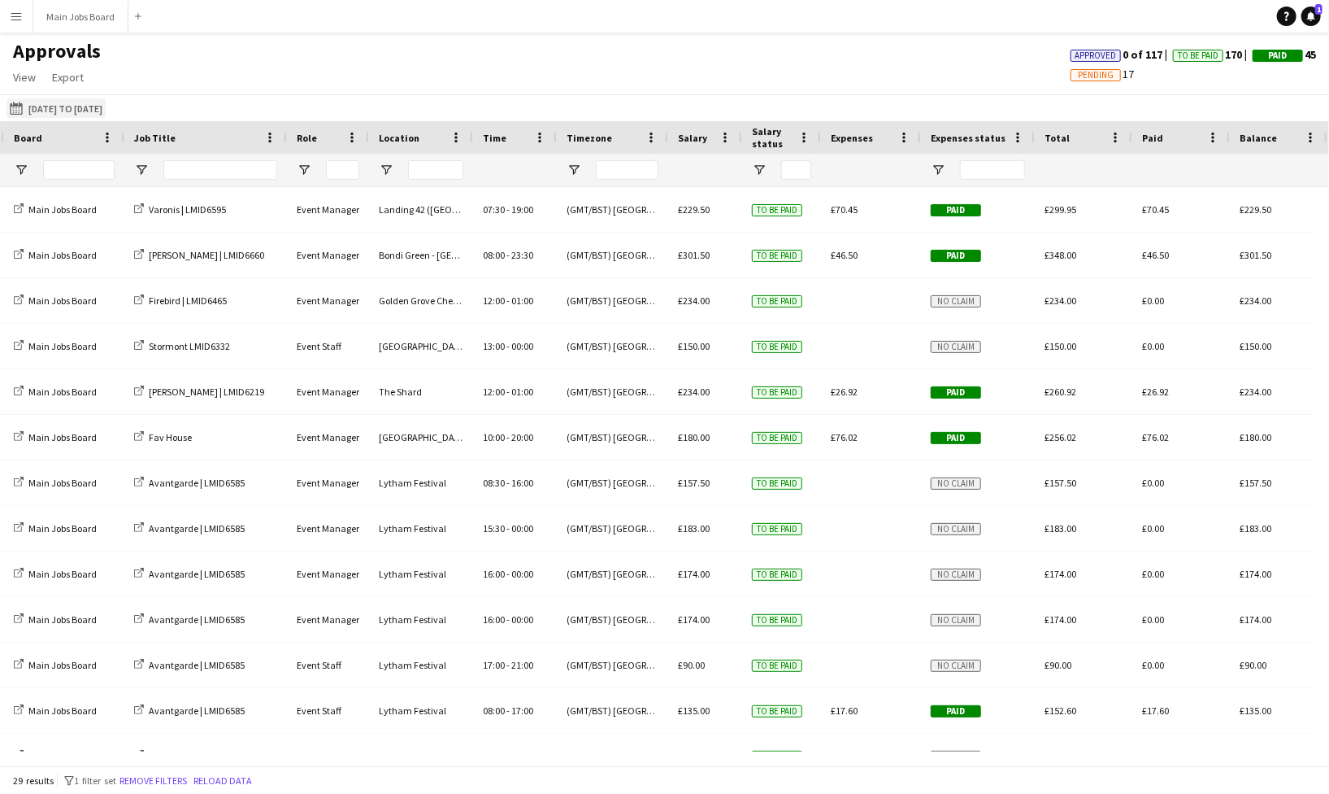
click at [63, 107] on button "[DATE] to [DATE] [DATE] to [DATE]" at bounding box center [56, 108] width 99 height 20
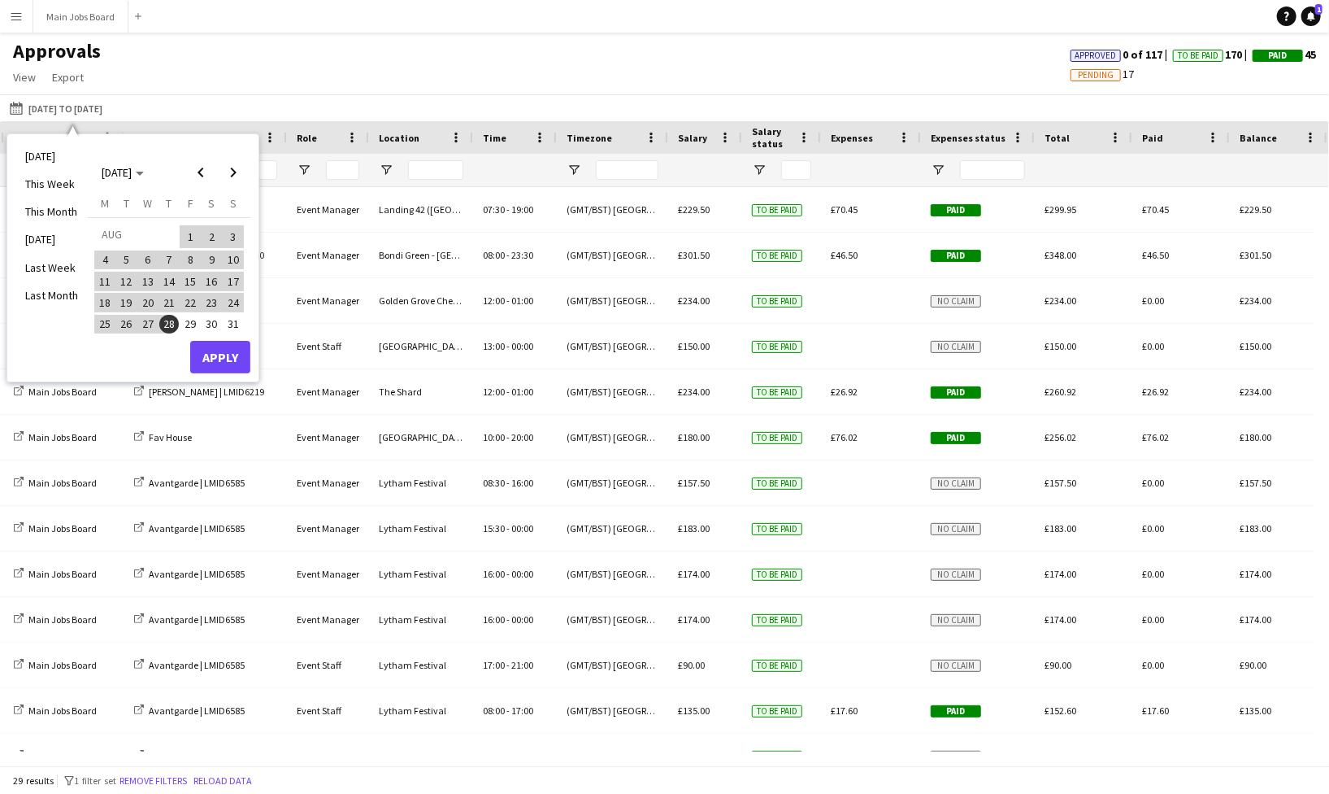
click at [272, 58] on div "Approvals View Customise view Customise filters Reset Filters Reset View Reset …" at bounding box center [664, 66] width 1329 height 55
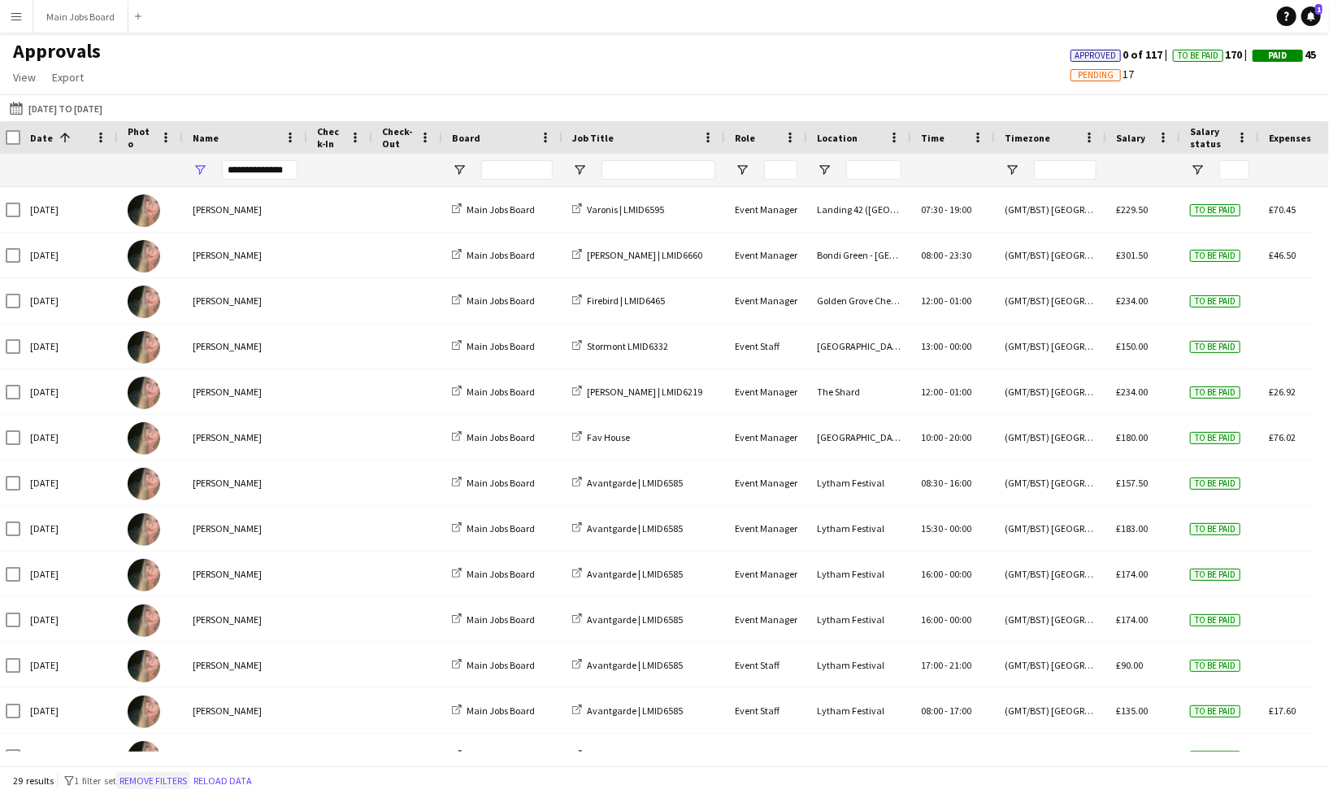
click at [175, 662] on button "Remove filters" at bounding box center [153, 781] width 74 height 18
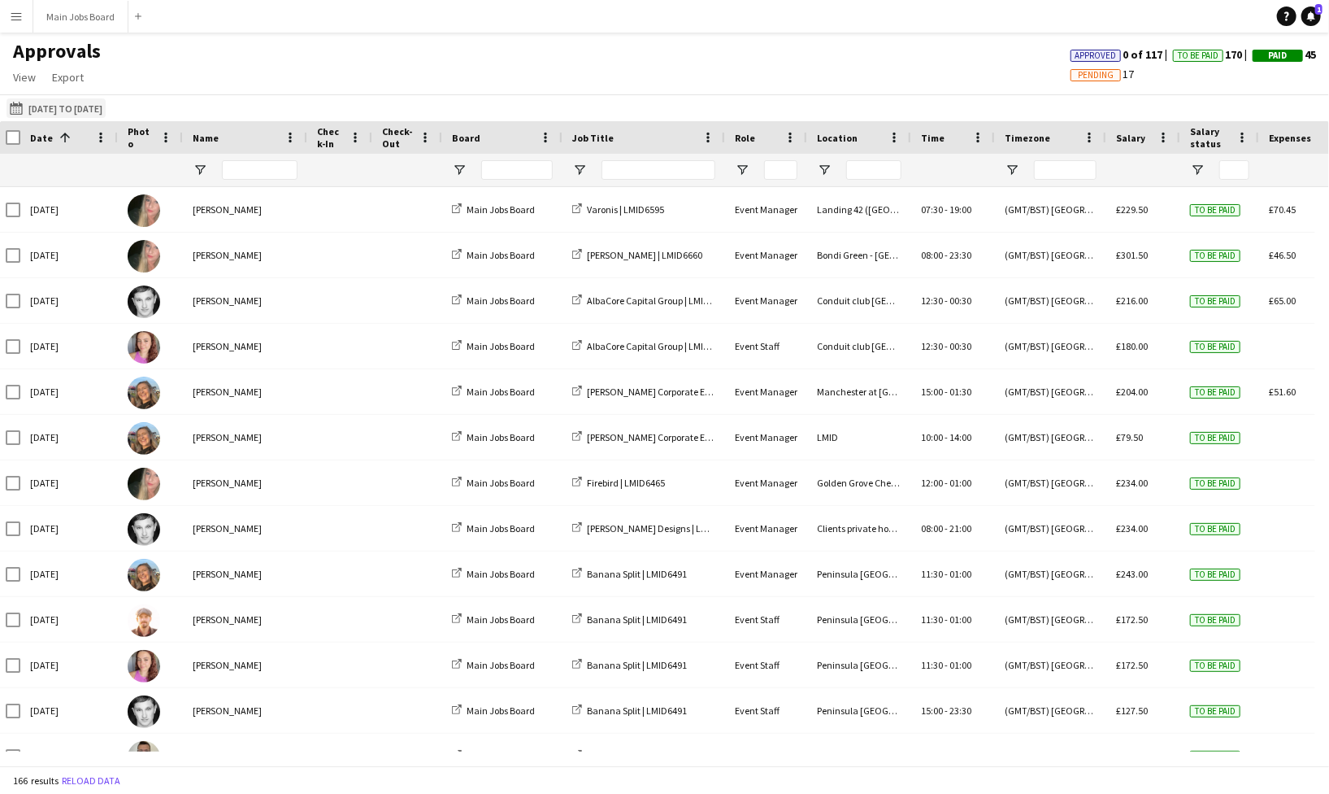
click at [55, 111] on button "[DATE] to [DATE] [DATE] to [DATE]" at bounding box center [56, 108] width 99 height 20
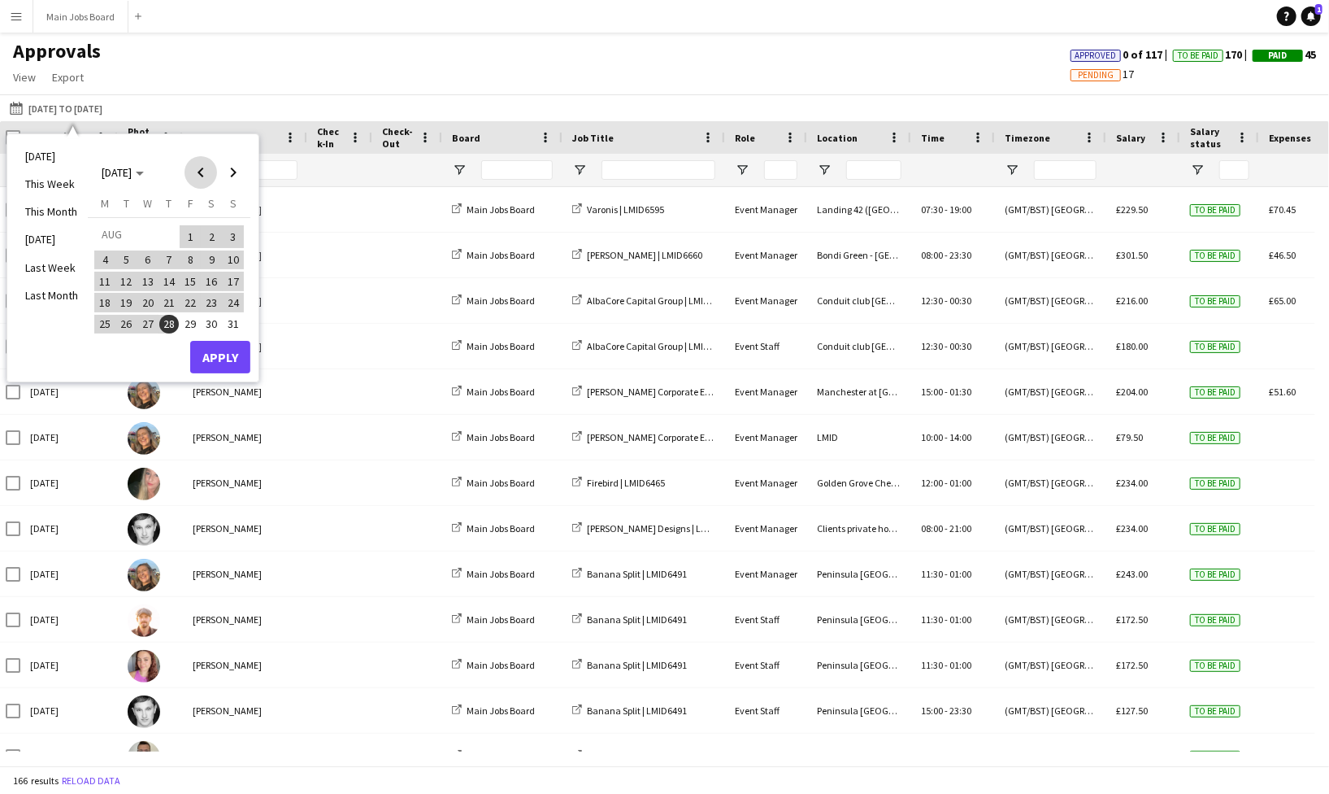
click at [205, 176] on span "Previous month" at bounding box center [201, 172] width 33 height 33
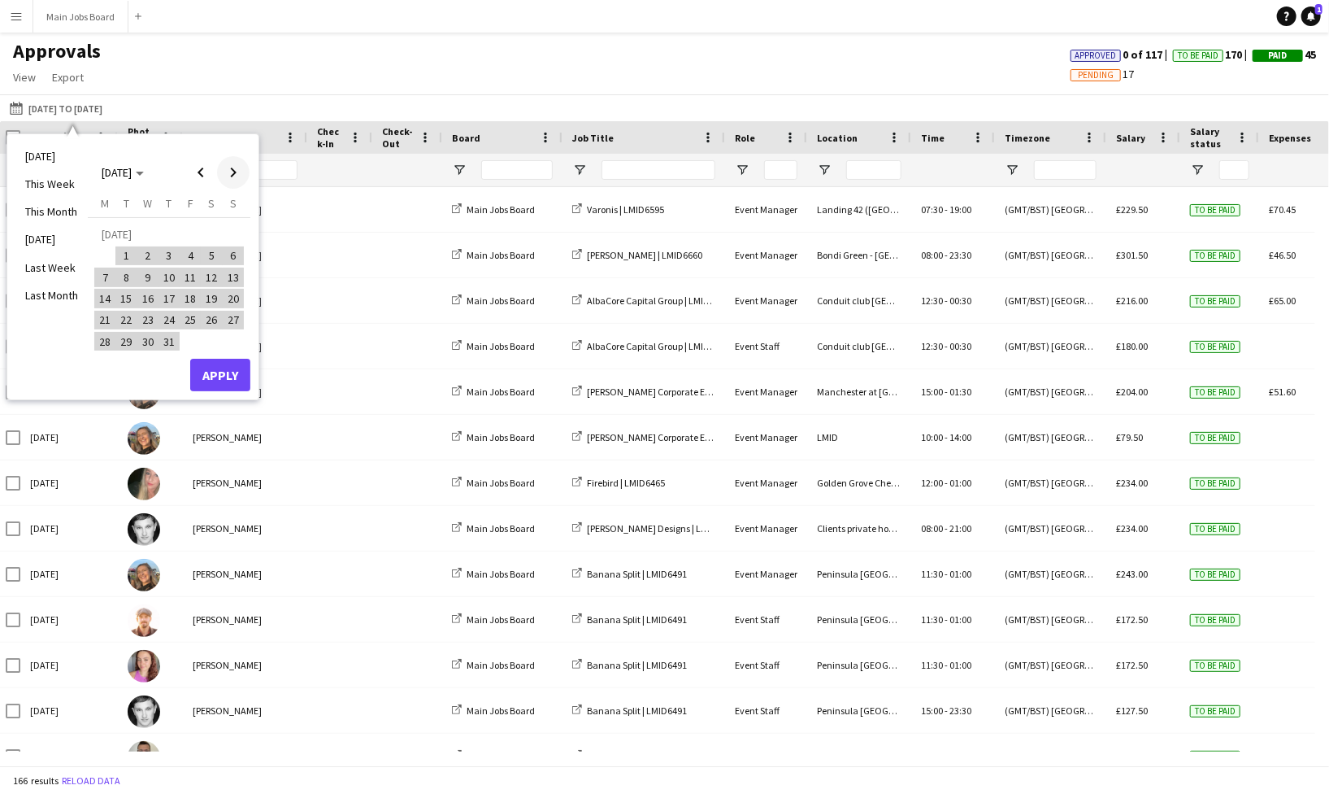
click at [236, 172] on span "Next month" at bounding box center [233, 172] width 33 height 33
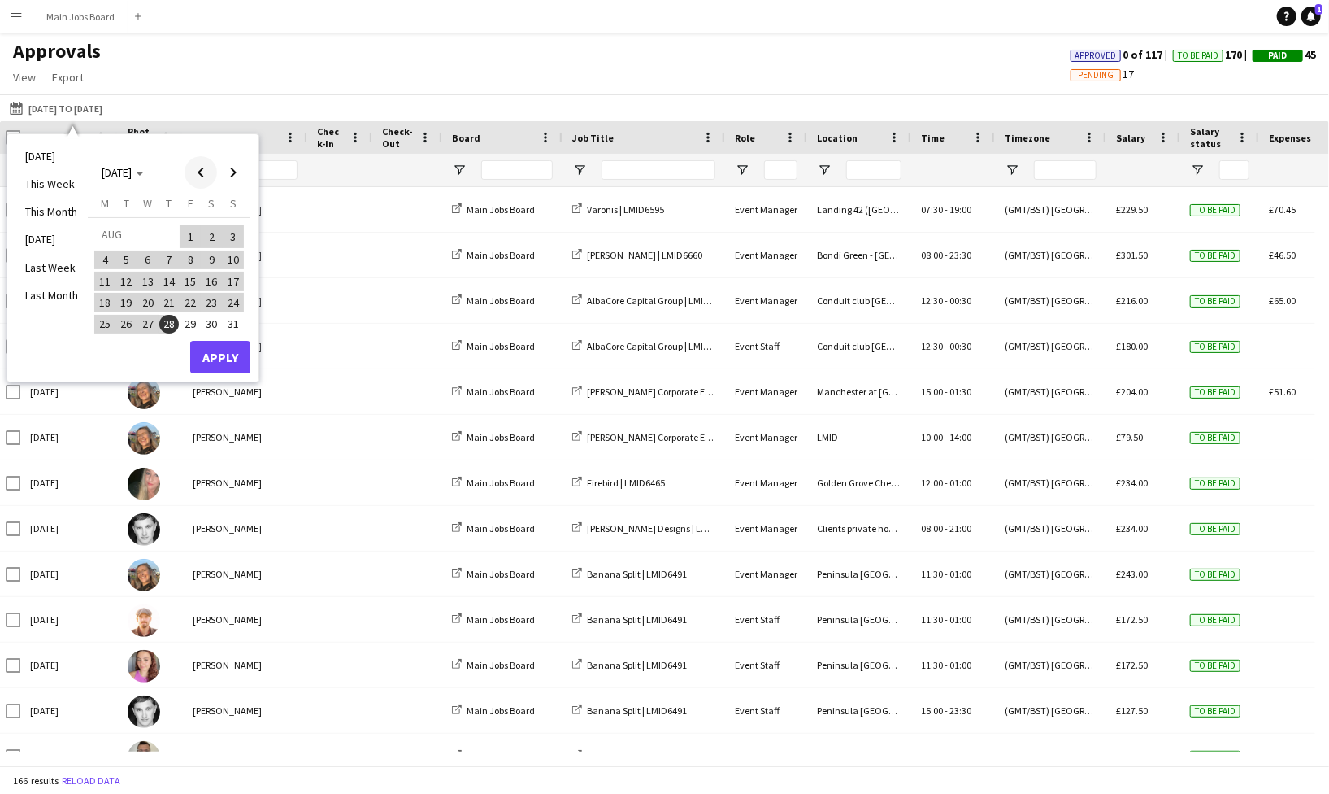
click at [206, 172] on span "Previous month" at bounding box center [201, 172] width 33 height 33
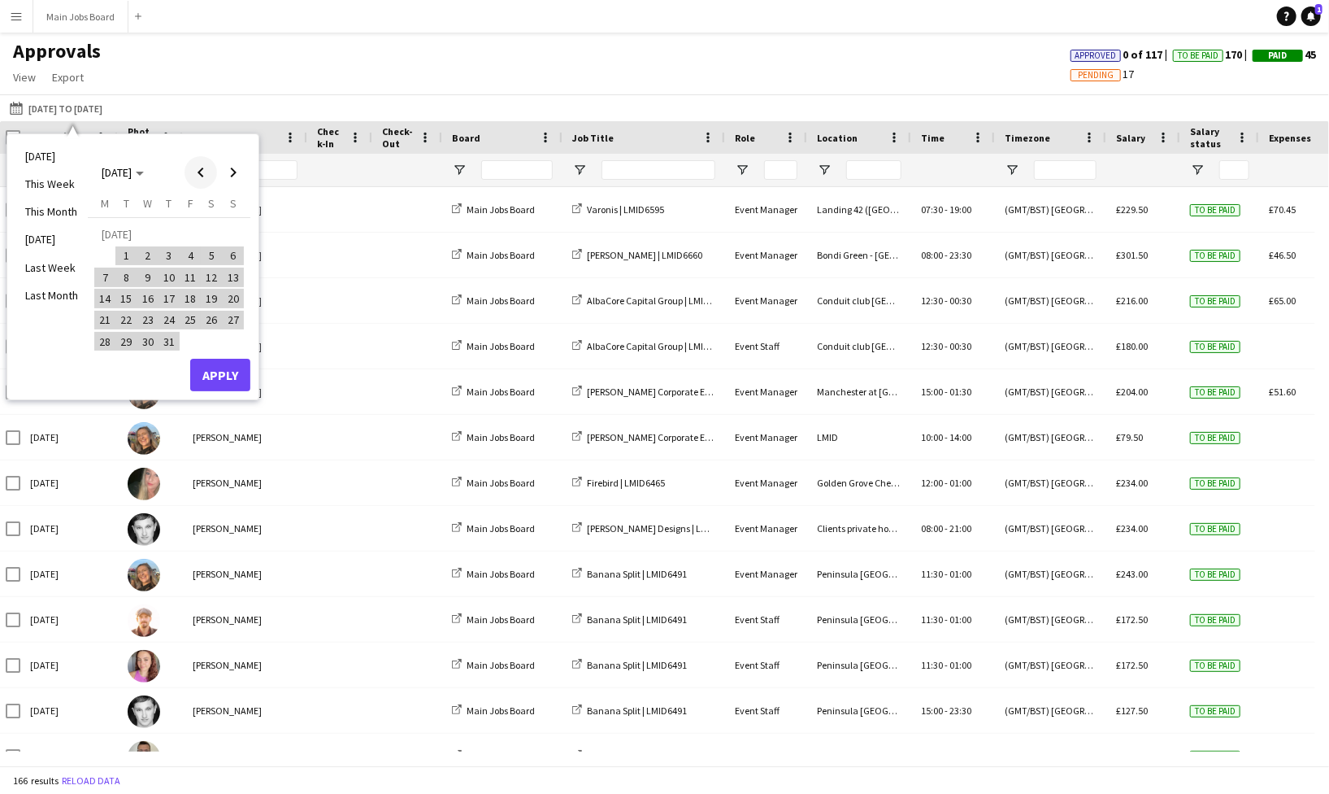
click at [203, 174] on span "Previous month" at bounding box center [201, 172] width 33 height 33
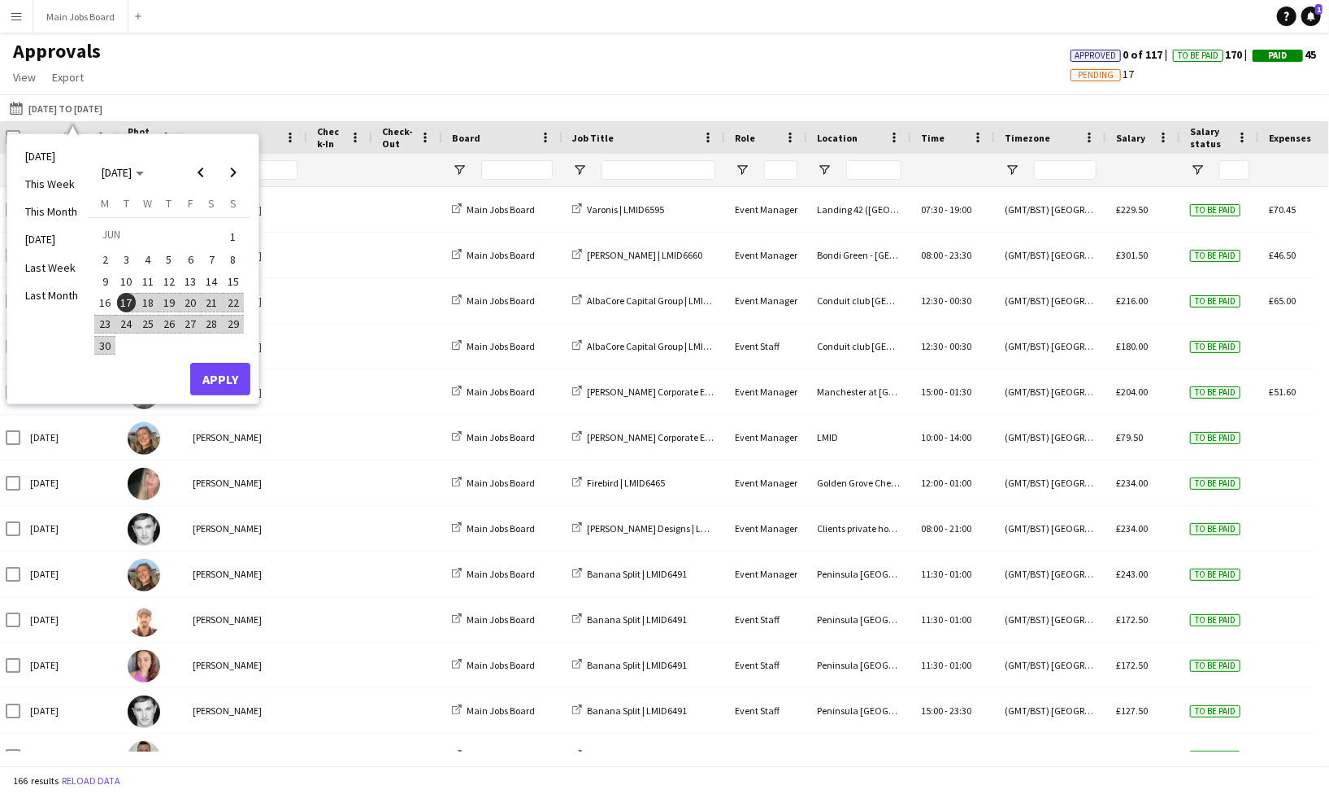
click at [126, 300] on span "17" at bounding box center [127, 303] width 20 height 20
click at [236, 172] on span "Next month" at bounding box center [233, 172] width 33 height 33
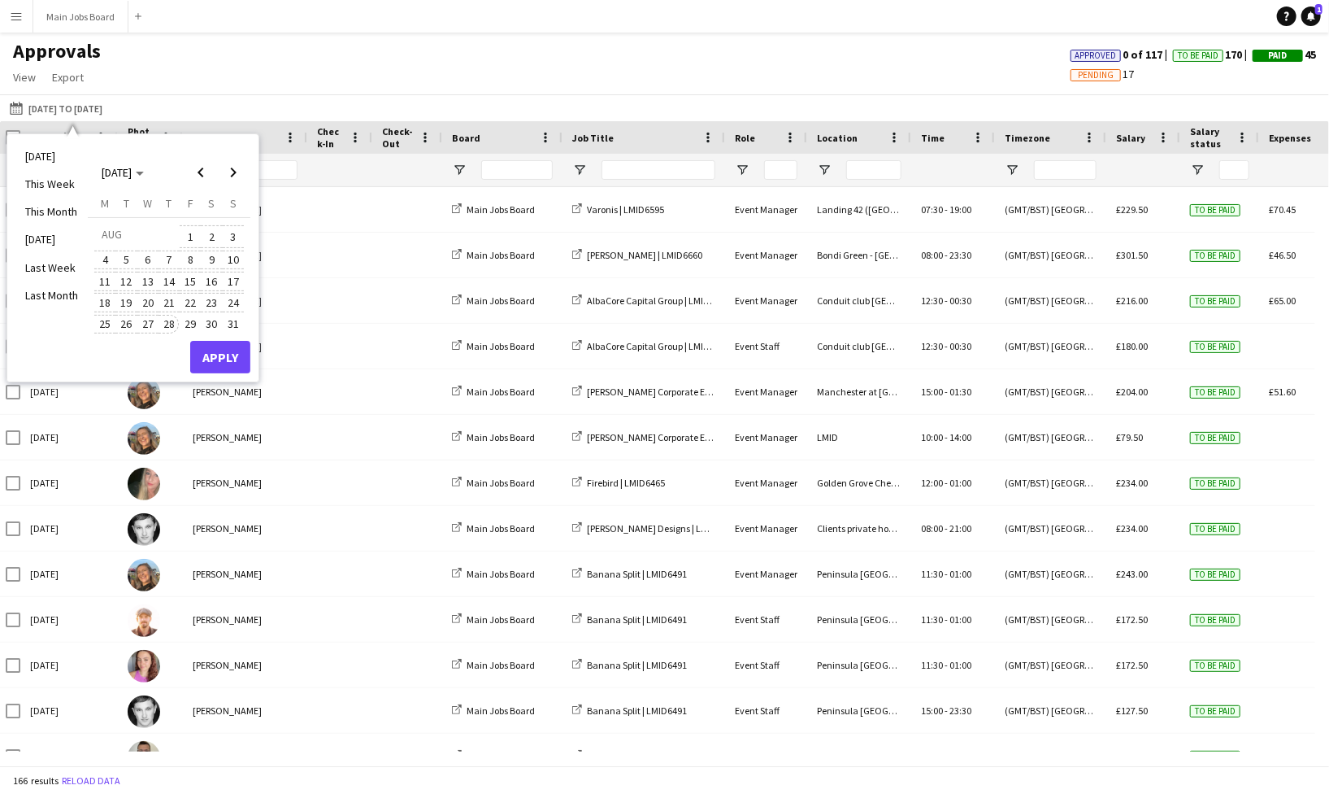
click at [172, 320] on span "28" at bounding box center [169, 325] width 20 height 20
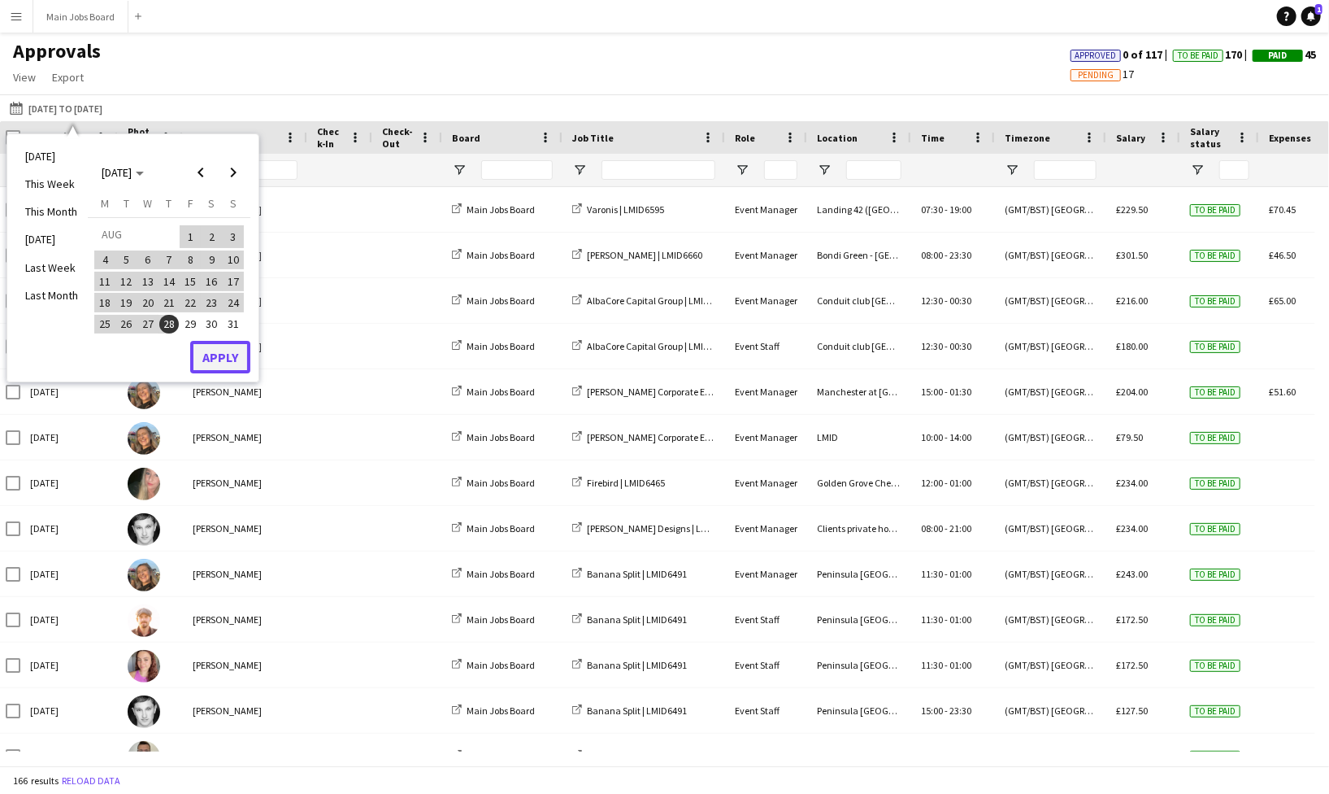
click at [235, 351] on button "Apply" at bounding box center [220, 357] width 60 height 33
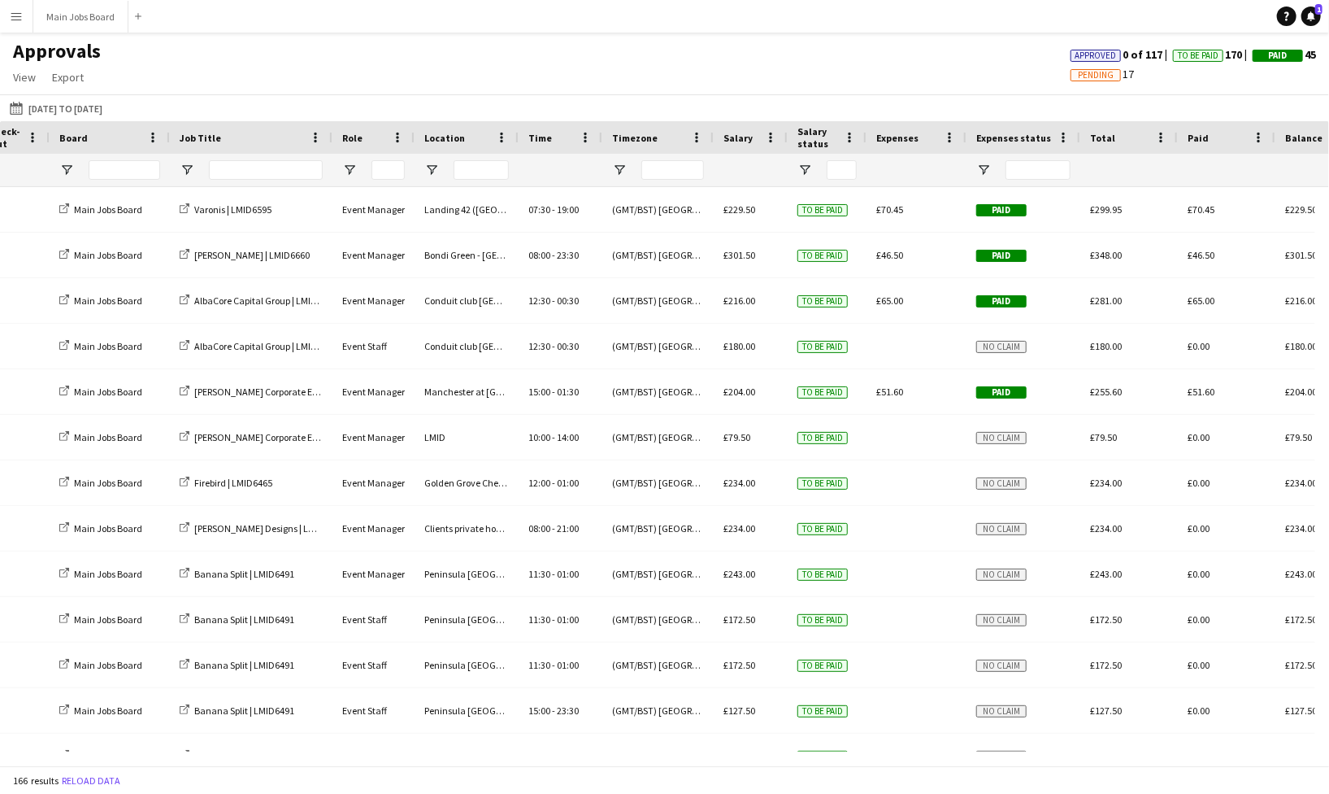
scroll to position [0, 398]
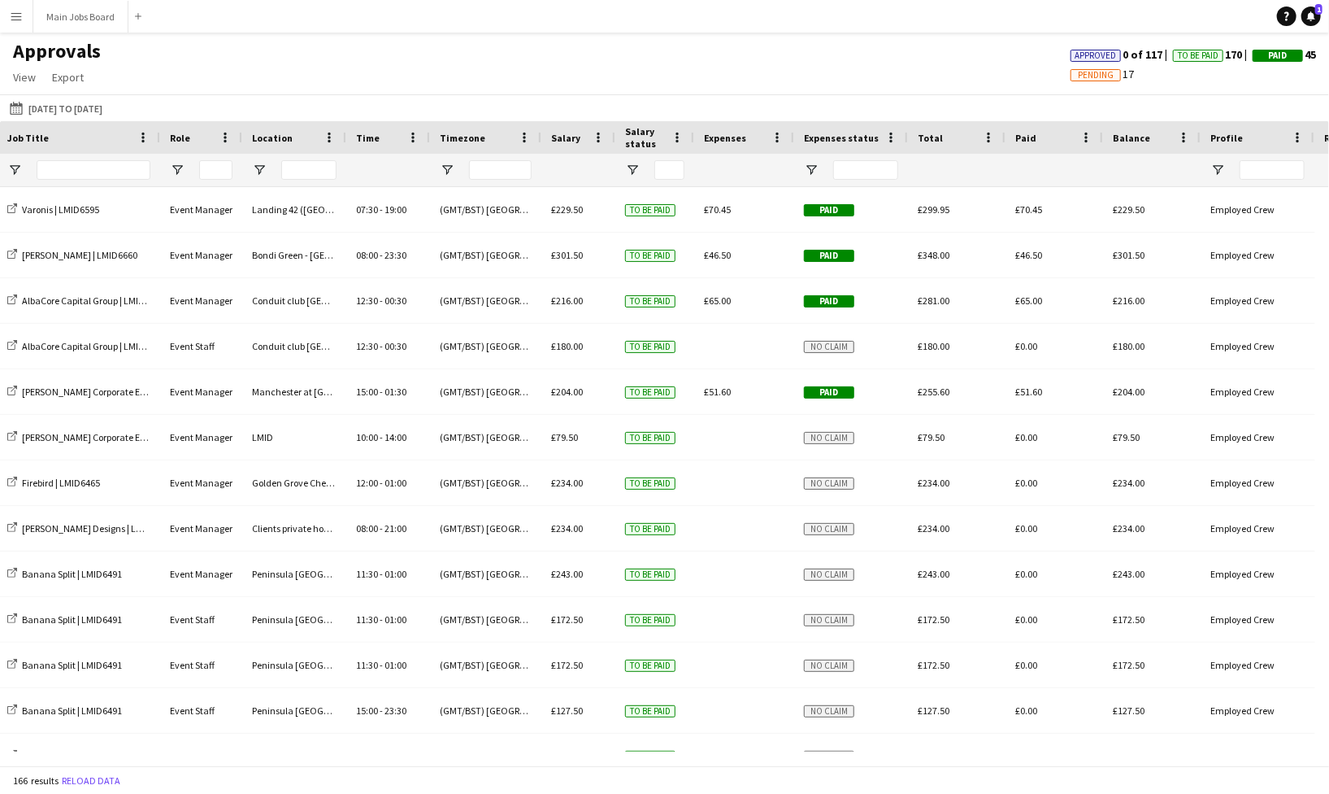
click at [19, 18] on app-icon "Menu" at bounding box center [16, 16] width 13 height 13
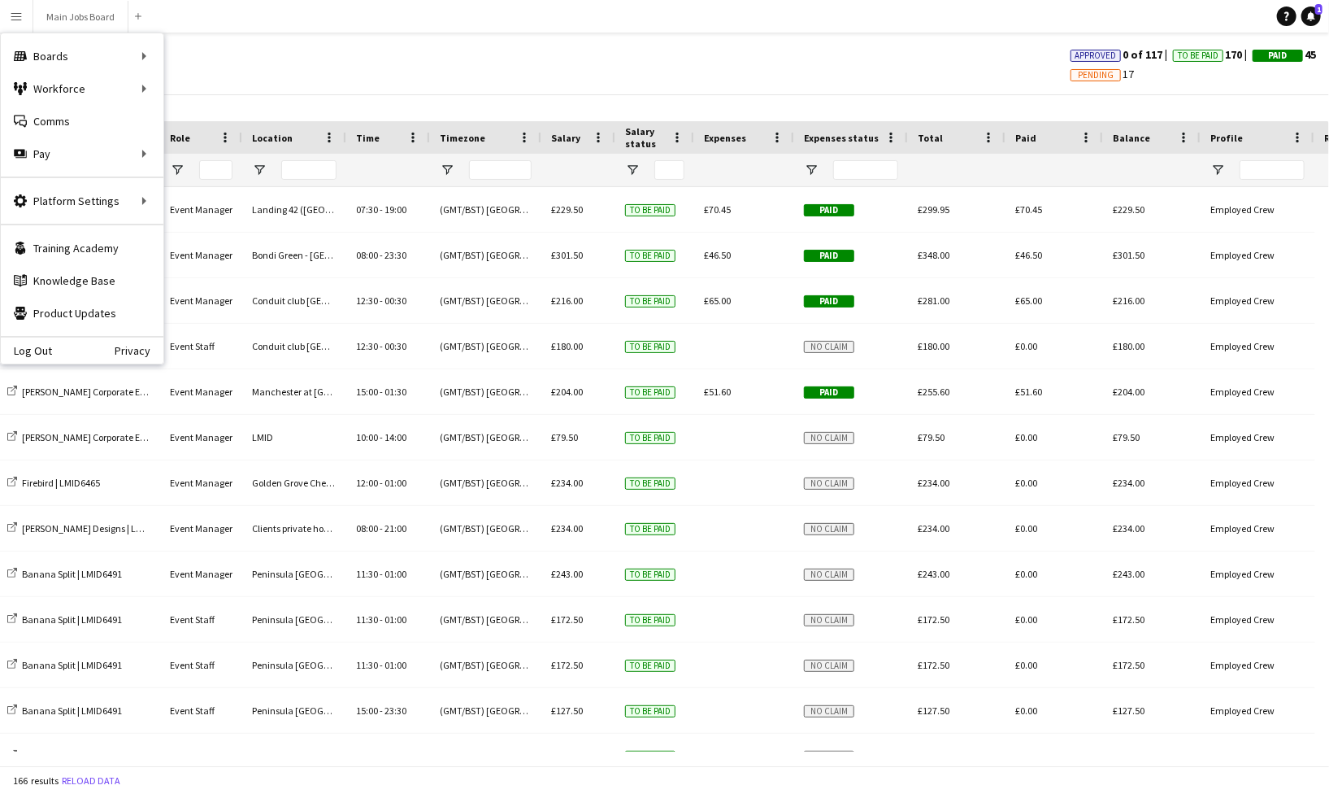
click at [19, 18] on app-icon "Menu" at bounding box center [16, 16] width 13 height 13
click at [440, 34] on main "Approvals View Customise view Customise filters Reset Filters Reset View Reset …" at bounding box center [664, 402] width 1329 height 739
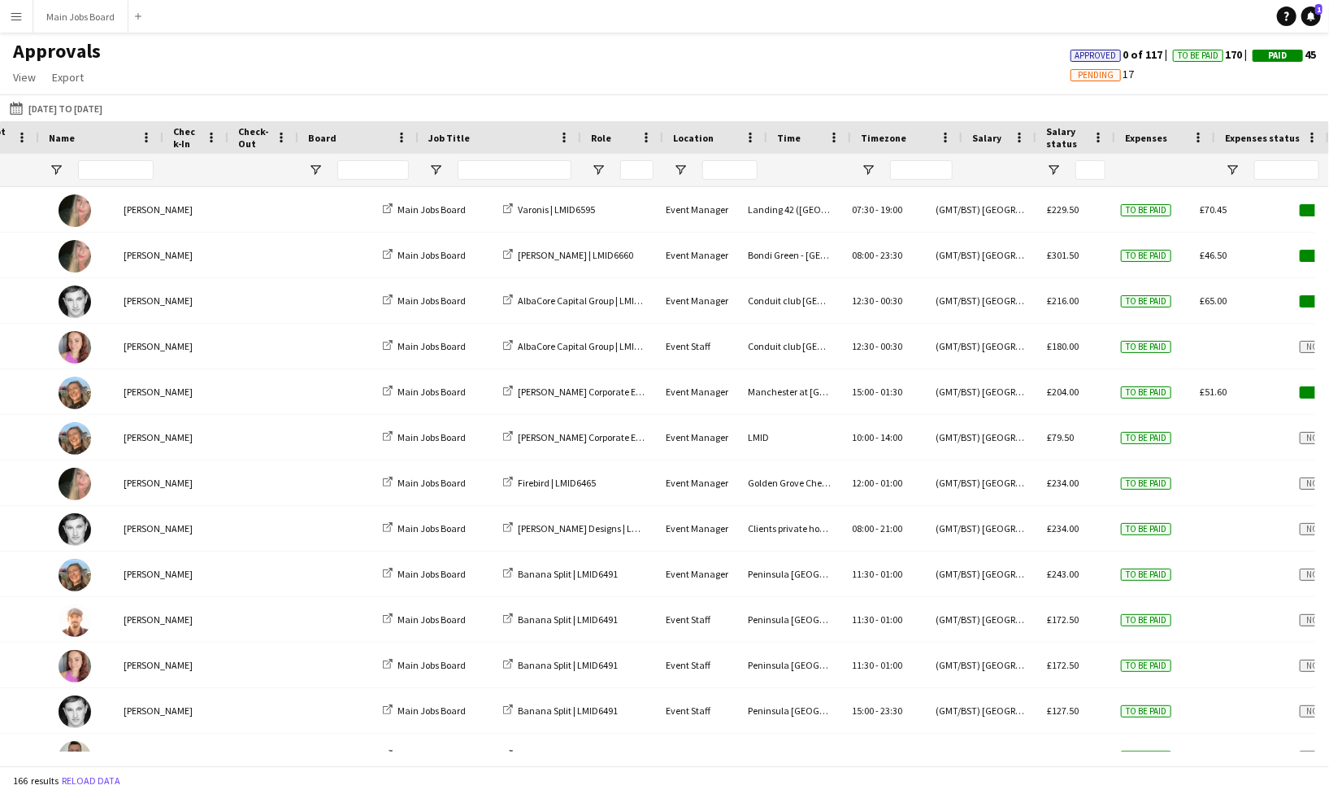
scroll to position [0, 148]
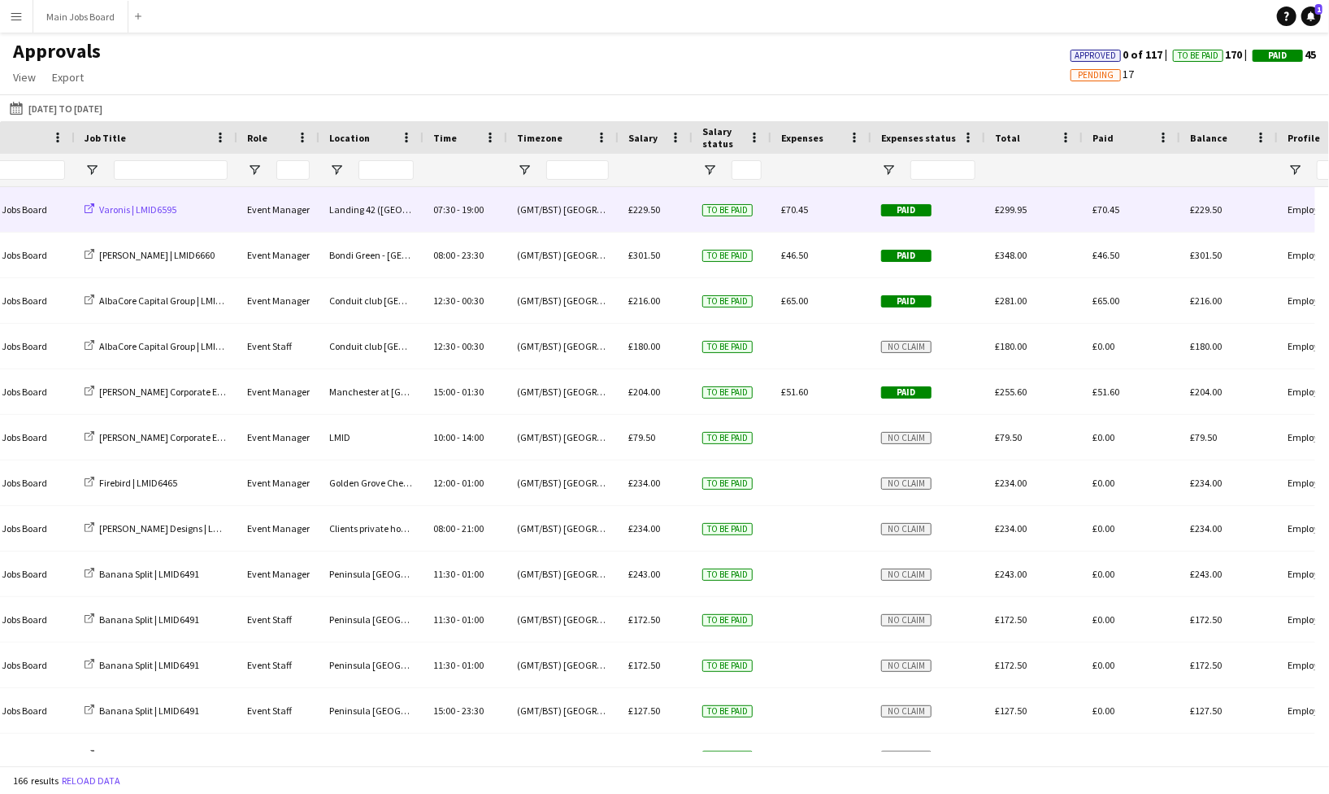
click at [101, 208] on span "Varonis | LMID6595" at bounding box center [137, 209] width 77 height 12
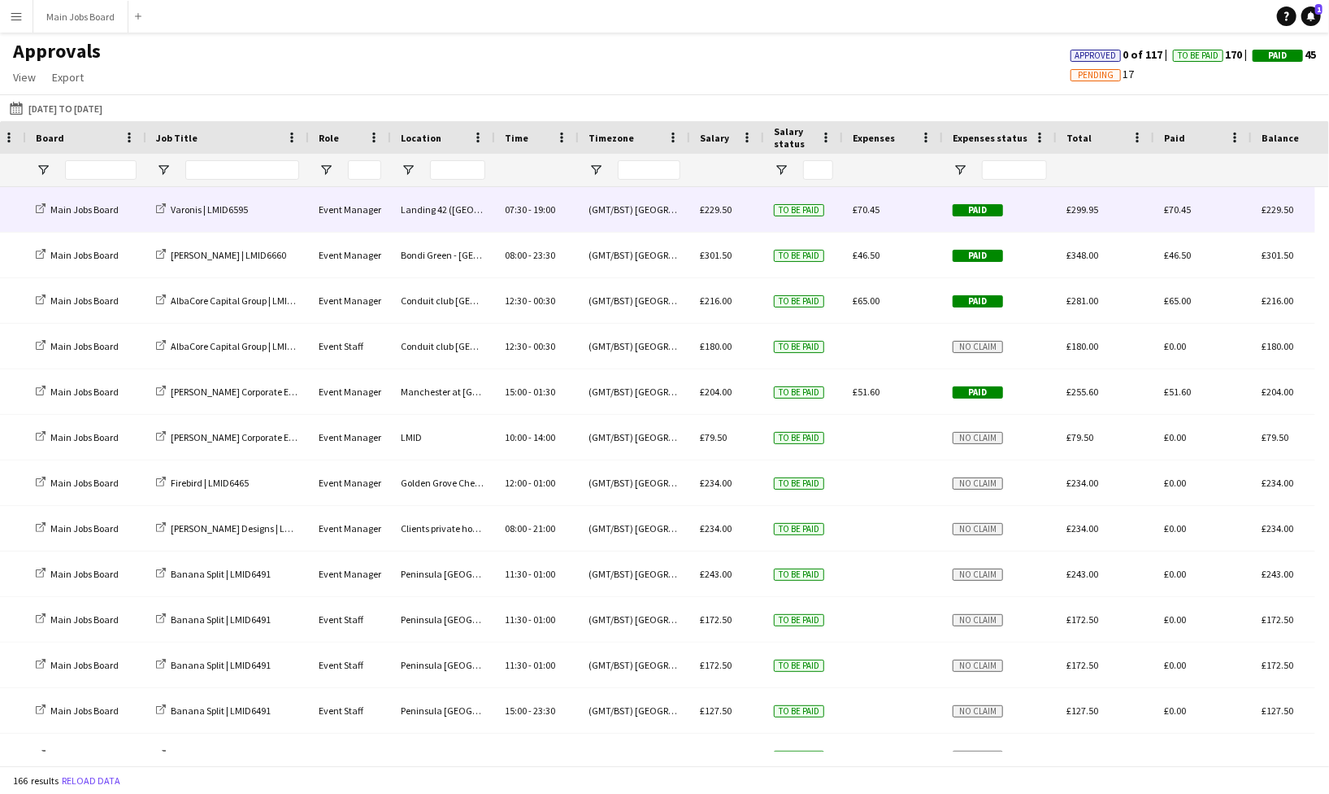
click at [982, 209] on span "Paid" at bounding box center [978, 210] width 50 height 12
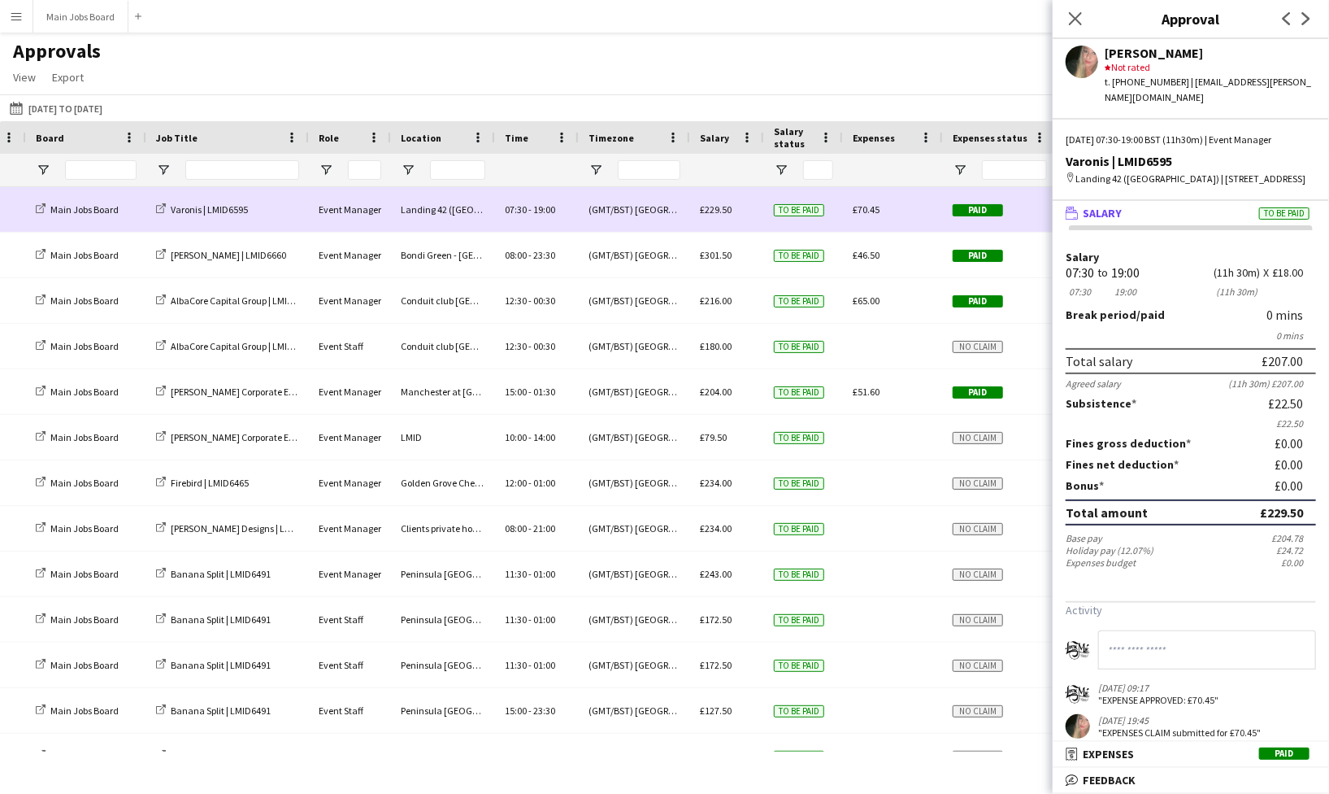
click at [988, 211] on span "Paid" at bounding box center [978, 210] width 50 height 12
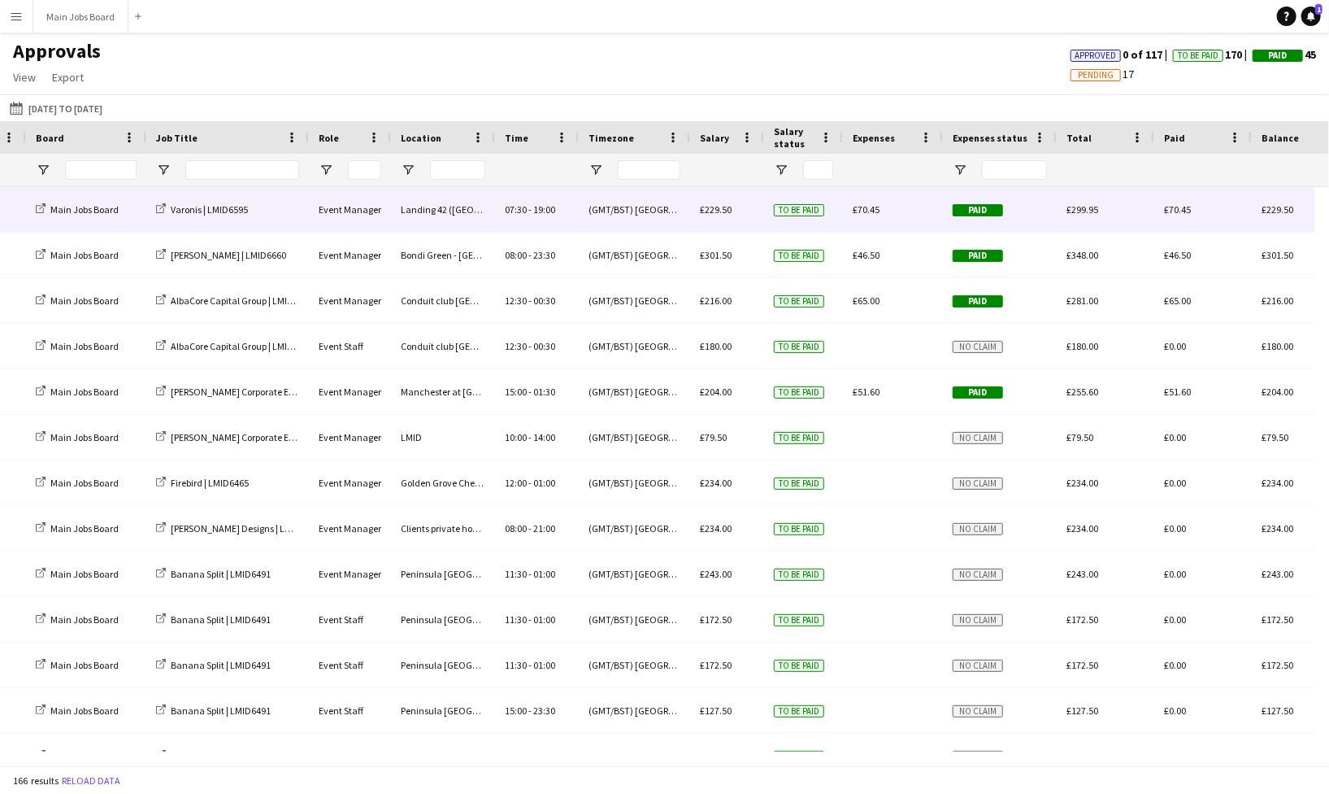
click at [968, 213] on span "Paid" at bounding box center [978, 210] width 50 height 12
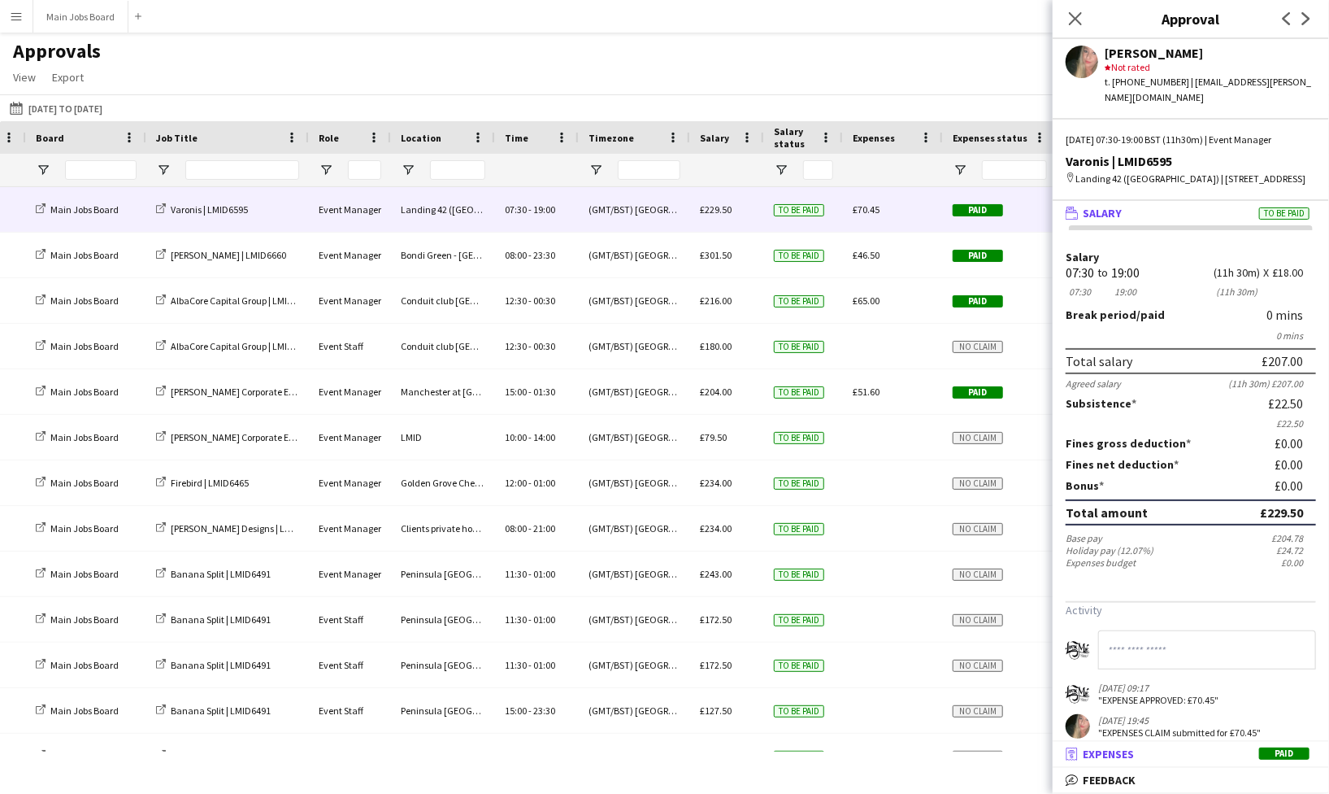
click at [1121, 662] on span "Expenses" at bounding box center [1108, 753] width 51 height 15
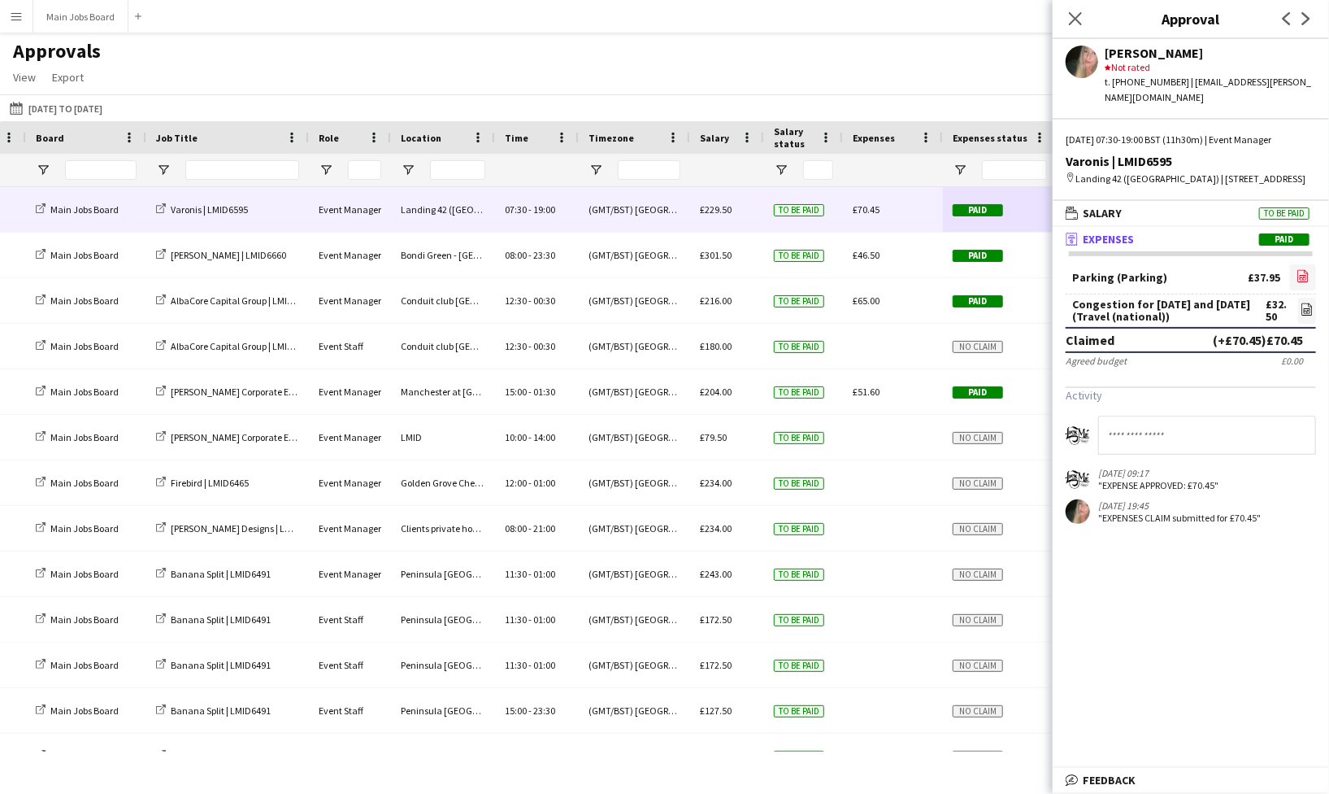
click at [1301, 272] on icon "file-image" at bounding box center [1303, 275] width 13 height 13
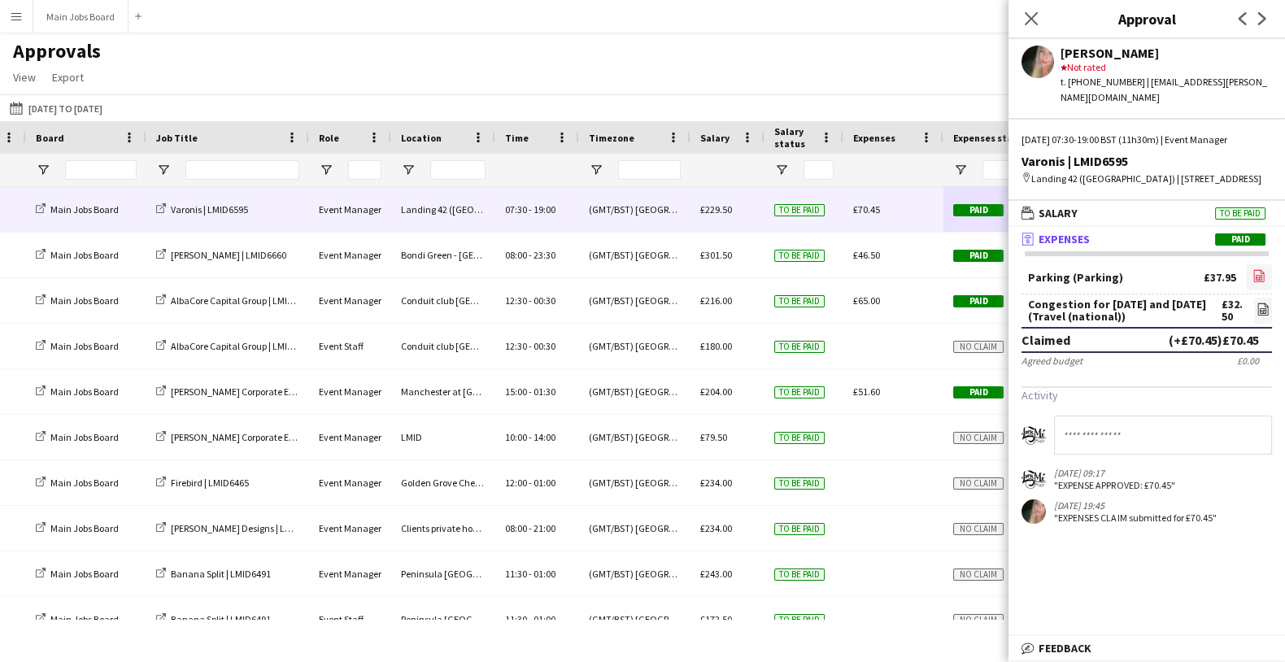
click at [1259, 280] on icon "file-image" at bounding box center [1258, 275] width 13 height 13
click at [1259, 278] on icon "file-image" at bounding box center [1258, 275] width 13 height 13
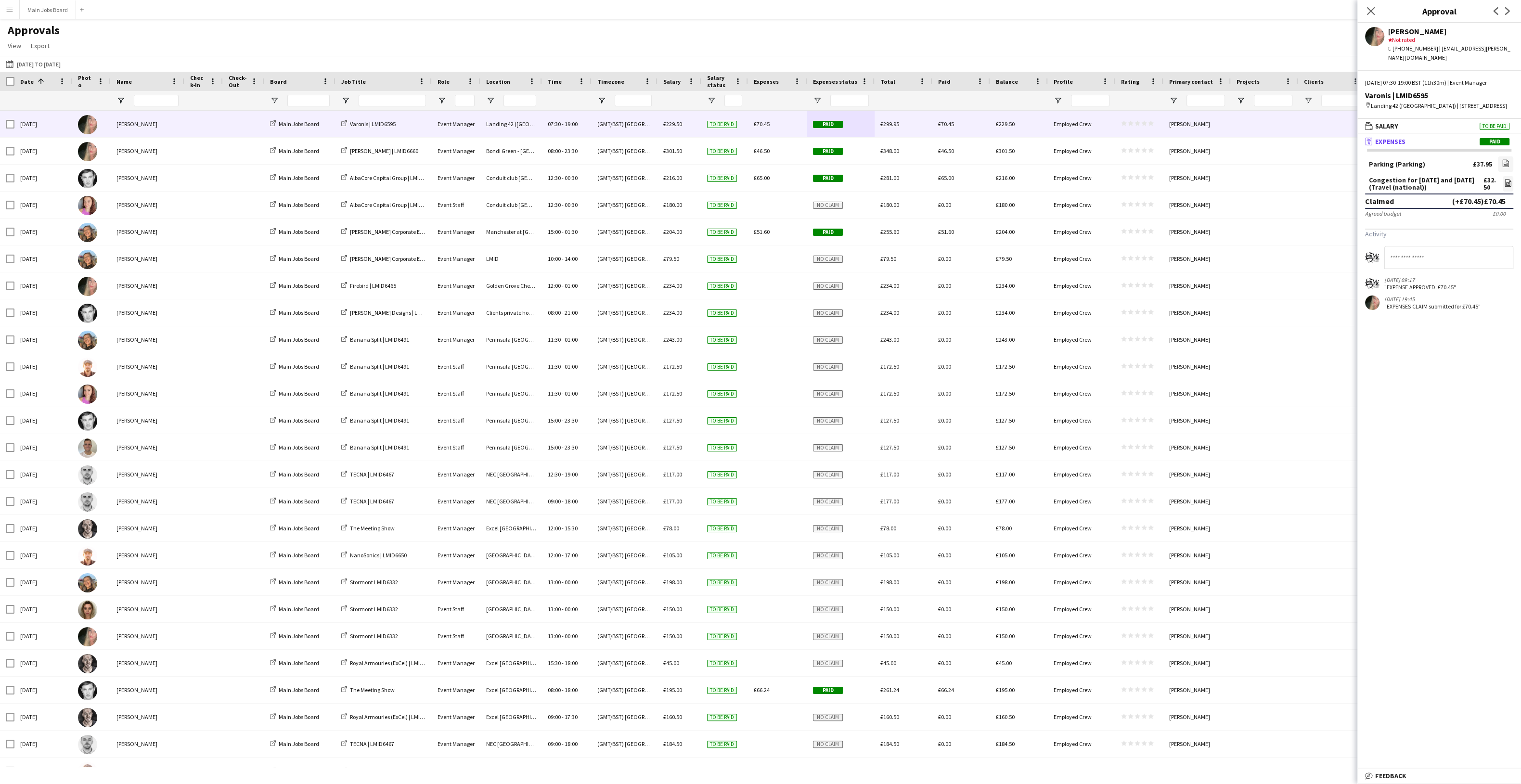
scroll to position [0, 0]
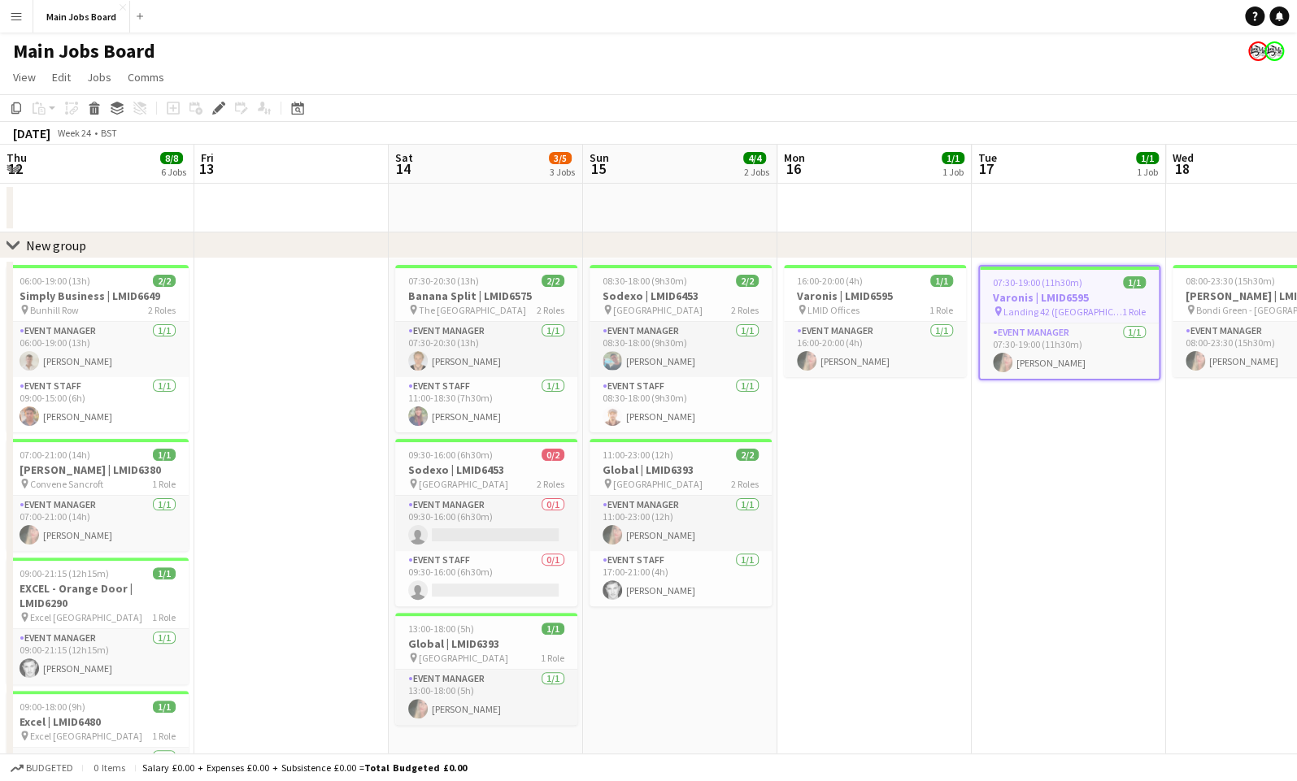
scroll to position [0, 559]
